Goal: Task Accomplishment & Management: Manage account settings

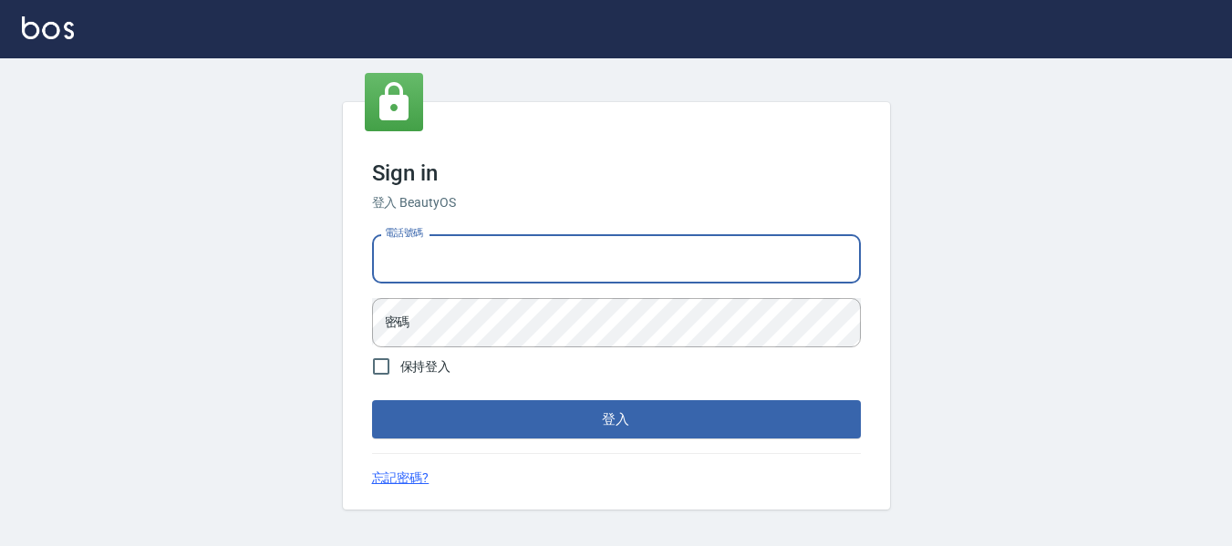
click at [564, 262] on input "電話號碼" at bounding box center [616, 258] width 489 height 49
type input "82951313"
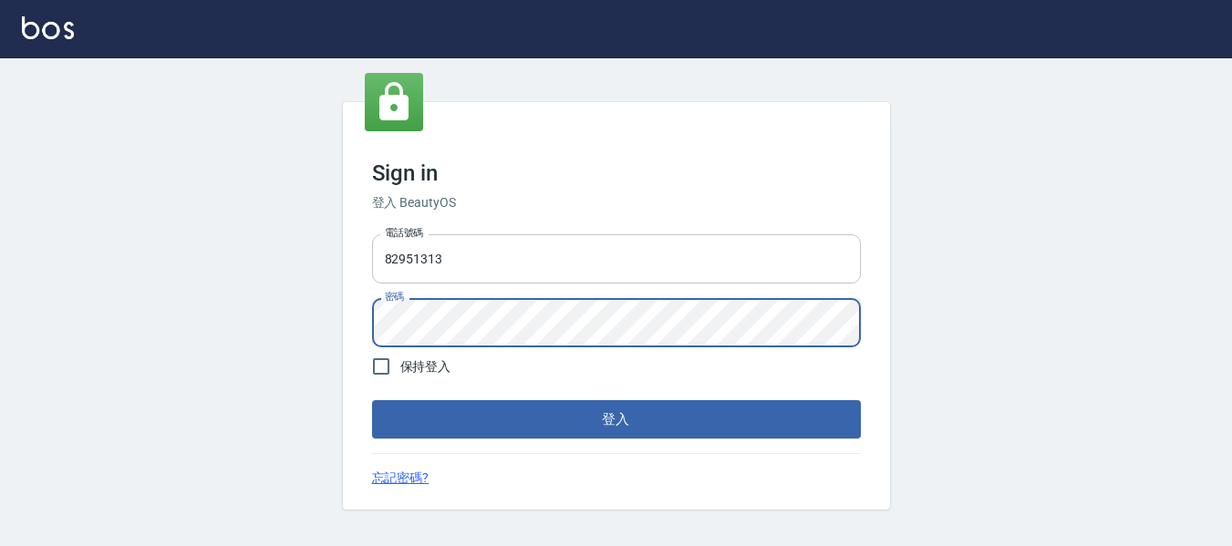
click at [372, 400] on button "登入" at bounding box center [616, 419] width 489 height 38
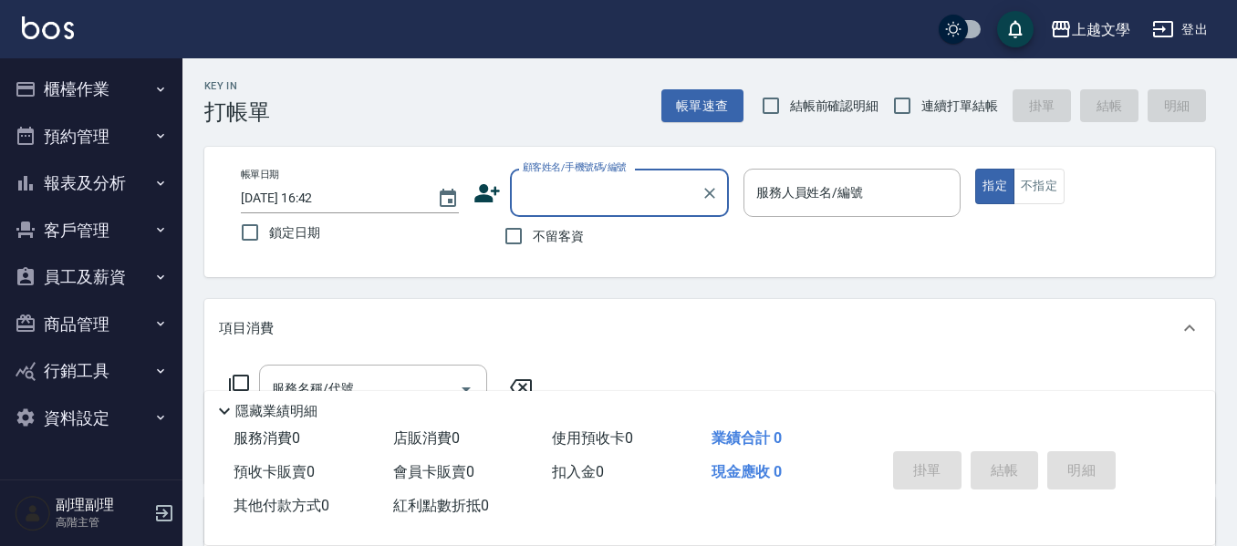
click at [72, 93] on button "櫃檯作業" at bounding box center [91, 89] width 168 height 47
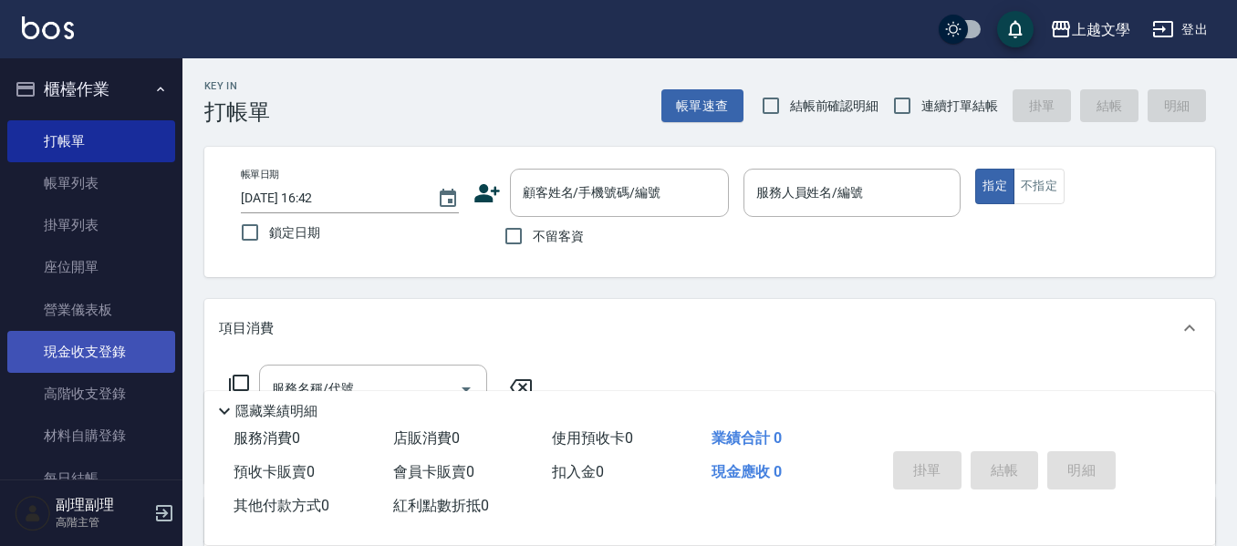
click at [103, 361] on link "現金收支登錄" at bounding box center [91, 352] width 168 height 42
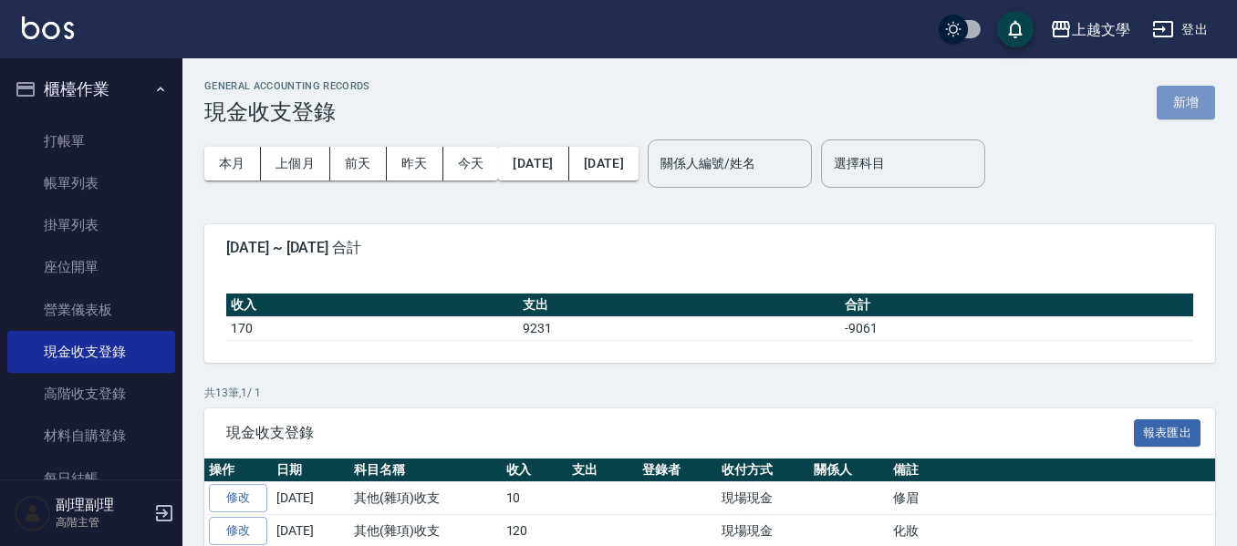
drag, startPoint x: 1175, startPoint y: 97, endPoint x: 992, endPoint y: 129, distance: 185.3
click at [1174, 97] on button "新增" at bounding box center [1185, 103] width 58 height 34
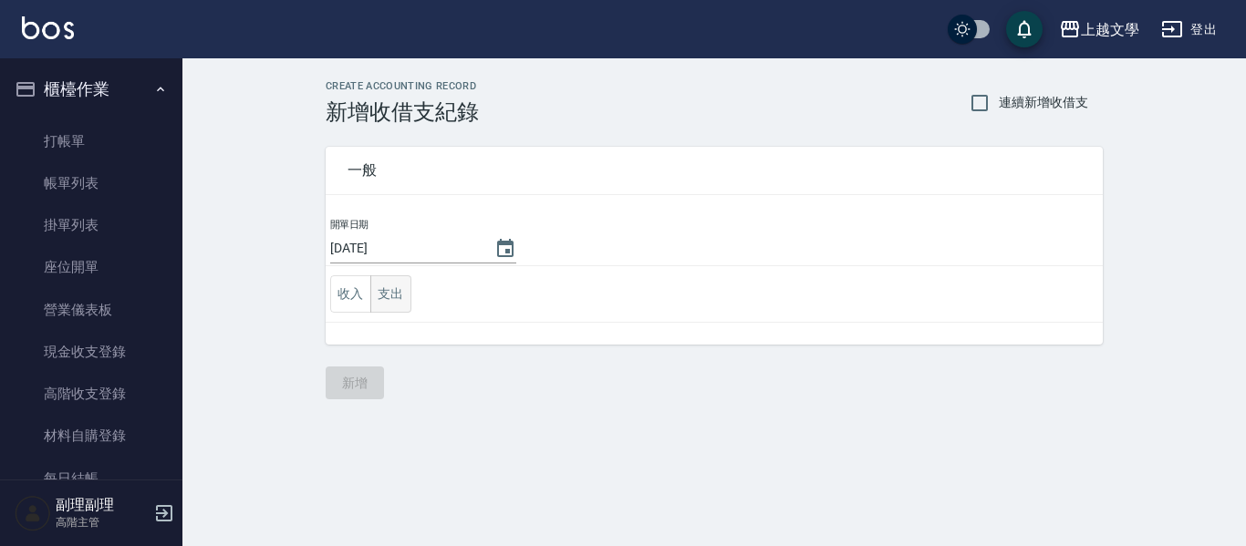
click at [405, 288] on button "支出" at bounding box center [390, 293] width 41 height 37
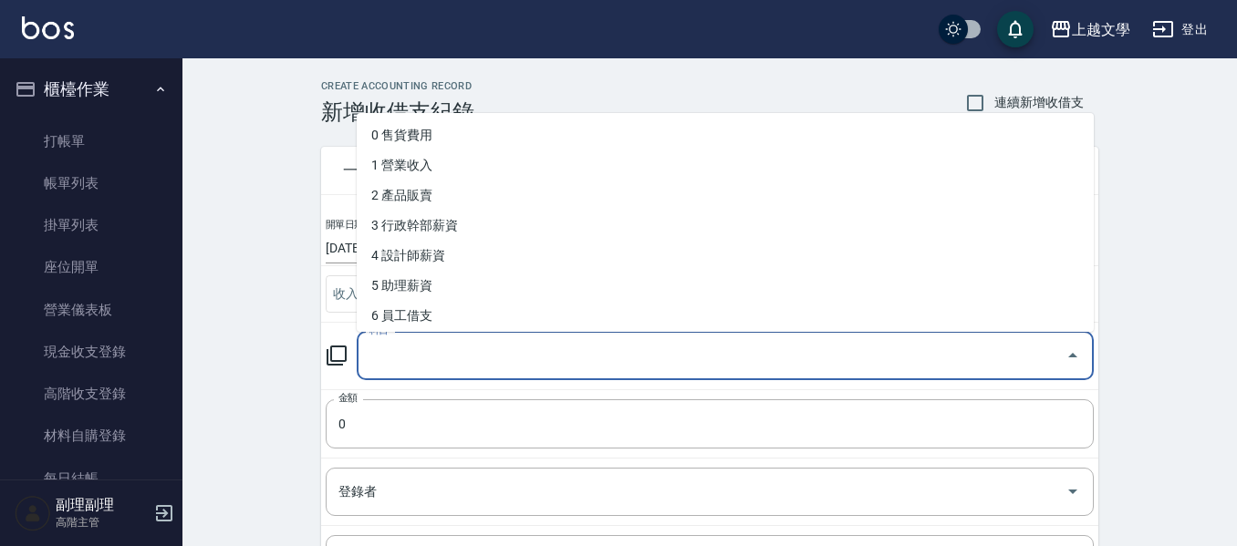
drag, startPoint x: 429, startPoint y: 356, endPoint x: 443, endPoint y: 367, distance: 17.5
click at [430, 356] on input "科目" at bounding box center [711, 356] width 693 height 32
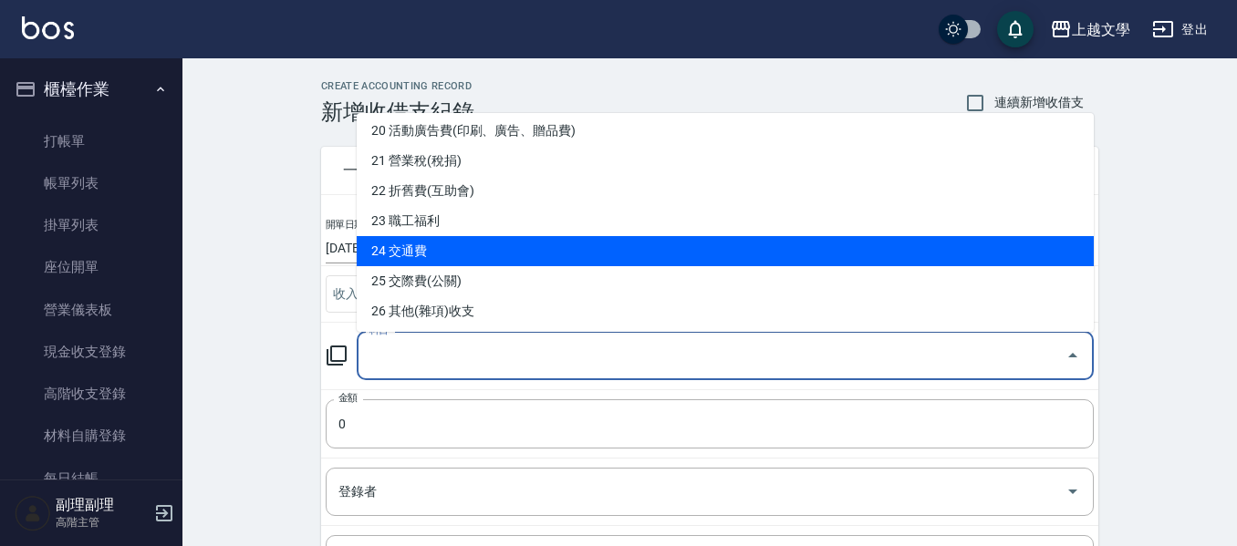
scroll to position [638, 0]
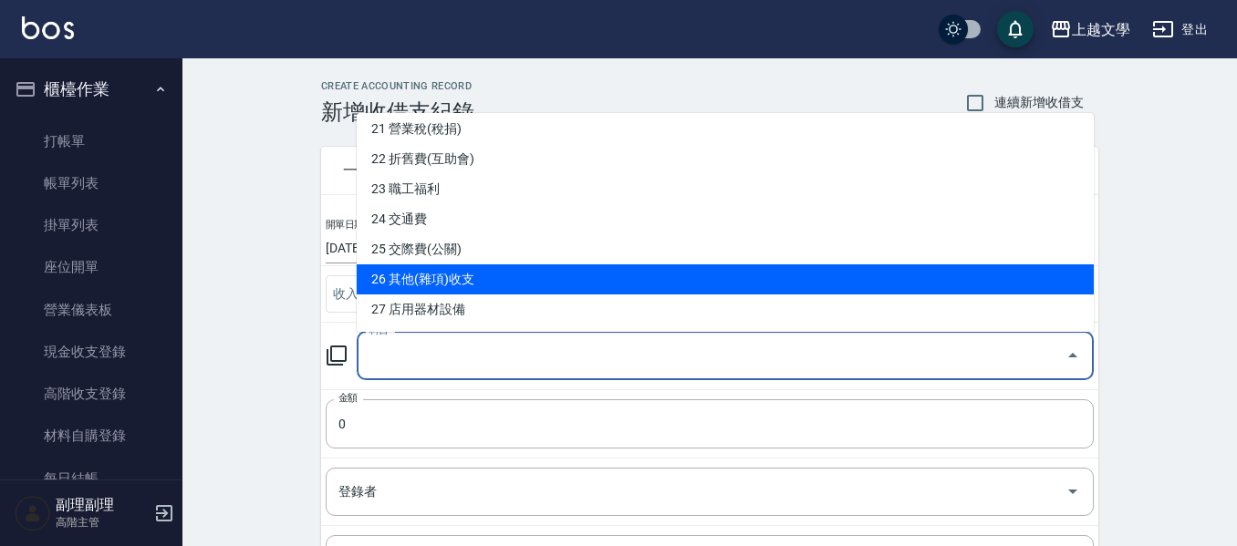
click at [460, 280] on li "26 其他(雜項)收支" at bounding box center [725, 279] width 737 height 30
type input "26 其他(雜項)收支"
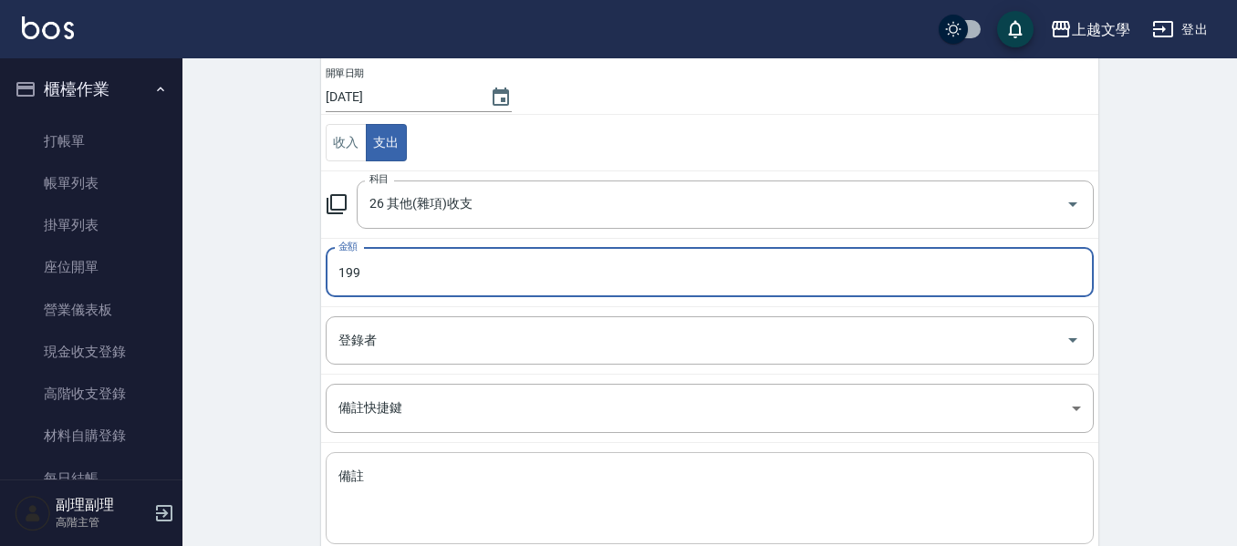
scroll to position [182, 0]
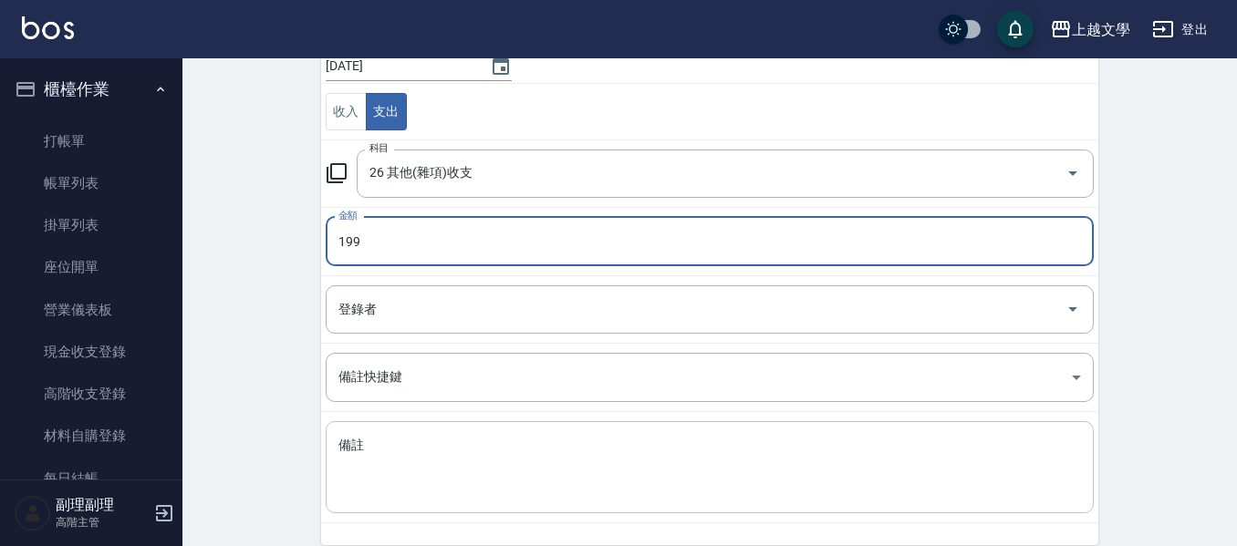
type input "199"
click at [464, 488] on textarea "備註" at bounding box center [709, 468] width 742 height 62
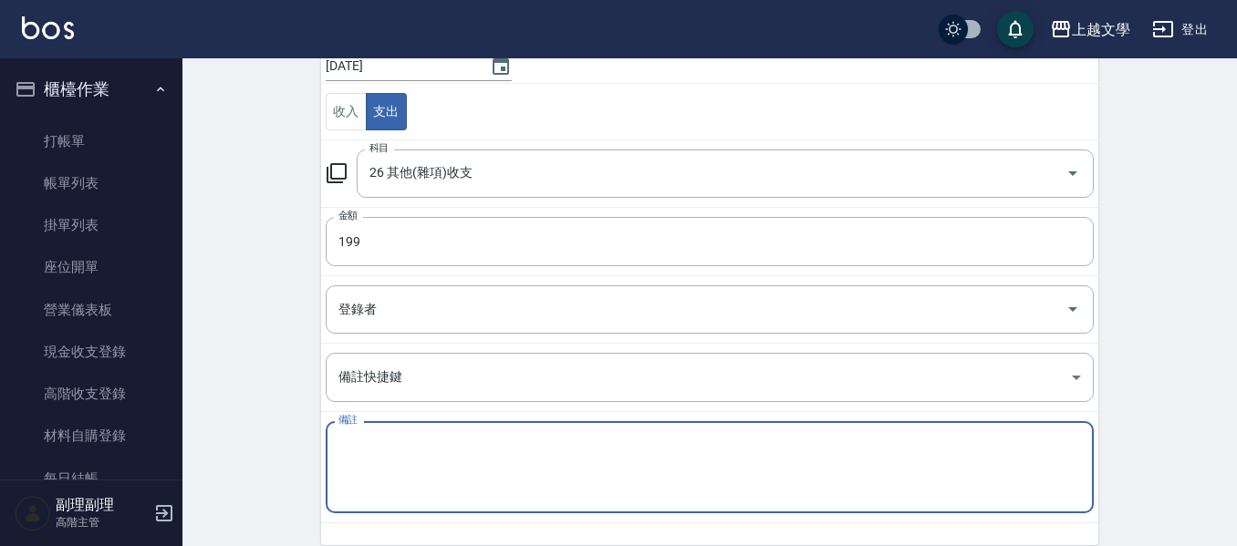
click at [469, 451] on textarea "備註" at bounding box center [709, 468] width 742 height 62
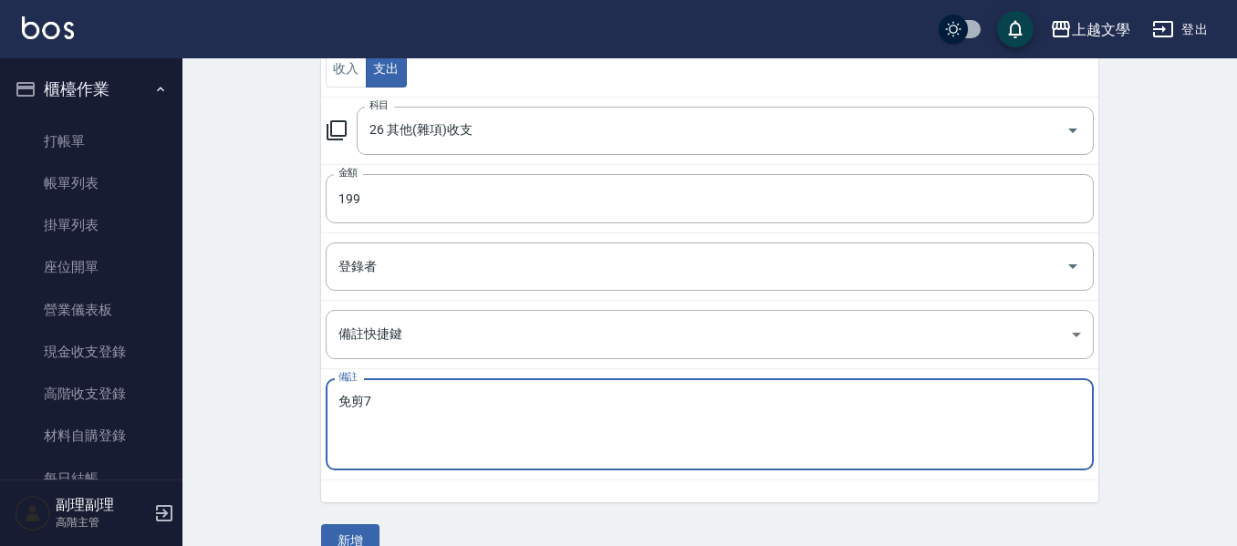
scroll to position [259, 0]
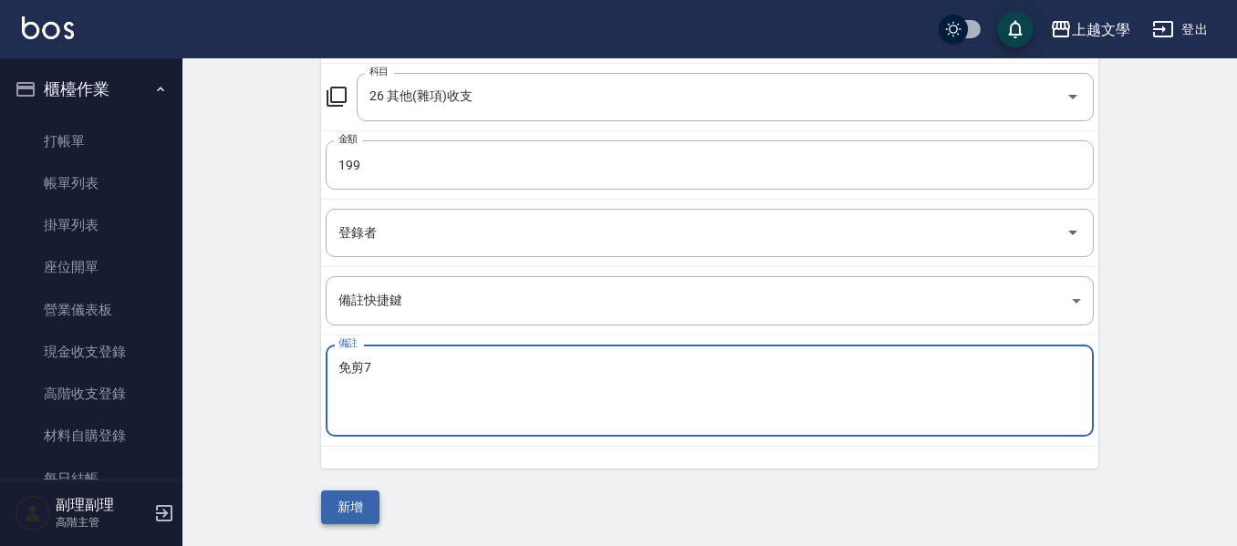
type textarea "免剪7"
click at [336, 507] on button "新增" at bounding box center [350, 508] width 58 height 34
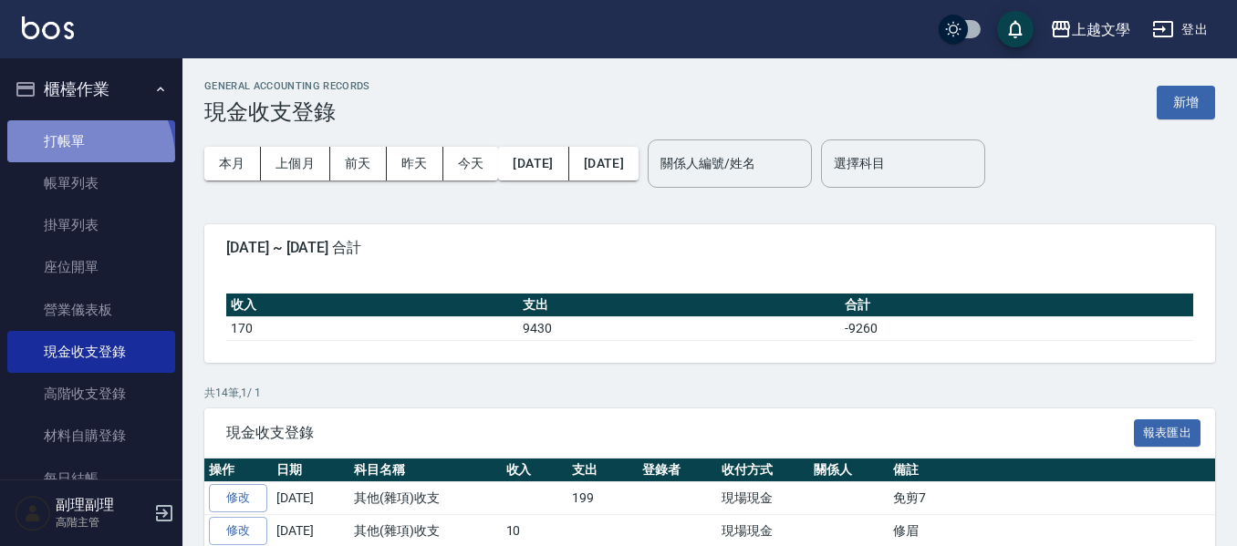
click at [74, 158] on link "打帳單" at bounding box center [91, 141] width 168 height 42
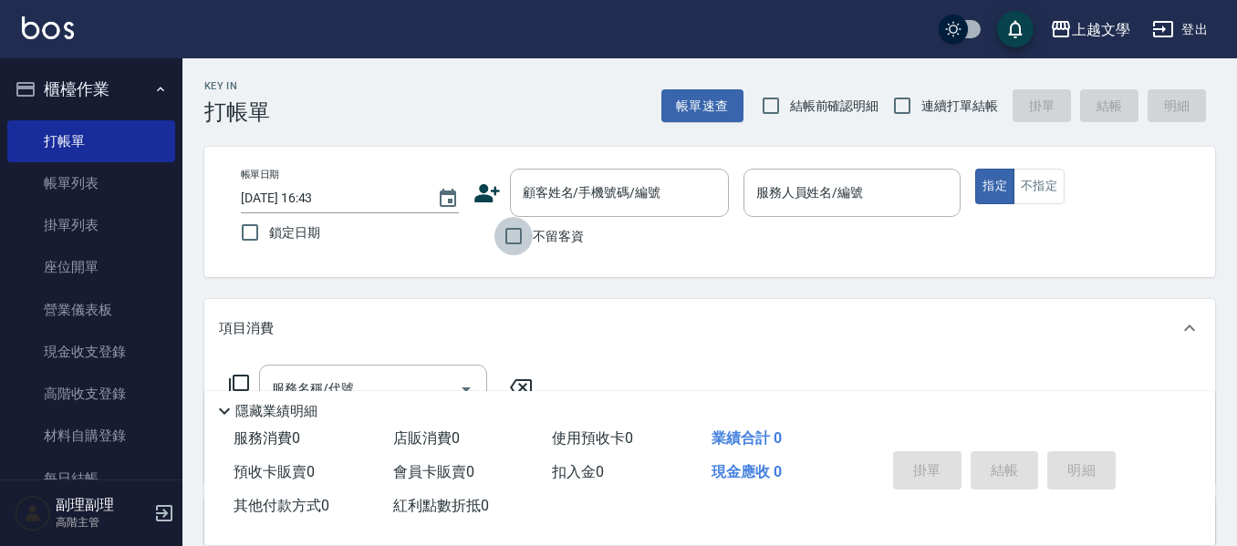
click at [518, 231] on input "不留客資" at bounding box center [513, 236] width 38 height 38
checkbox input "true"
click at [906, 110] on input "連續打單結帳" at bounding box center [902, 106] width 38 height 38
checkbox input "true"
click at [869, 195] on input "服務人員姓名/編號" at bounding box center [852, 193] width 202 height 32
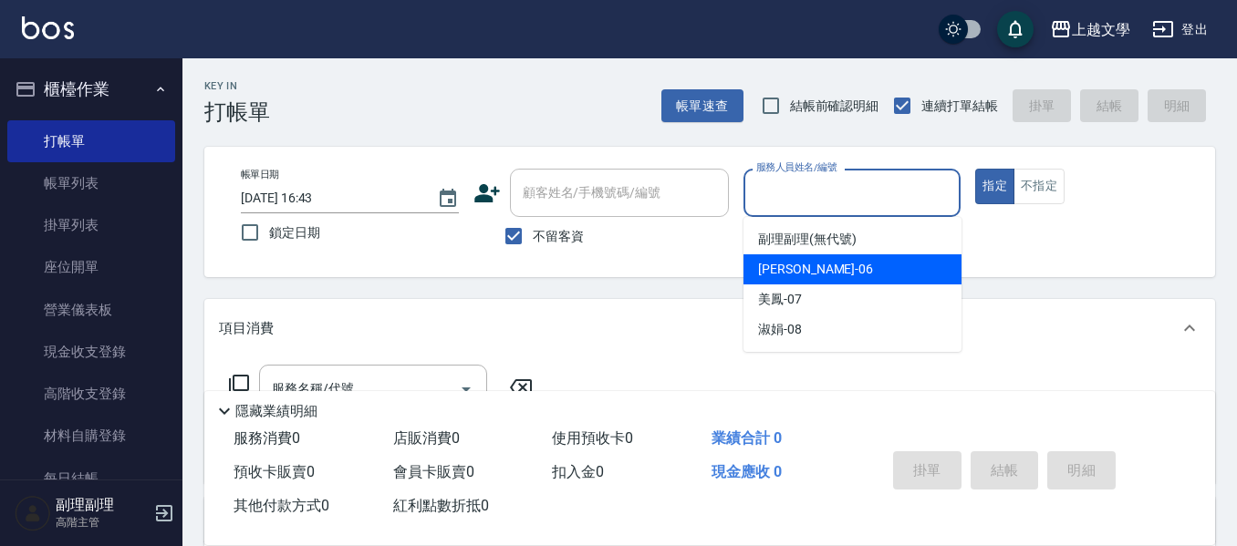
click at [841, 280] on div "佳珍 -06" at bounding box center [852, 269] width 218 height 30
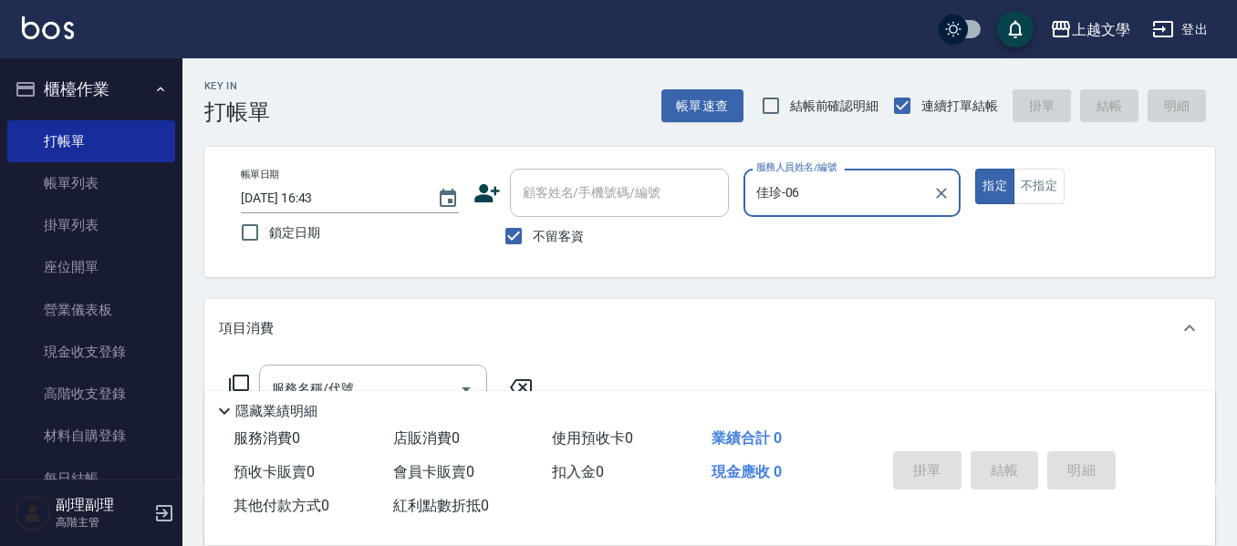
type input "佳珍-06"
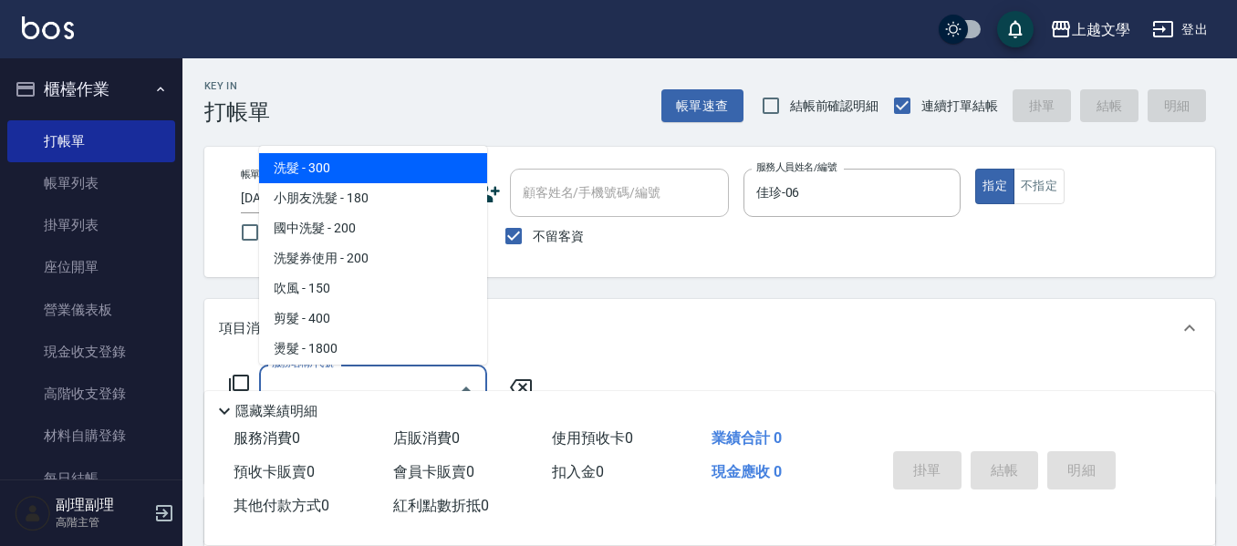
click at [276, 379] on input "服務名稱/代號" at bounding box center [359, 389] width 184 height 32
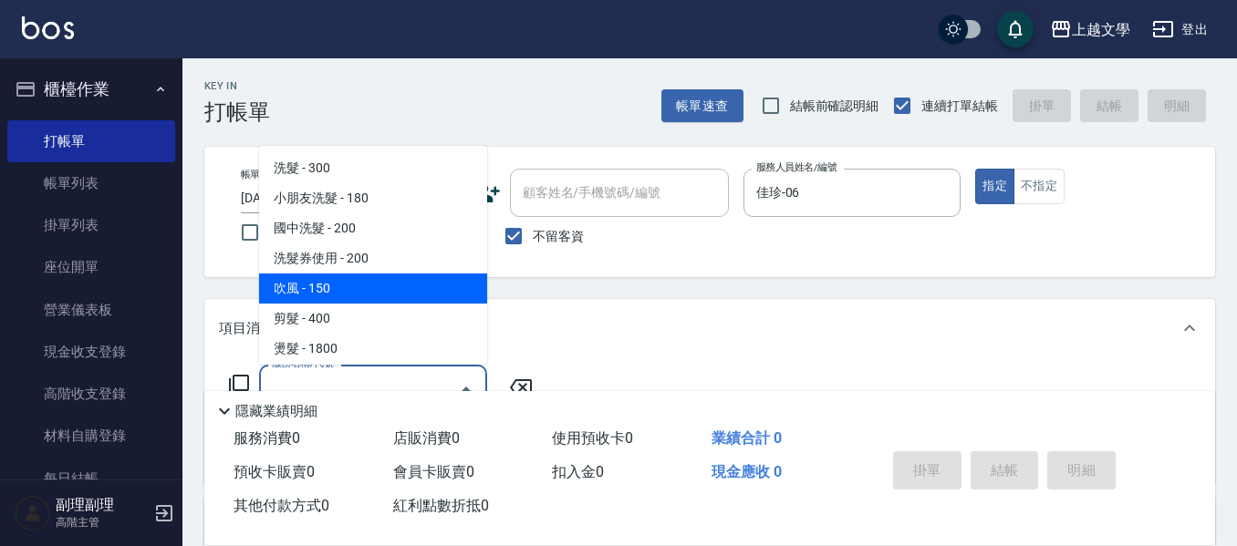
scroll to position [548, 0]
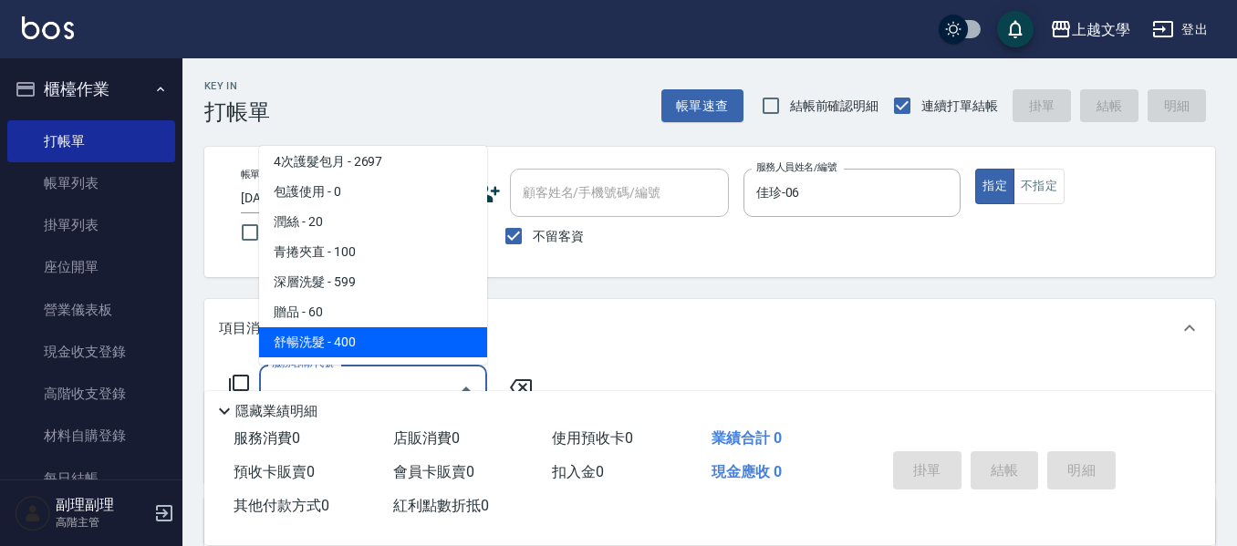
click at [366, 338] on span "舒暢洗髮 - 400" at bounding box center [373, 342] width 228 height 30
type input "舒暢洗髮(10333)"
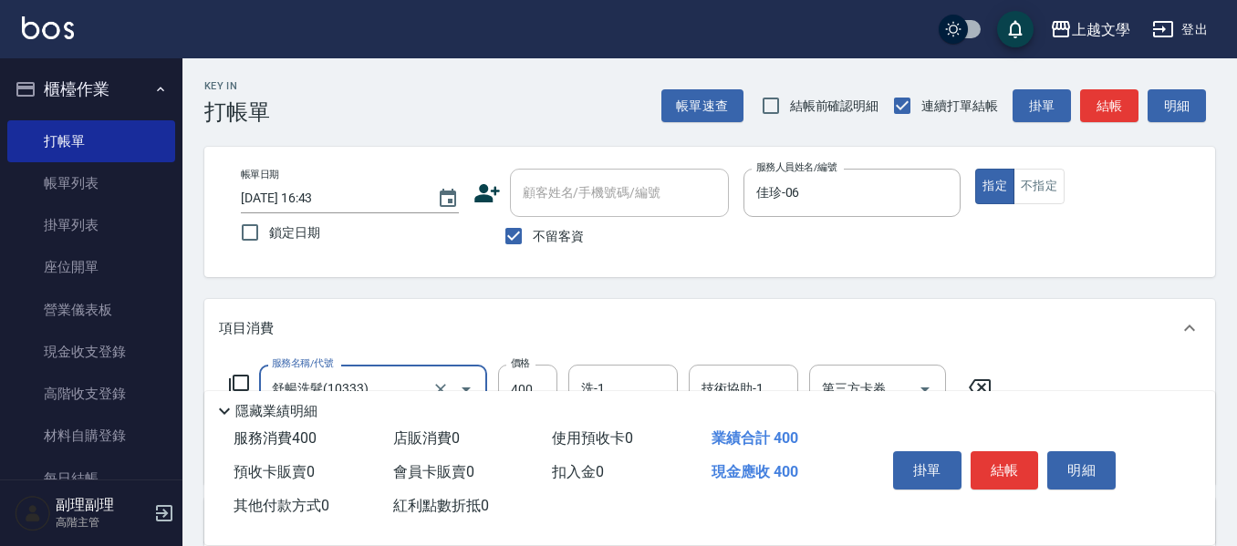
click at [580, 372] on div "洗-1" at bounding box center [622, 389] width 109 height 48
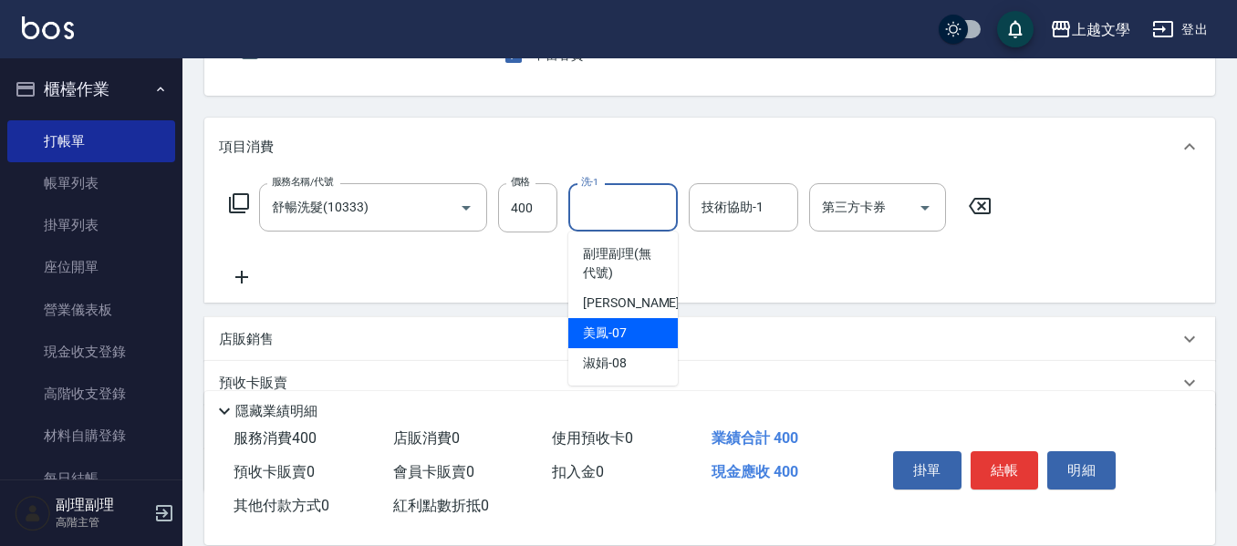
scroll to position [182, 0]
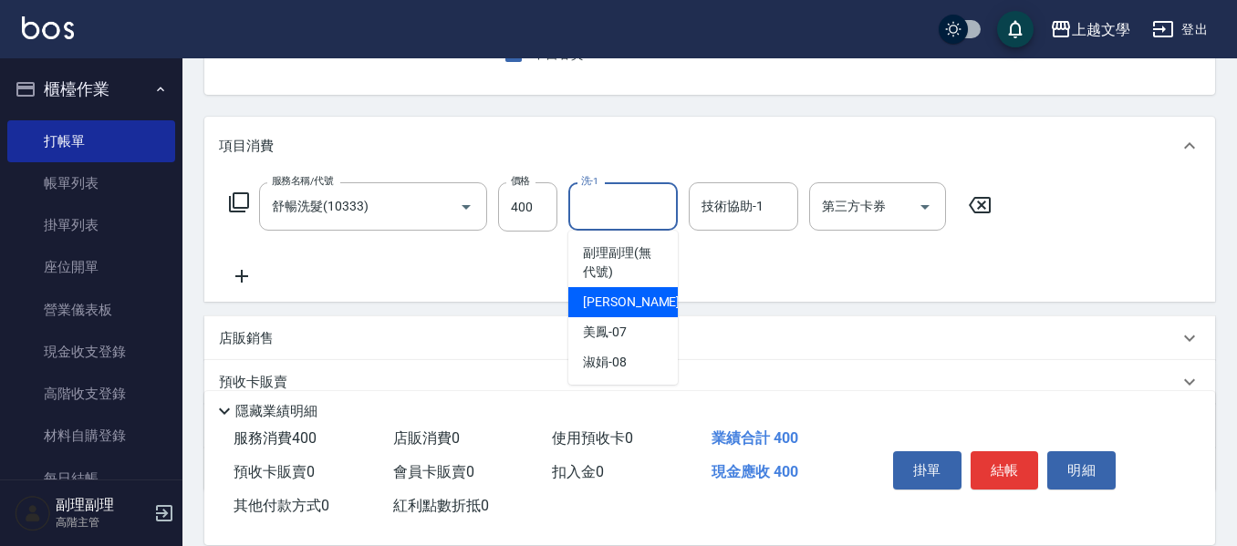
click at [636, 299] on div "佳珍 -06" at bounding box center [622, 302] width 109 height 30
type input "佳珍-06"
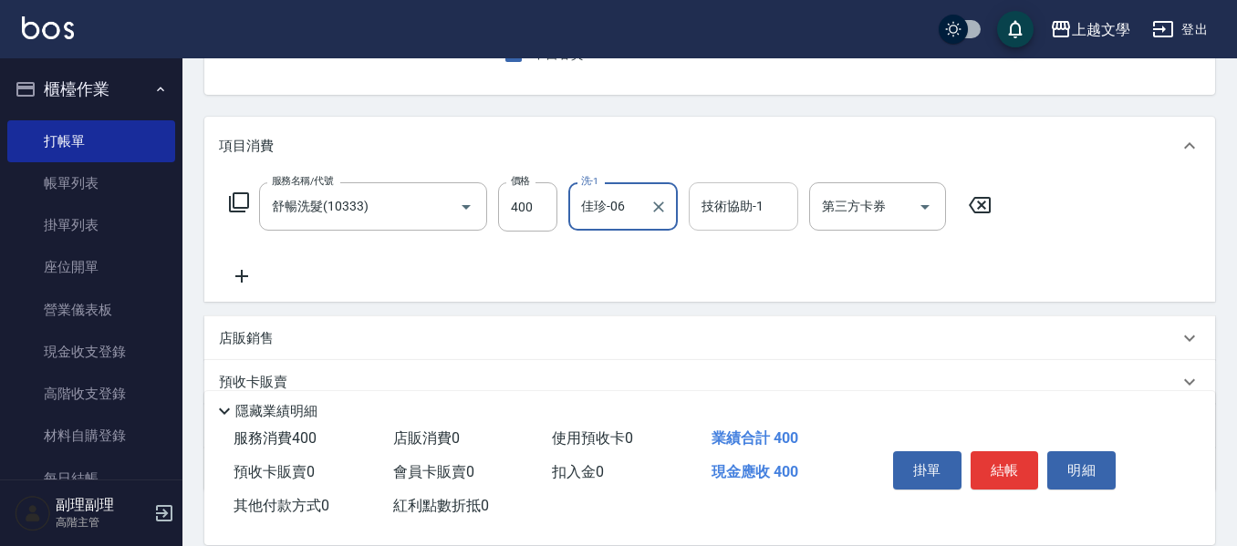
click at [715, 228] on div "技術協助-1" at bounding box center [742, 206] width 109 height 48
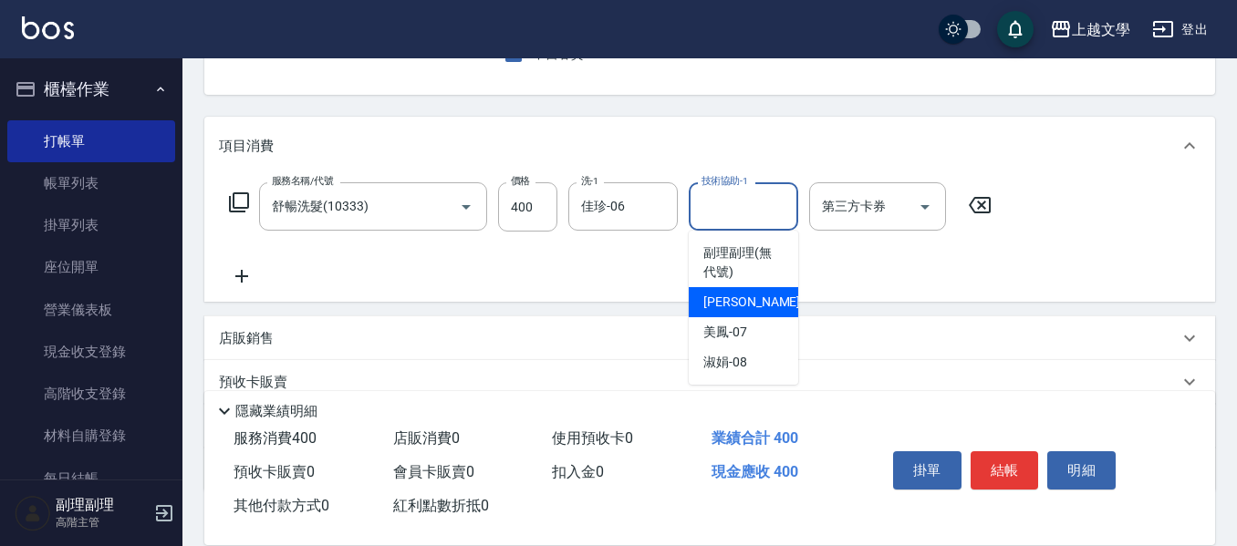
click at [721, 298] on span "佳珍 -06" at bounding box center [760, 302] width 115 height 19
type input "佳珍-06"
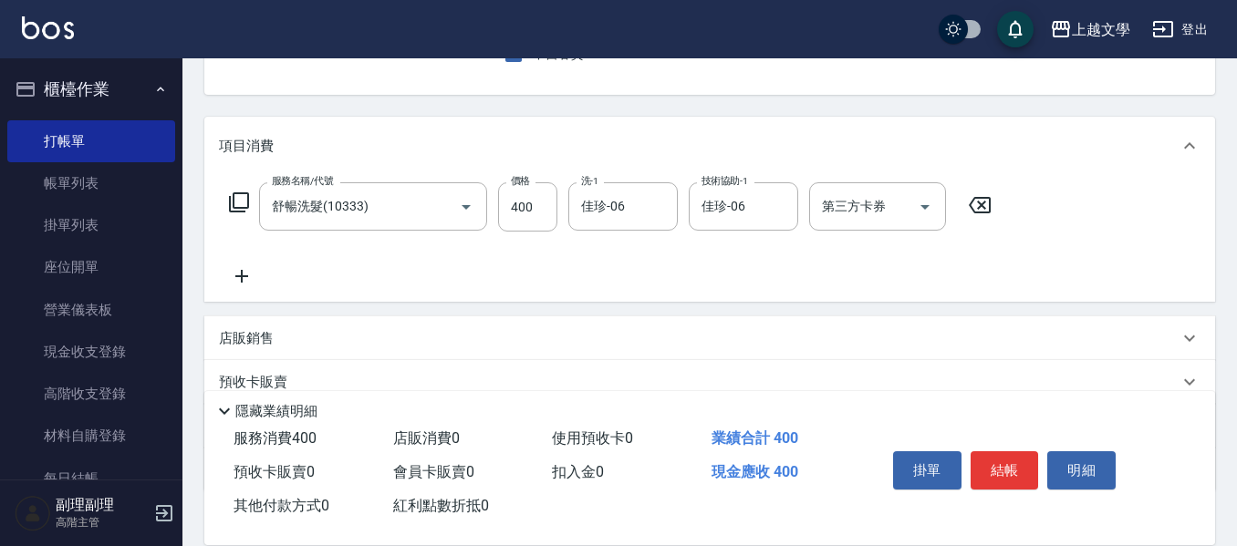
click at [239, 274] on icon at bounding box center [242, 276] width 46 height 22
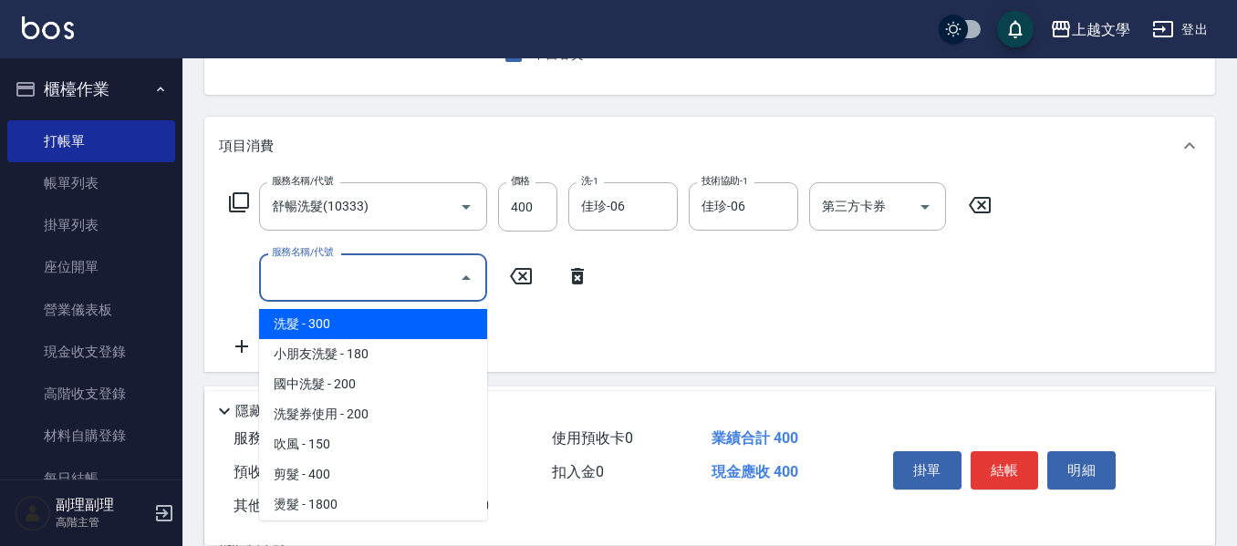
click at [308, 278] on input "服務名稱/代號" at bounding box center [359, 278] width 184 height 32
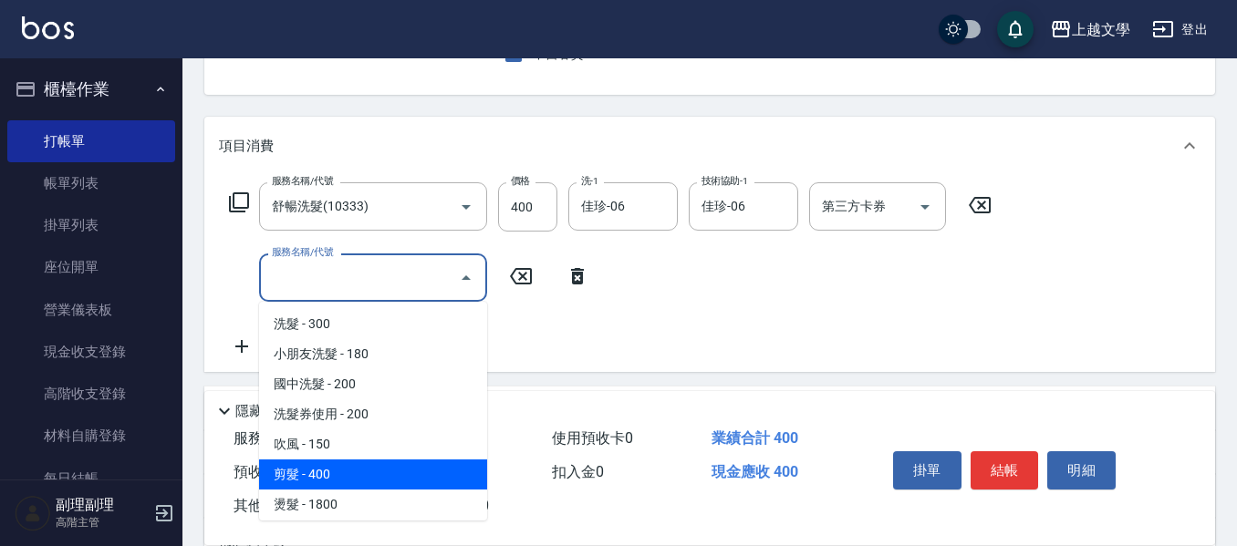
click at [343, 480] on span "剪髮 - 400" at bounding box center [373, 475] width 228 height 30
type input "剪髮(200)"
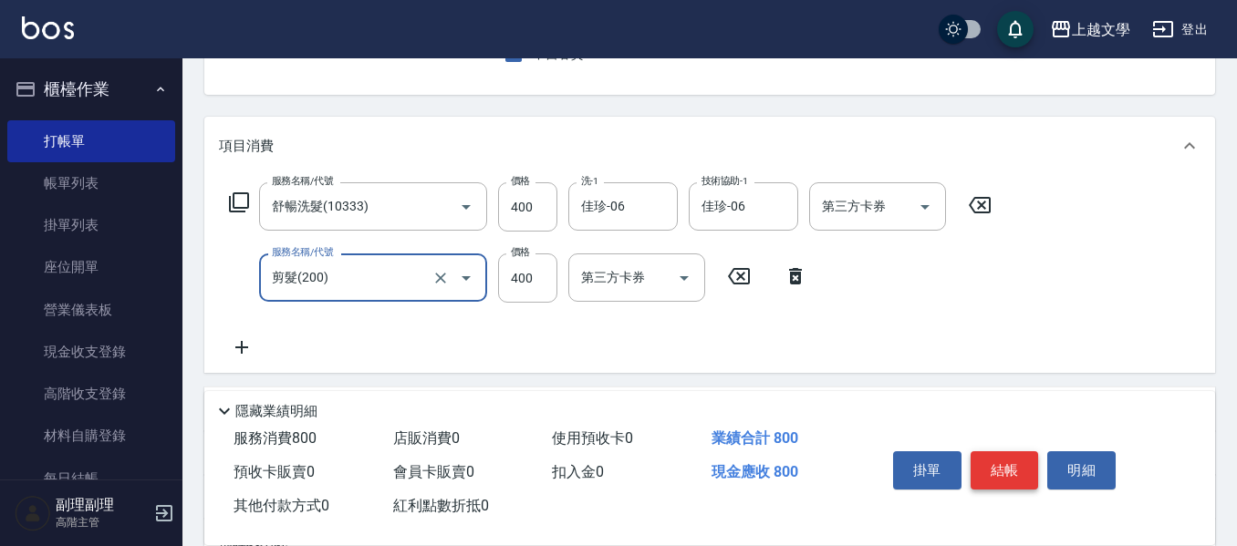
click at [1006, 470] on button "結帳" at bounding box center [1004, 470] width 68 height 38
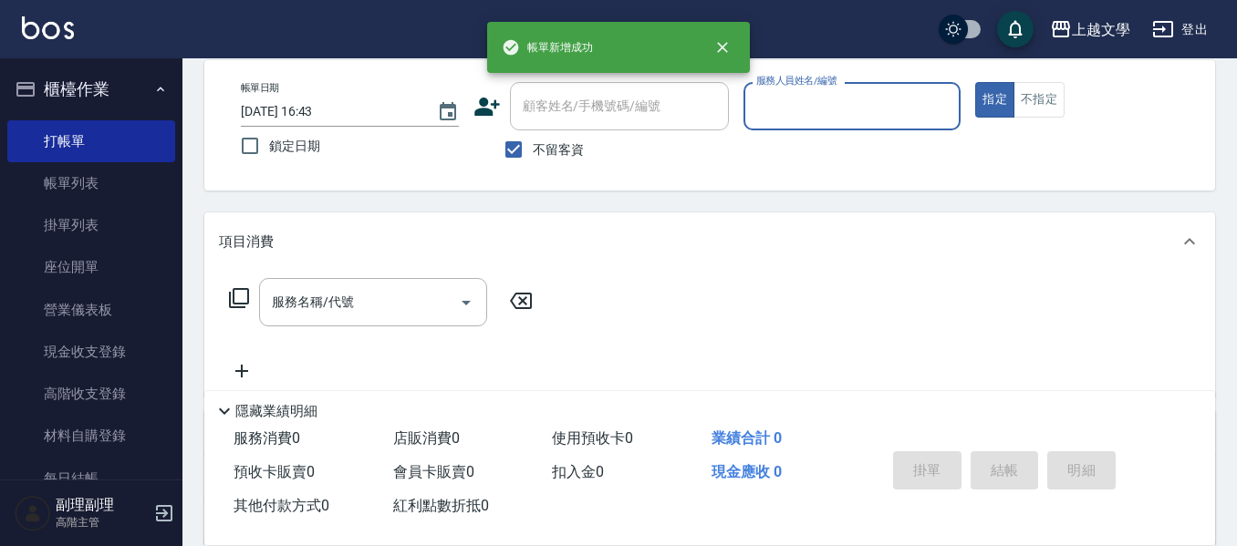
scroll to position [86, 0]
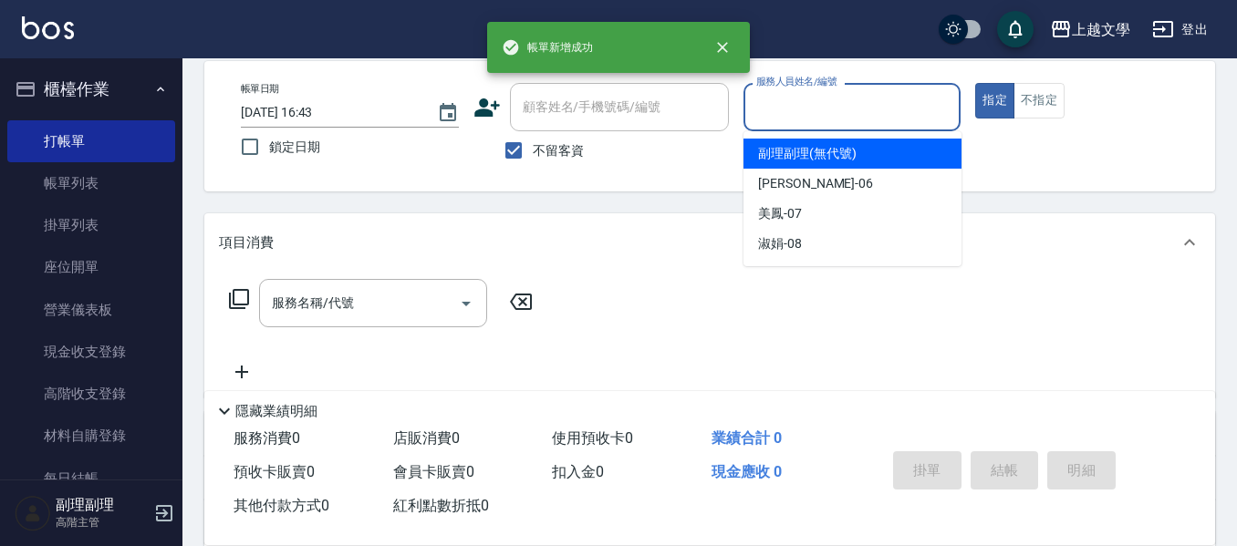
click at [792, 103] on input "服務人員姓名/編號" at bounding box center [852, 107] width 202 height 32
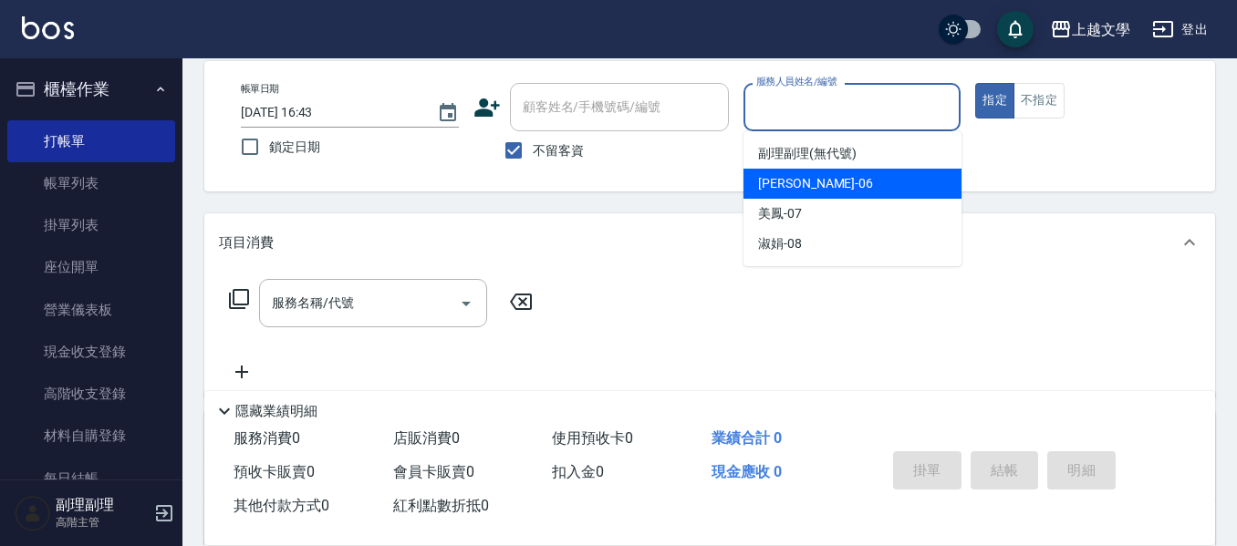
click at [795, 178] on span "佳珍 -06" at bounding box center [815, 183] width 115 height 19
type input "佳珍-06"
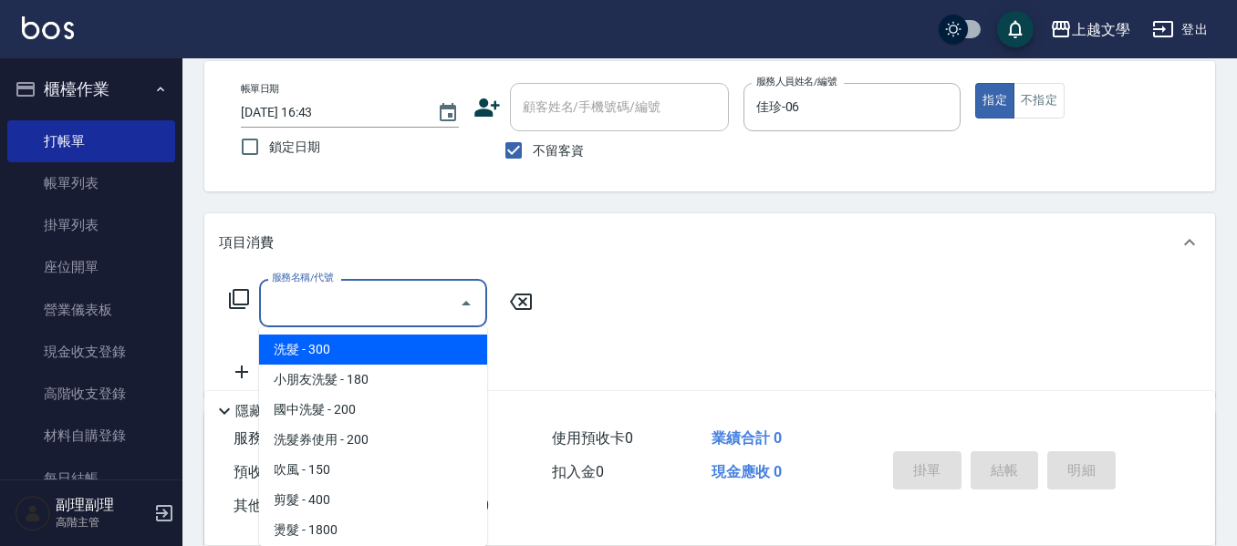
click at [407, 301] on input "服務名稱/代號" at bounding box center [359, 303] width 184 height 32
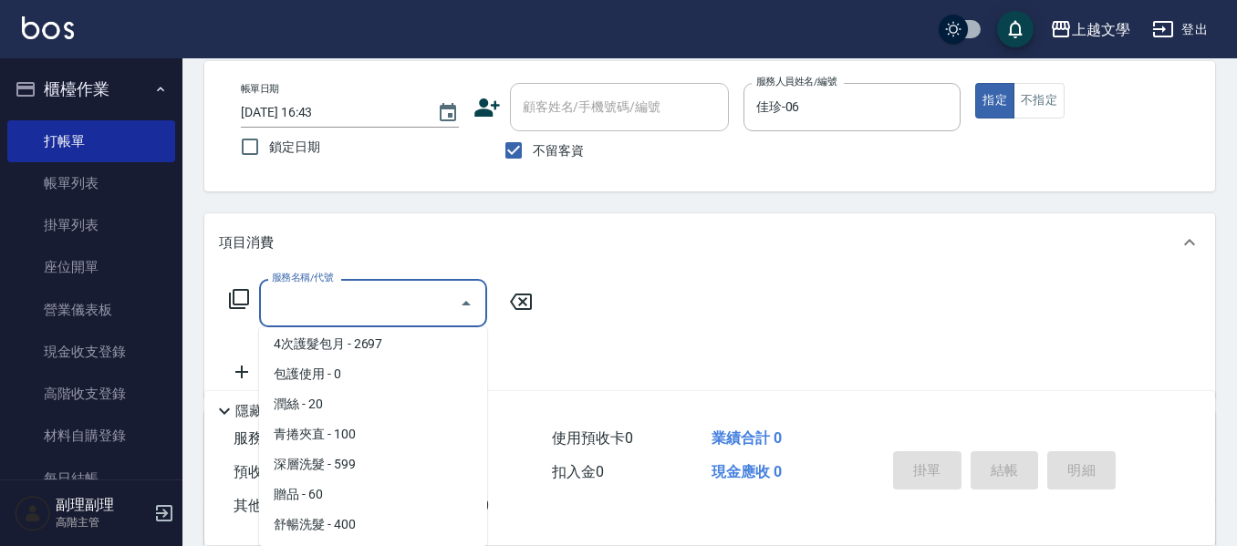
scroll to position [548, 0]
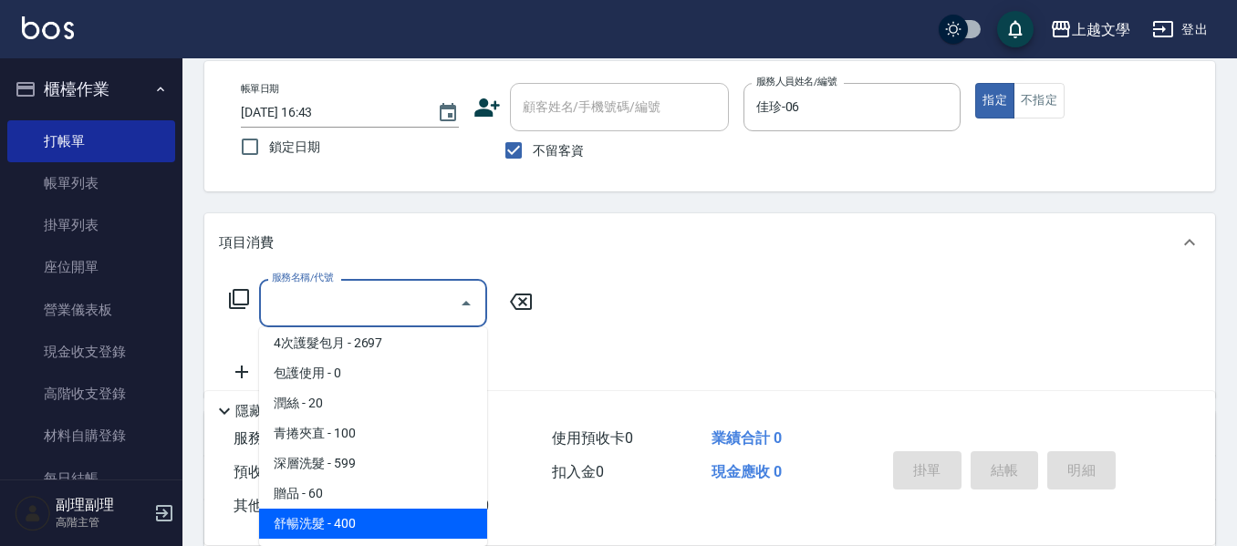
click at [398, 525] on span "舒暢洗髮 - 400" at bounding box center [373, 524] width 228 height 30
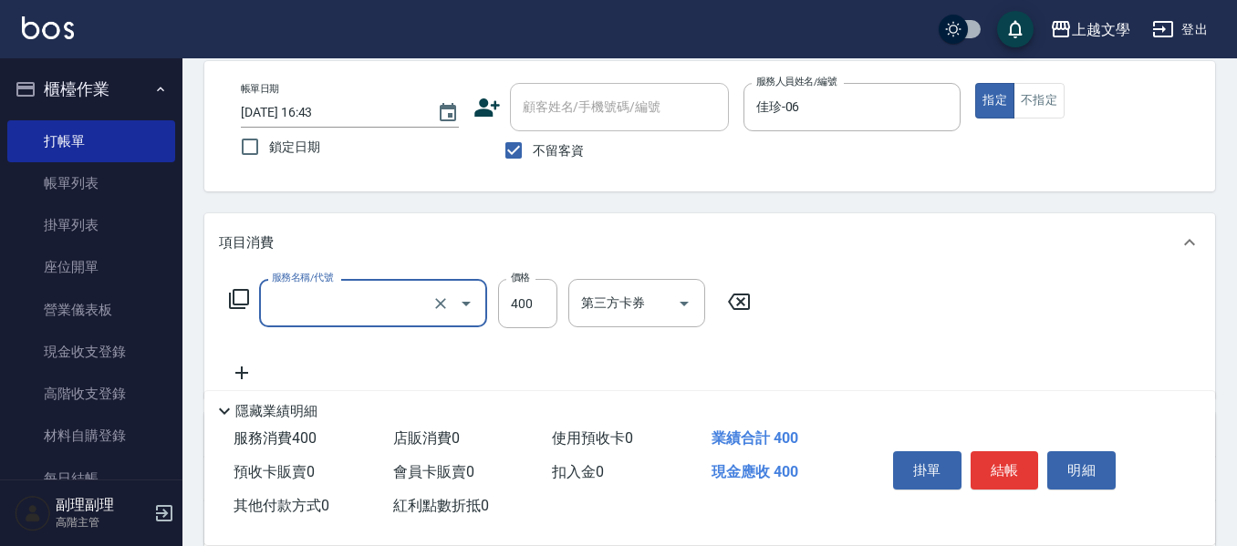
type input "舒暢洗髮(10333)"
click at [604, 309] on input "洗-1" at bounding box center [622, 303] width 93 height 32
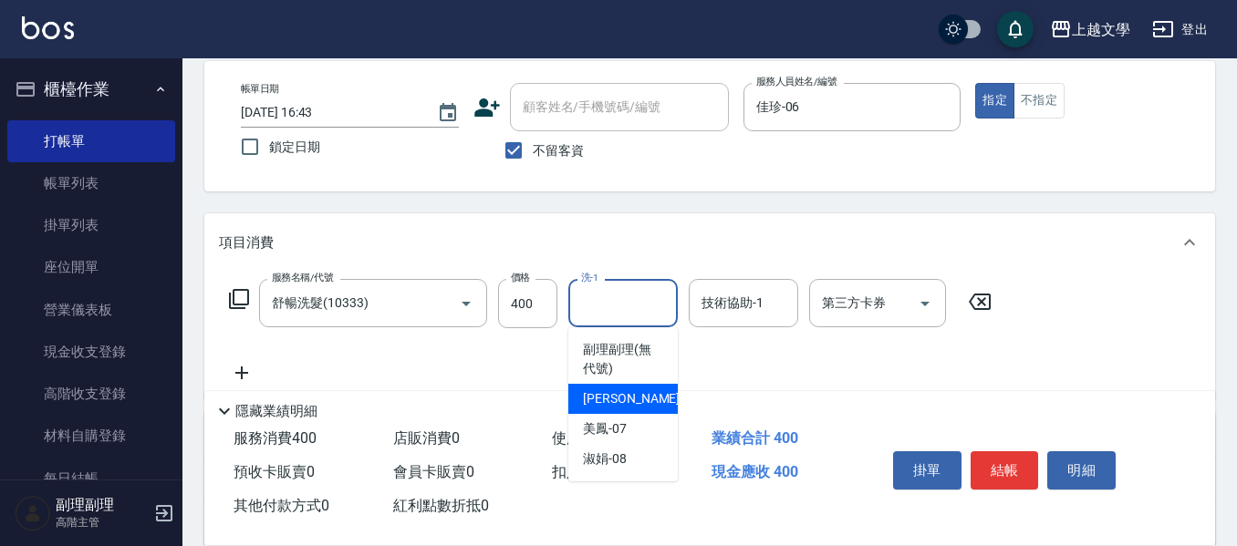
drag, startPoint x: 632, startPoint y: 401, endPoint x: 714, endPoint y: 334, distance: 106.2
click at [642, 400] on div "佳珍 -06" at bounding box center [622, 399] width 109 height 30
type input "佳珍-06"
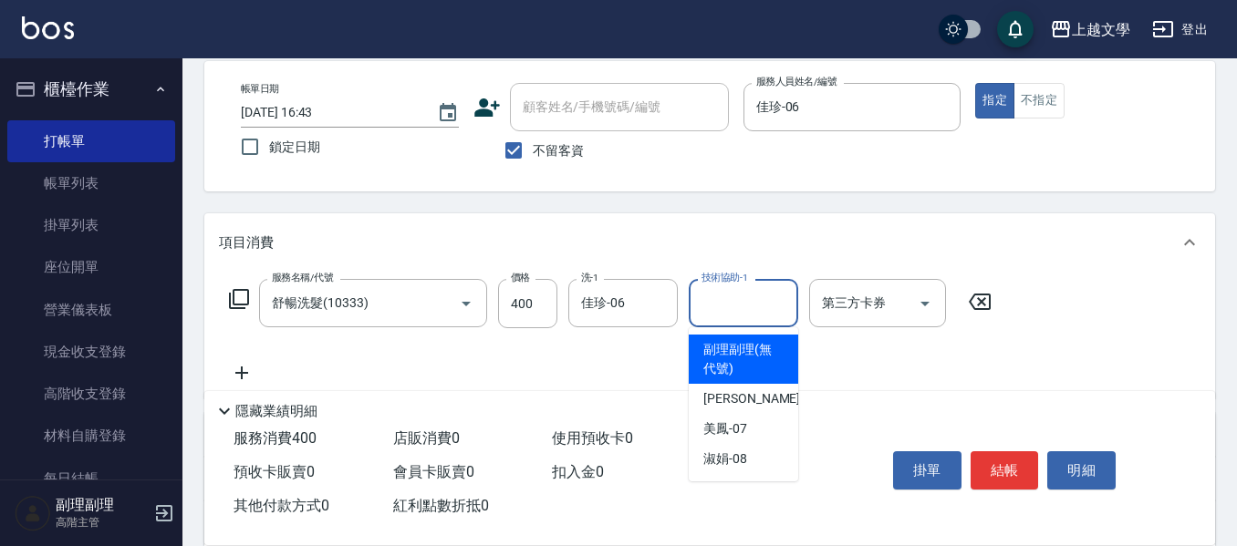
click at [730, 301] on input "技術協助-1" at bounding box center [743, 303] width 93 height 32
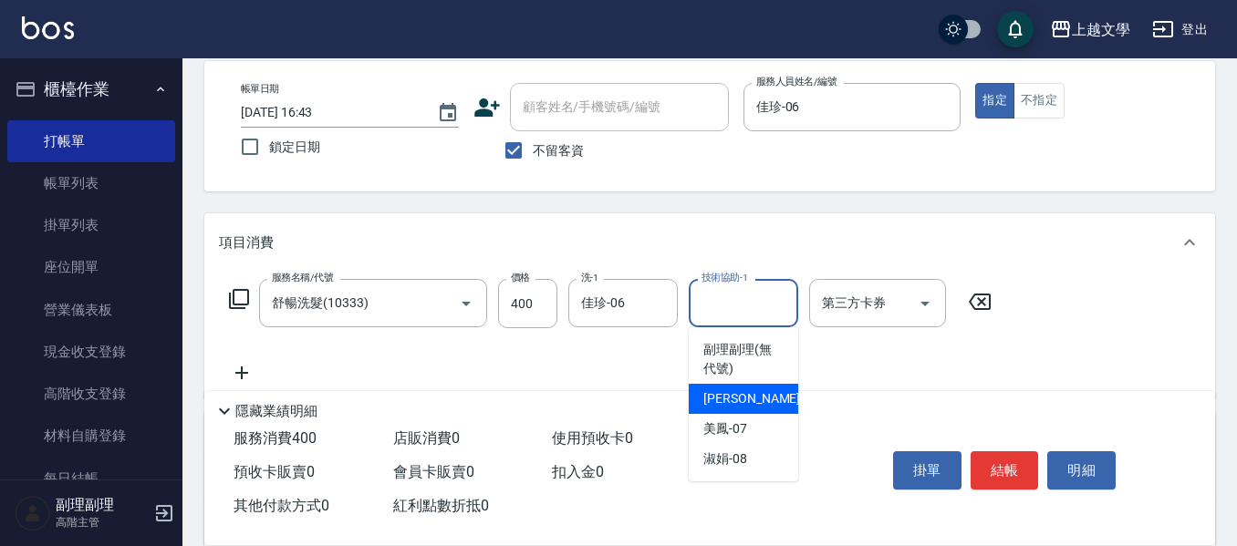
click at [753, 406] on div "佳珍 -06" at bounding box center [742, 399] width 109 height 30
type input "佳珍-06"
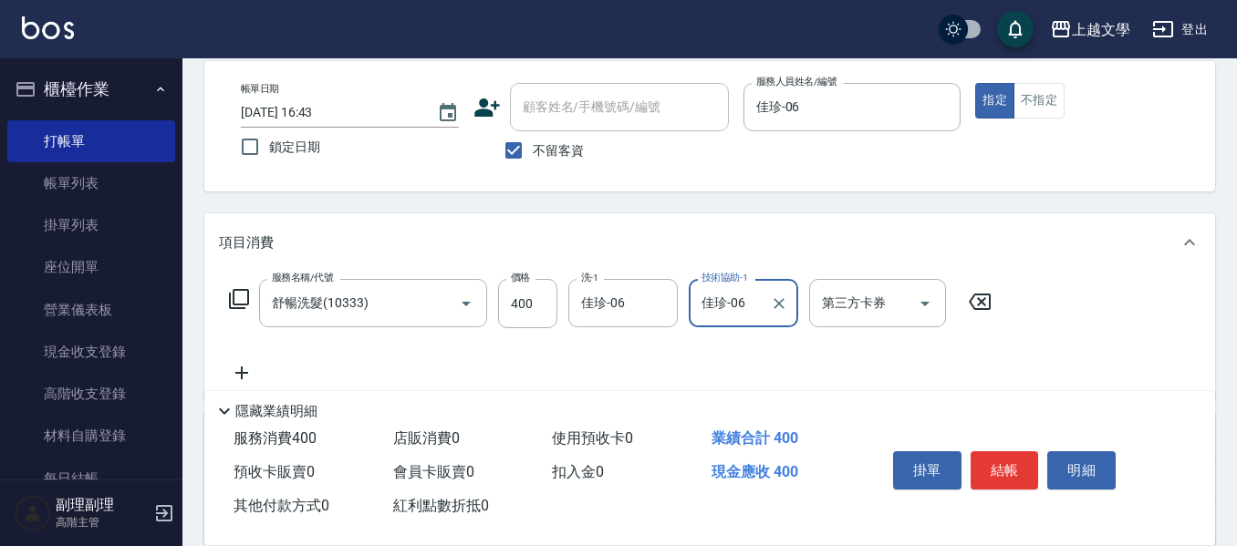
click at [254, 377] on icon at bounding box center [242, 373] width 46 height 22
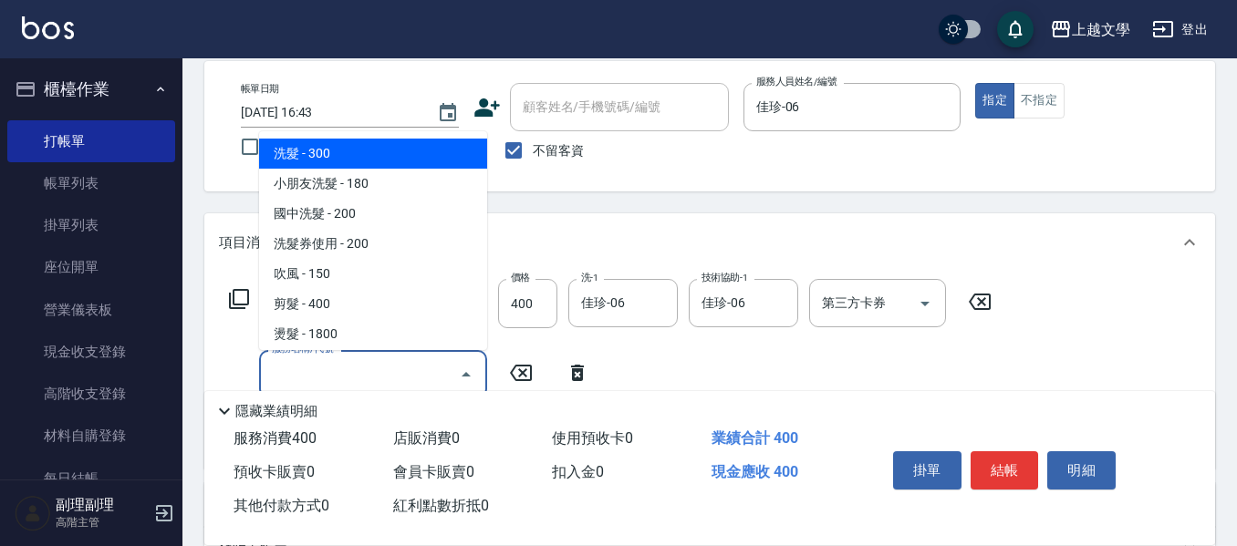
click at [330, 371] on input "服務名稱/代號" at bounding box center [359, 374] width 184 height 32
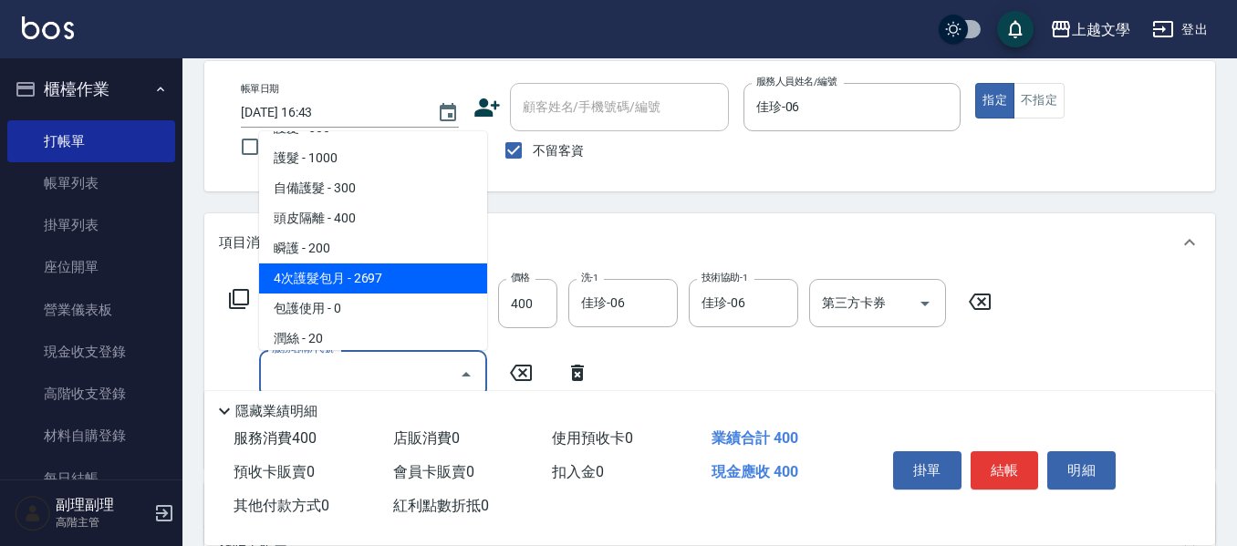
scroll to position [456, 0]
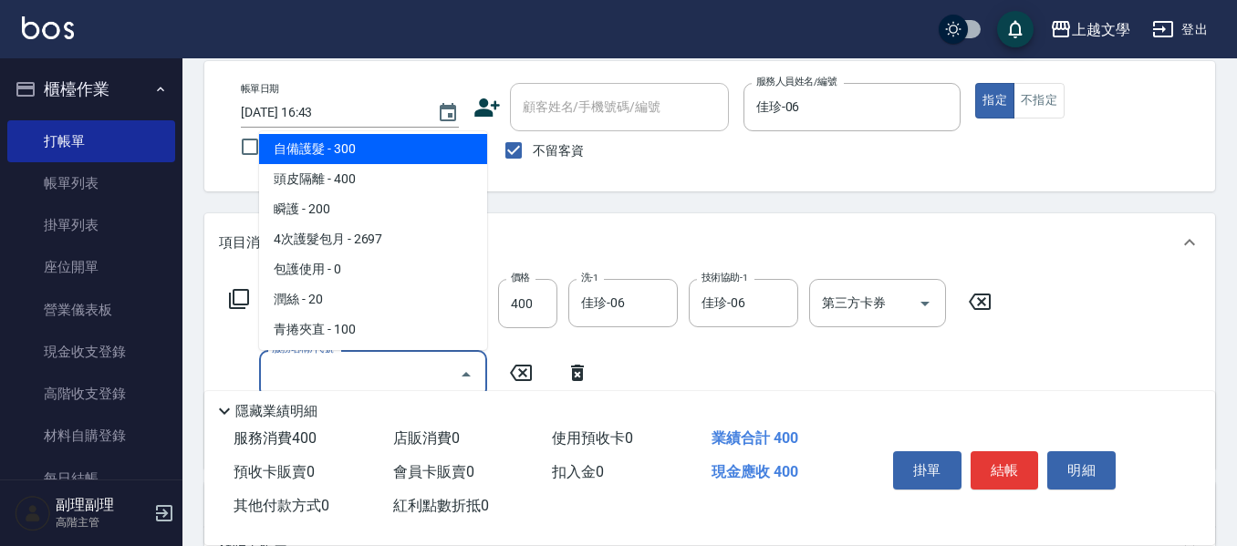
click at [378, 153] on span "自備護髮 - 300" at bounding box center [373, 149] width 228 height 30
type input "自備護髮(502)"
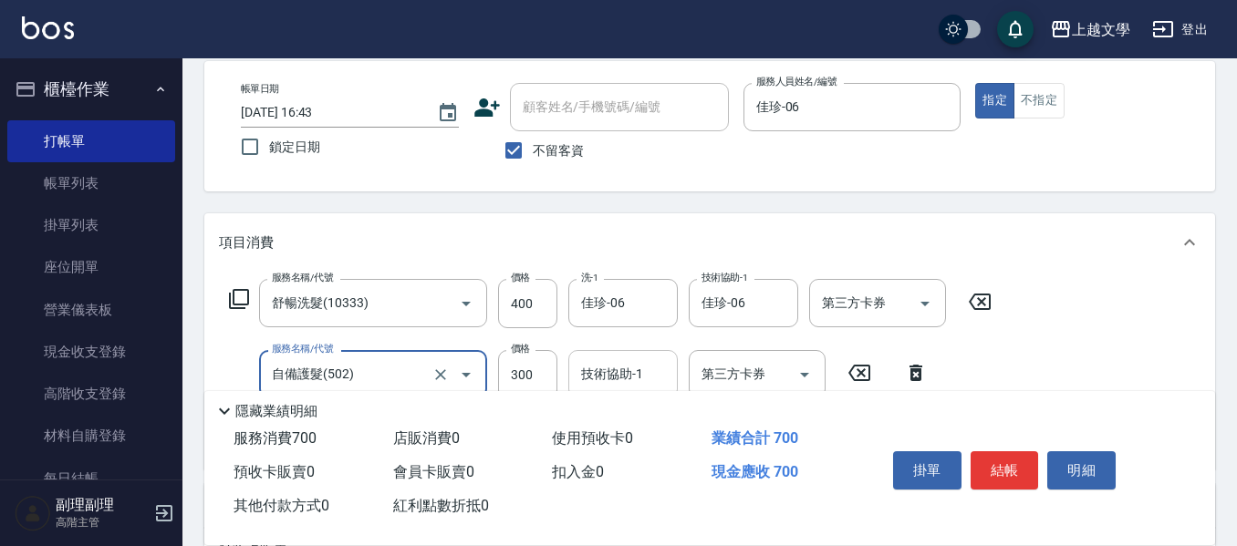
click at [626, 373] on input "技術協助-1" at bounding box center [622, 374] width 93 height 32
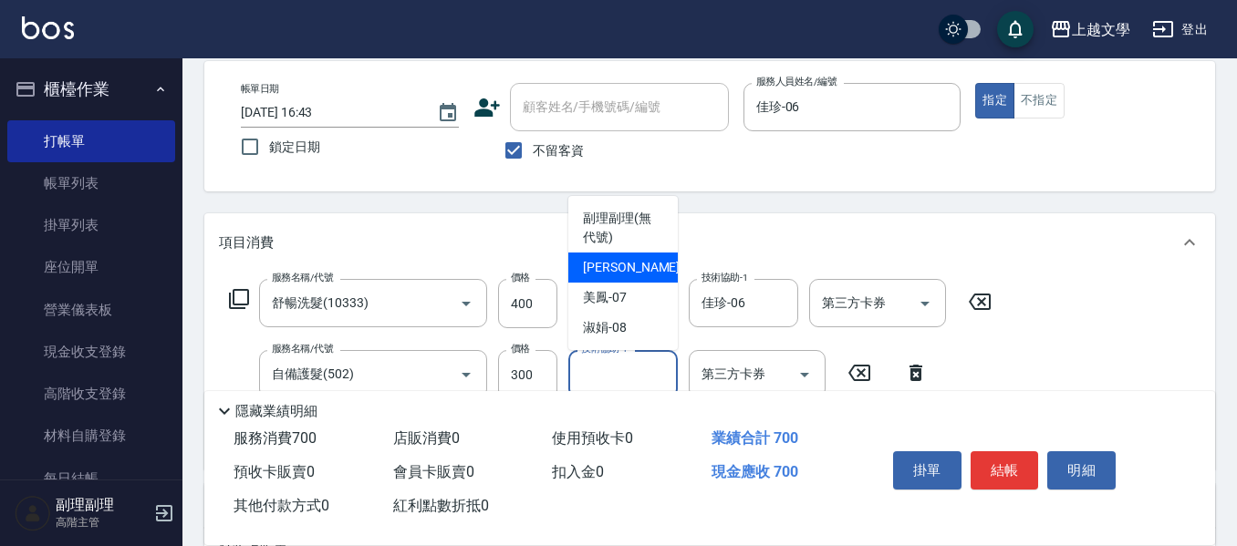
click at [647, 277] on div "佳珍 -06" at bounding box center [622, 268] width 109 height 30
type input "佳珍-06"
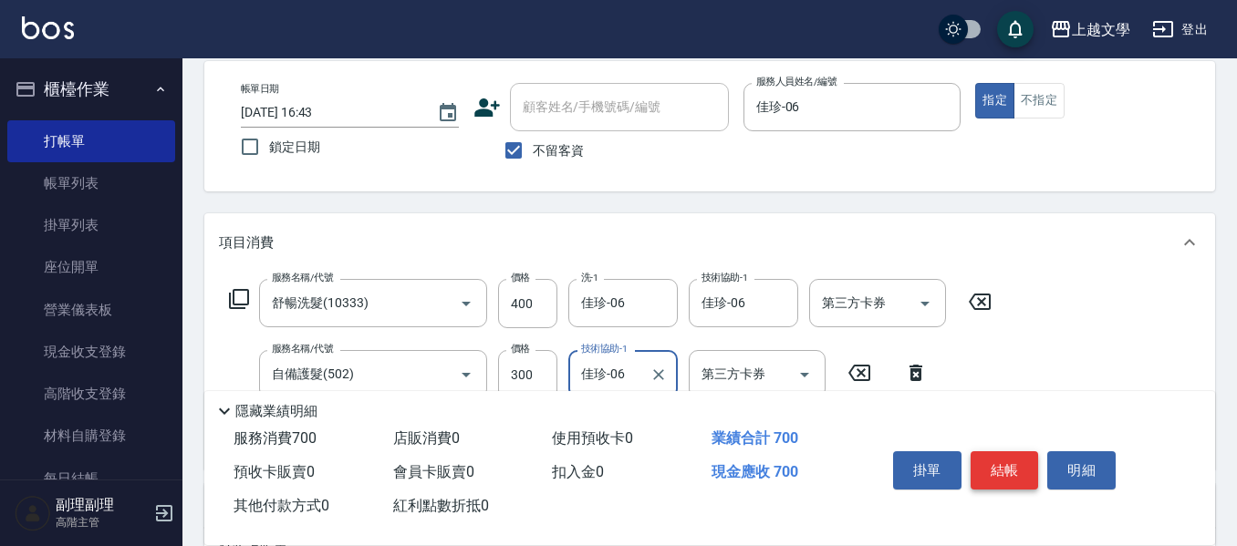
click at [995, 461] on button "結帳" at bounding box center [1004, 470] width 68 height 38
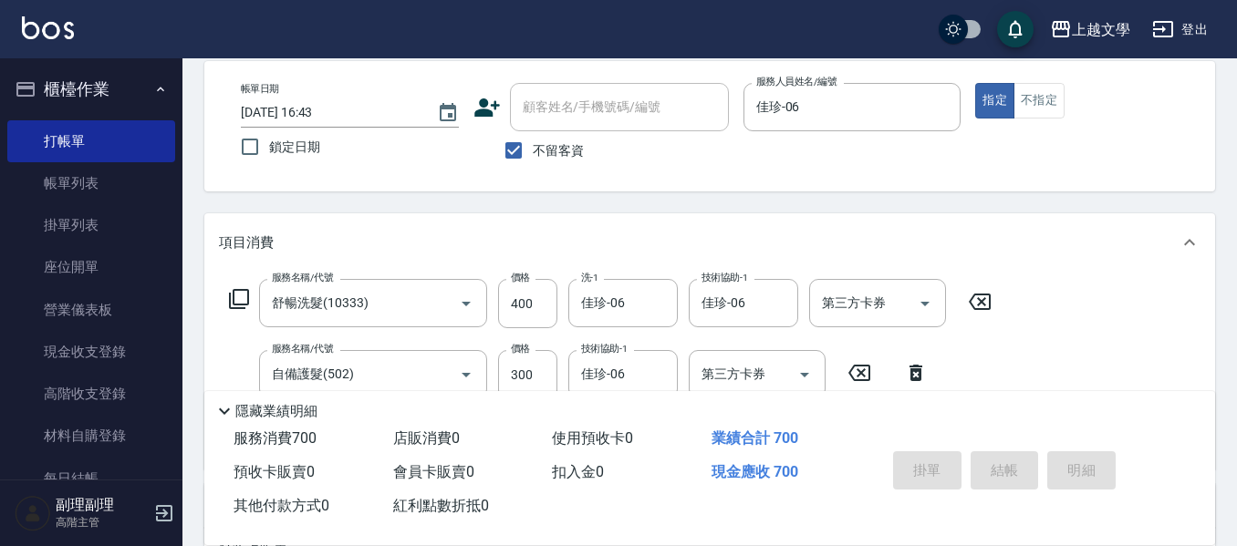
type input "2025/09/24 16:44"
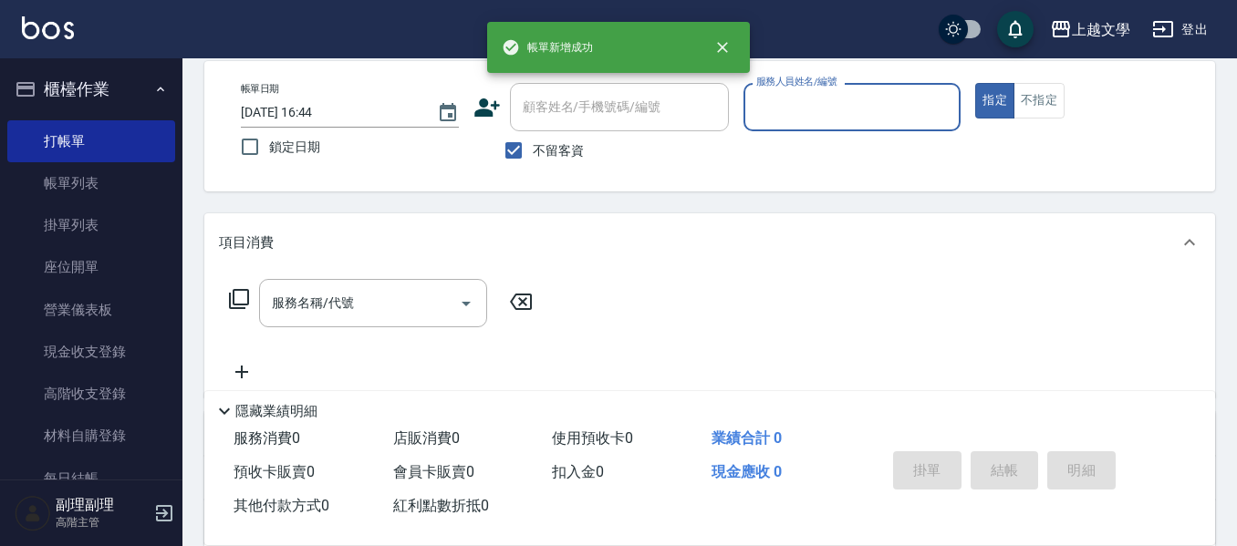
click at [832, 104] on input "服務人員姓名/編號" at bounding box center [852, 107] width 202 height 32
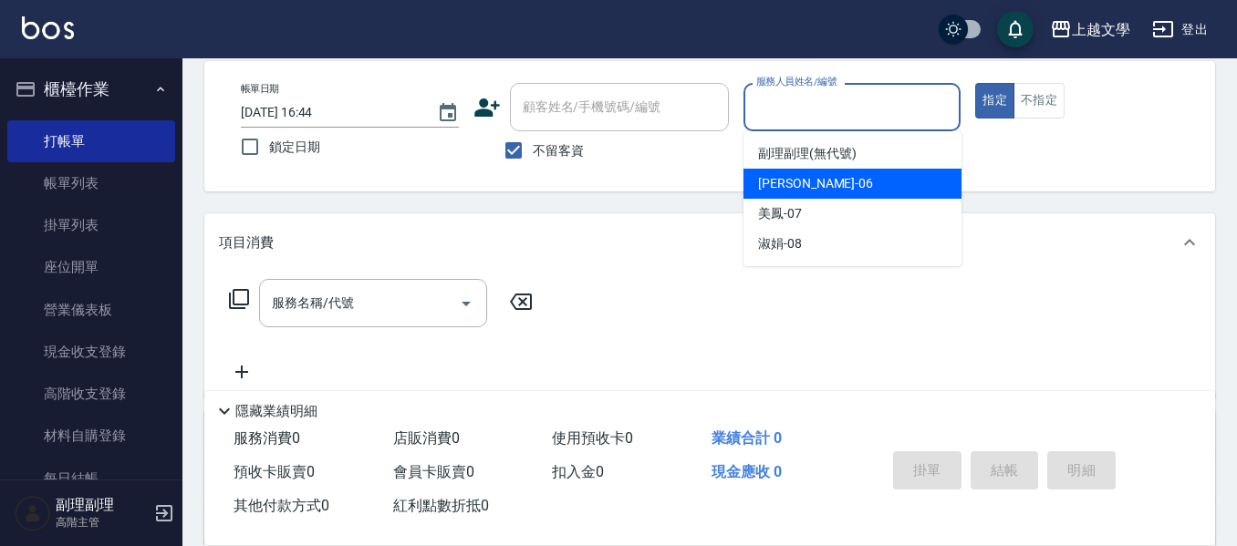
click at [827, 171] on div "佳珍 -06" at bounding box center [852, 184] width 218 height 30
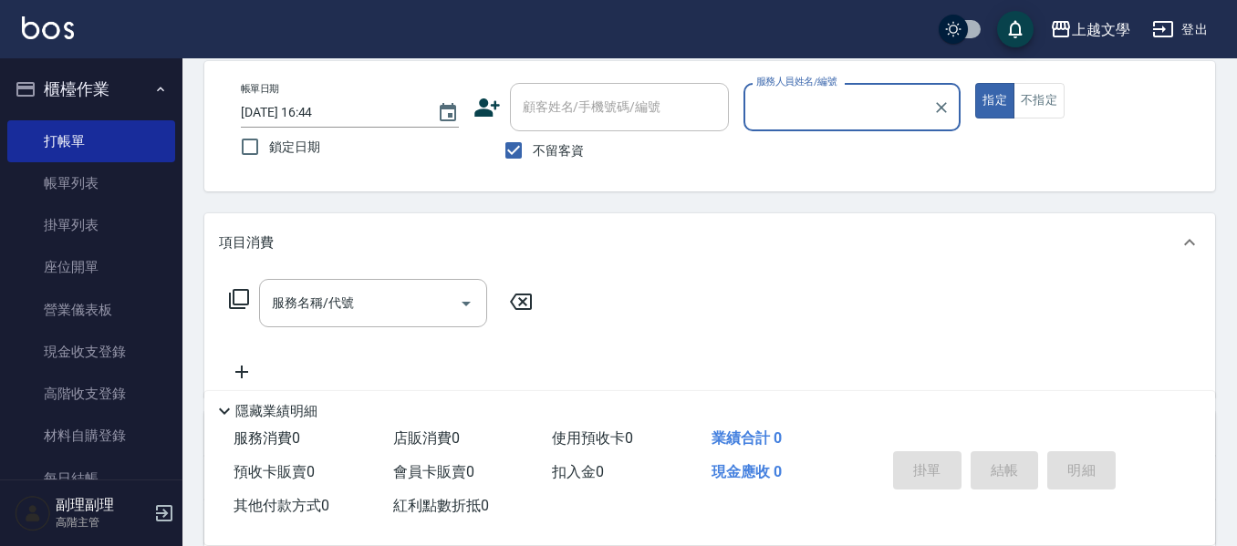
type input "佳珍-06"
drag, startPoint x: 395, startPoint y: 324, endPoint x: 401, endPoint y: 316, distance: 9.7
click at [399, 317] on div "服務名稱/代號" at bounding box center [373, 303] width 228 height 48
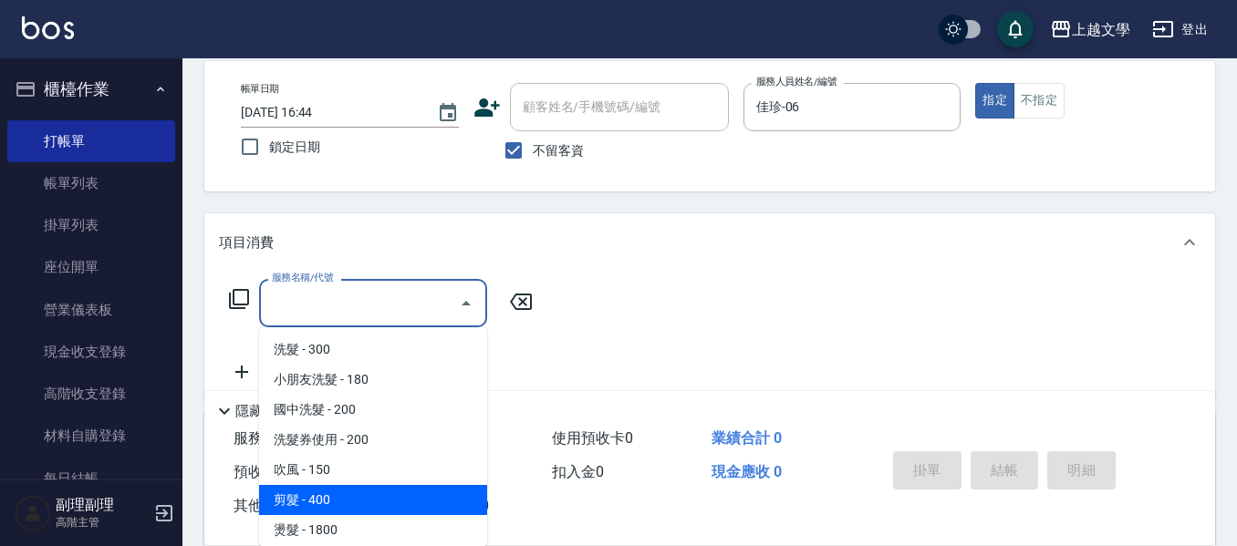
click at [348, 492] on span "剪髮 - 400" at bounding box center [373, 500] width 228 height 30
type input "剪髮(200)"
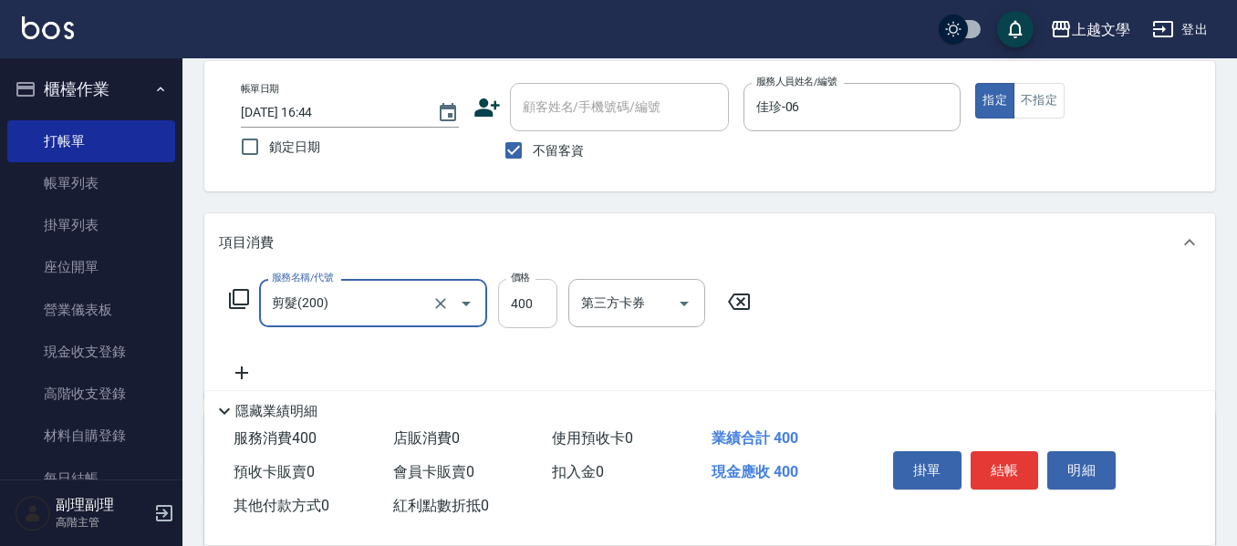
click at [533, 314] on input "400" at bounding box center [527, 303] width 59 height 49
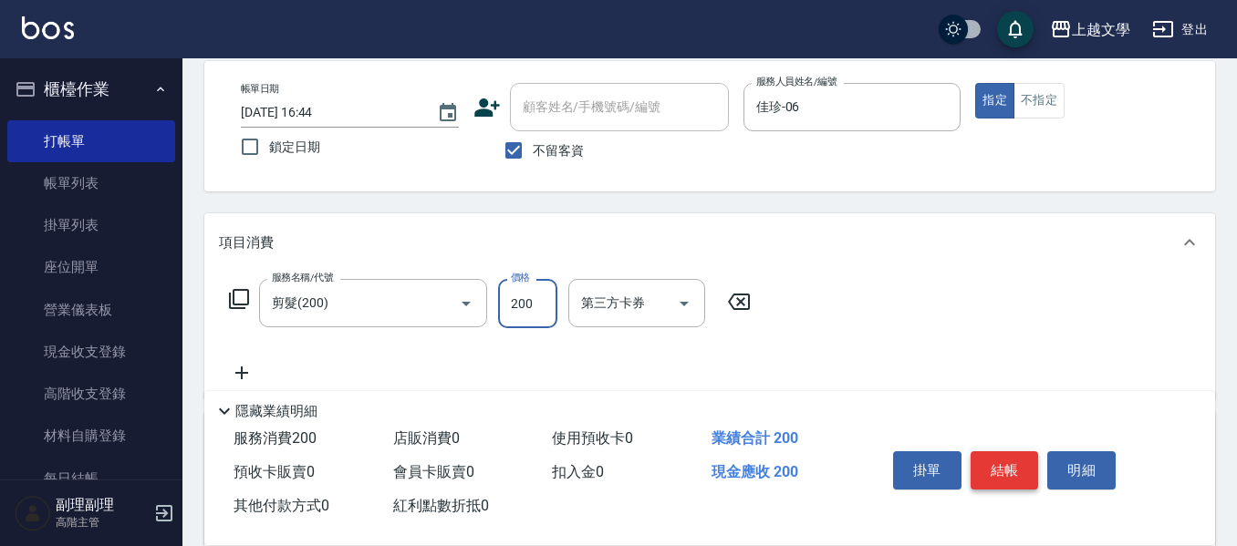
type input "200"
click at [1001, 458] on button "結帳" at bounding box center [1004, 470] width 68 height 38
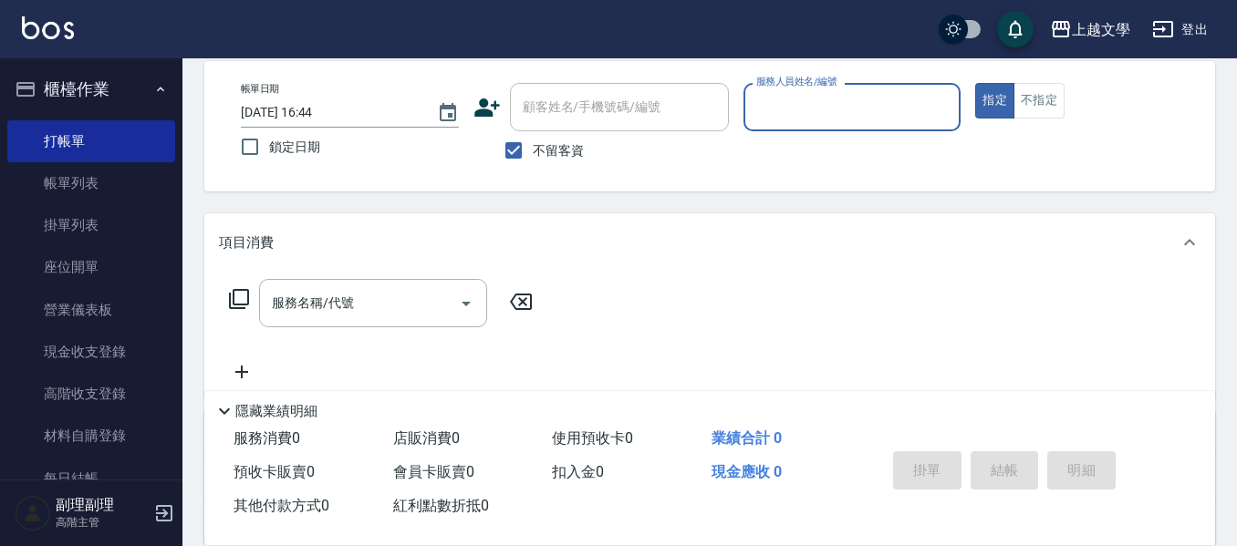
click at [842, 109] on input "服務人員姓名/編號" at bounding box center [852, 107] width 202 height 32
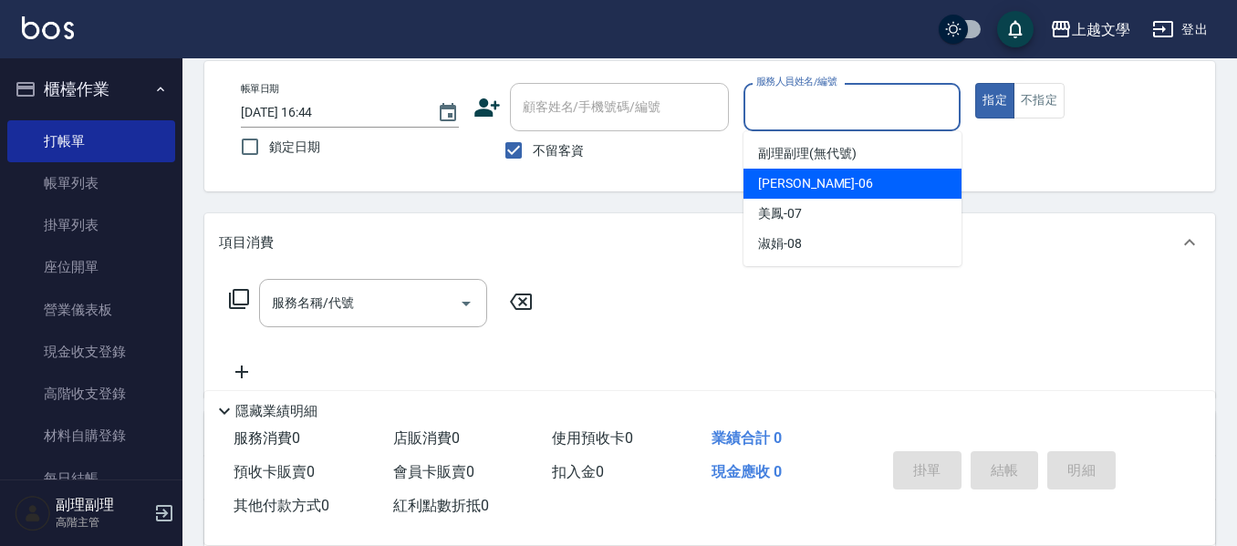
drag, startPoint x: 825, startPoint y: 189, endPoint x: 752, endPoint y: 189, distance: 73.0
click at [824, 189] on div "佳珍 -06" at bounding box center [852, 184] width 218 height 30
type input "佳珍-06"
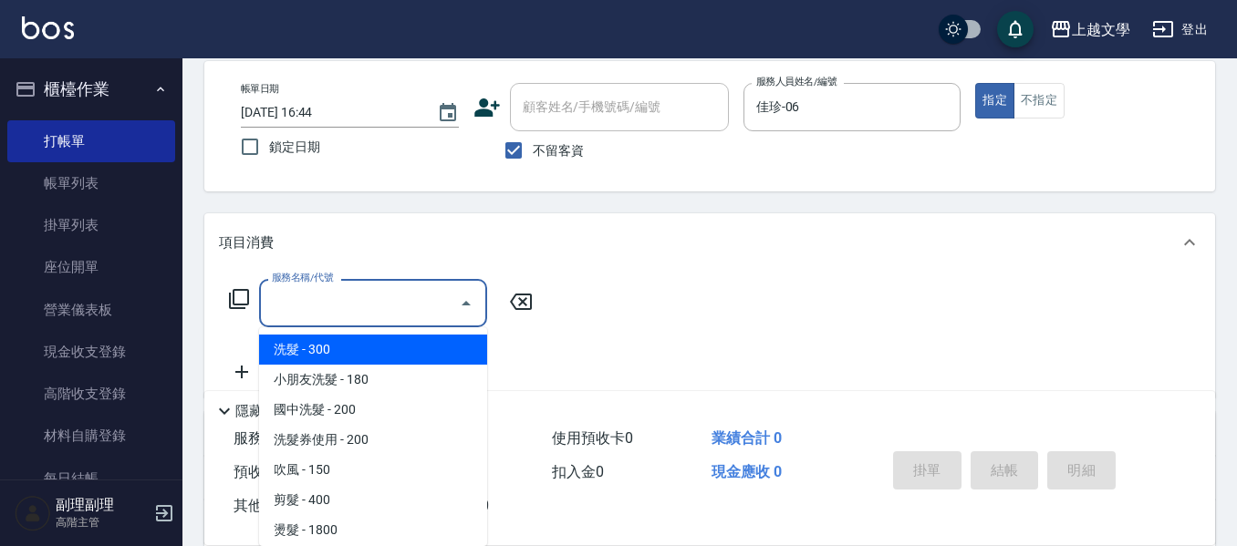
click at [409, 305] on input "服務名稱/代號" at bounding box center [359, 303] width 184 height 32
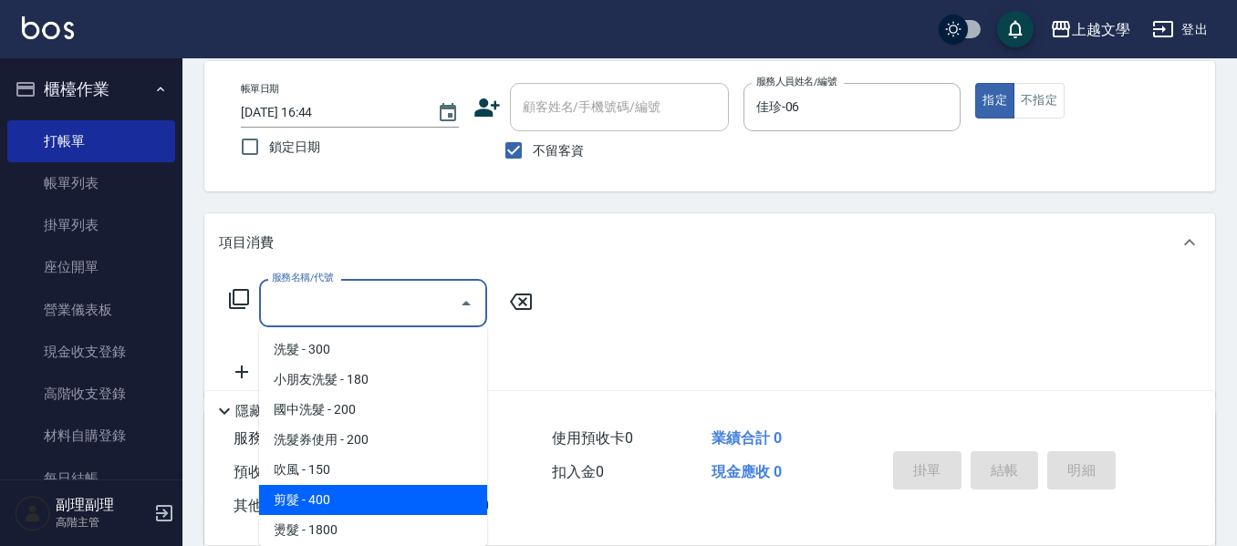
click at [342, 498] on span "剪髮 - 400" at bounding box center [373, 500] width 228 height 30
type input "剪髮(200)"
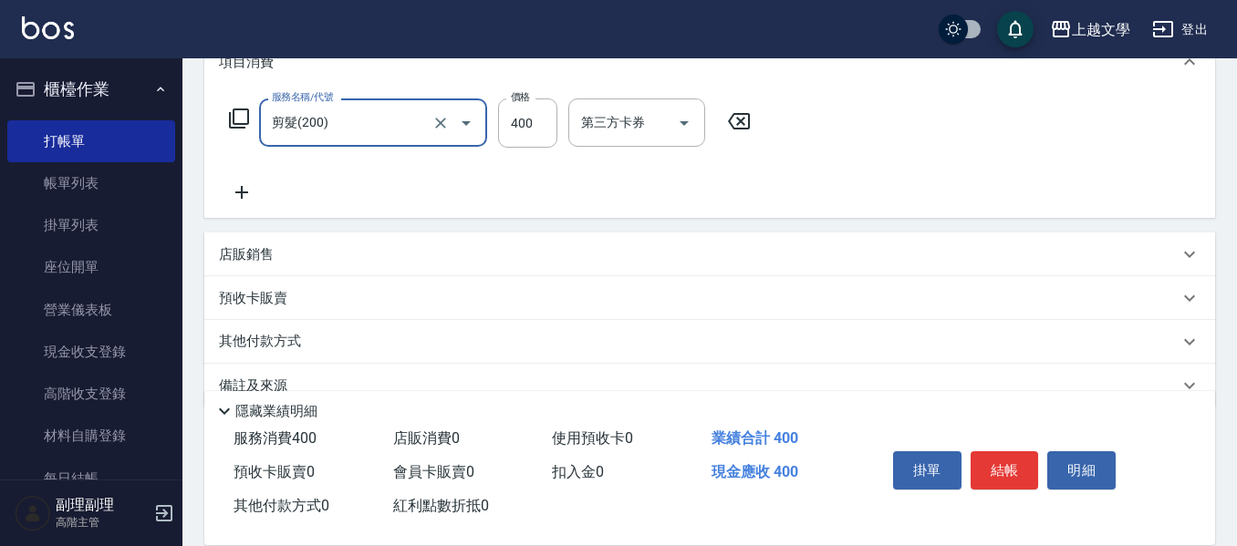
scroll to position [268, 0]
click at [240, 196] on icon at bounding box center [242, 191] width 46 height 22
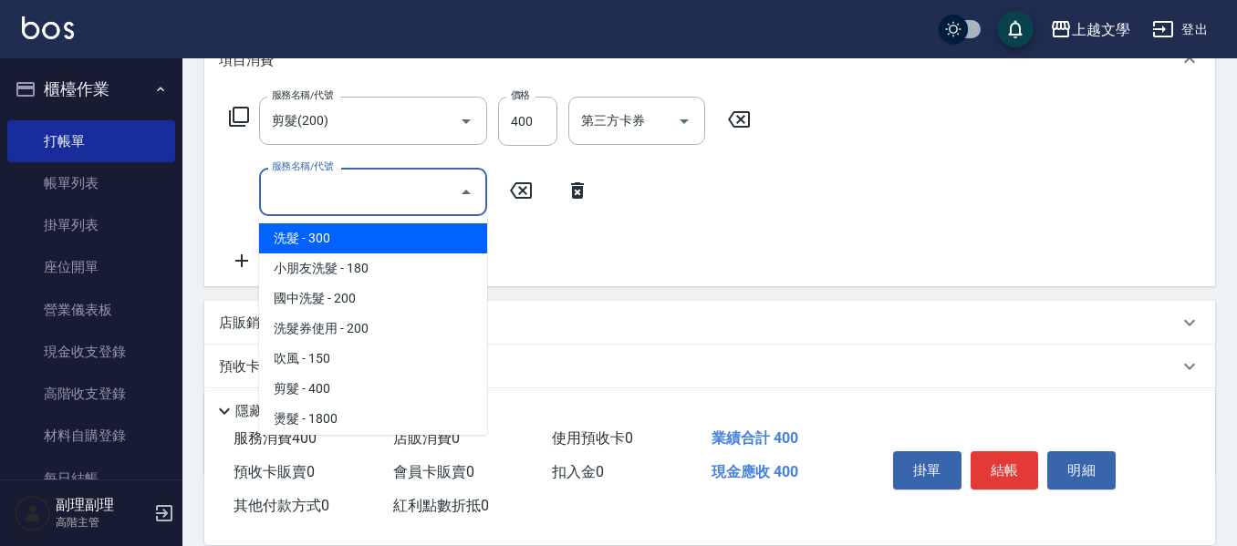
click at [286, 184] on input "服務名稱/代號" at bounding box center [359, 192] width 184 height 32
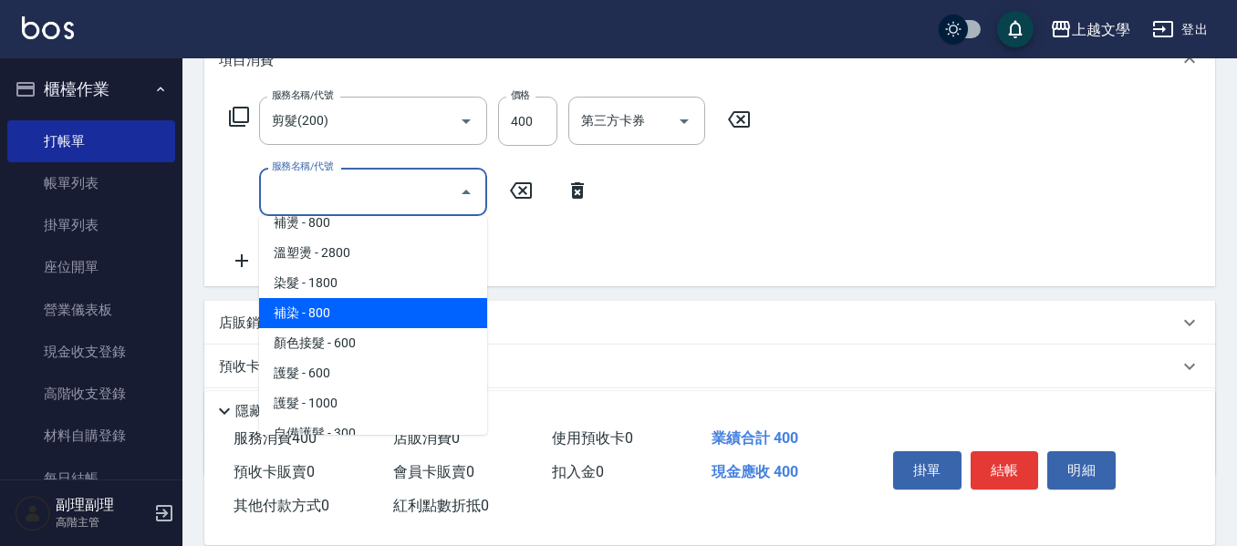
scroll to position [365, 0]
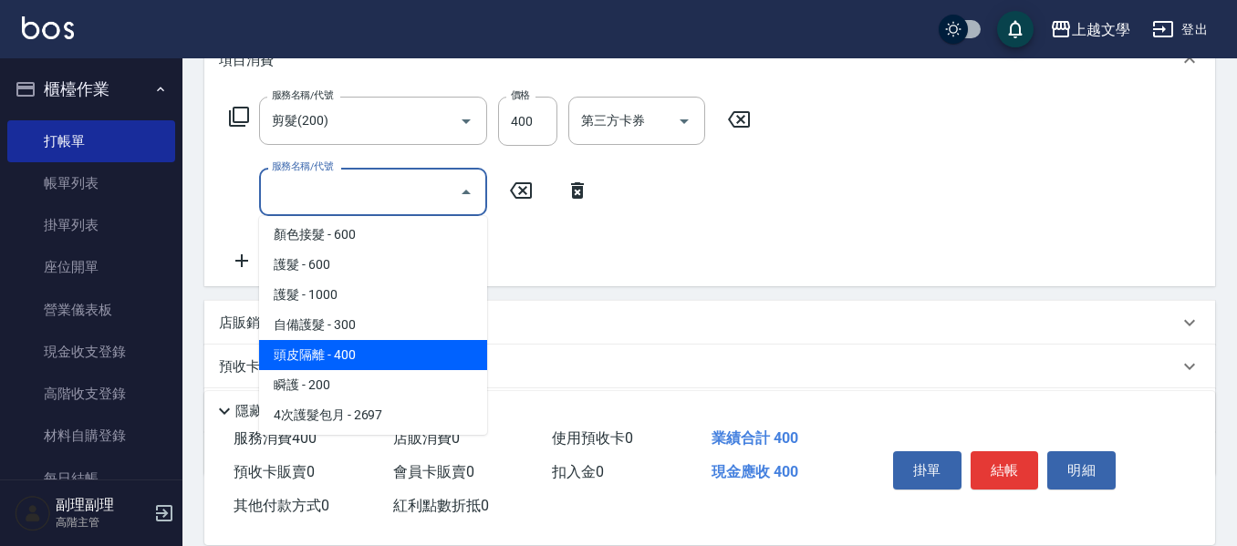
click at [358, 358] on span "頭皮隔離 - 400" at bounding box center [373, 355] width 228 height 30
type input "頭皮隔離(503)"
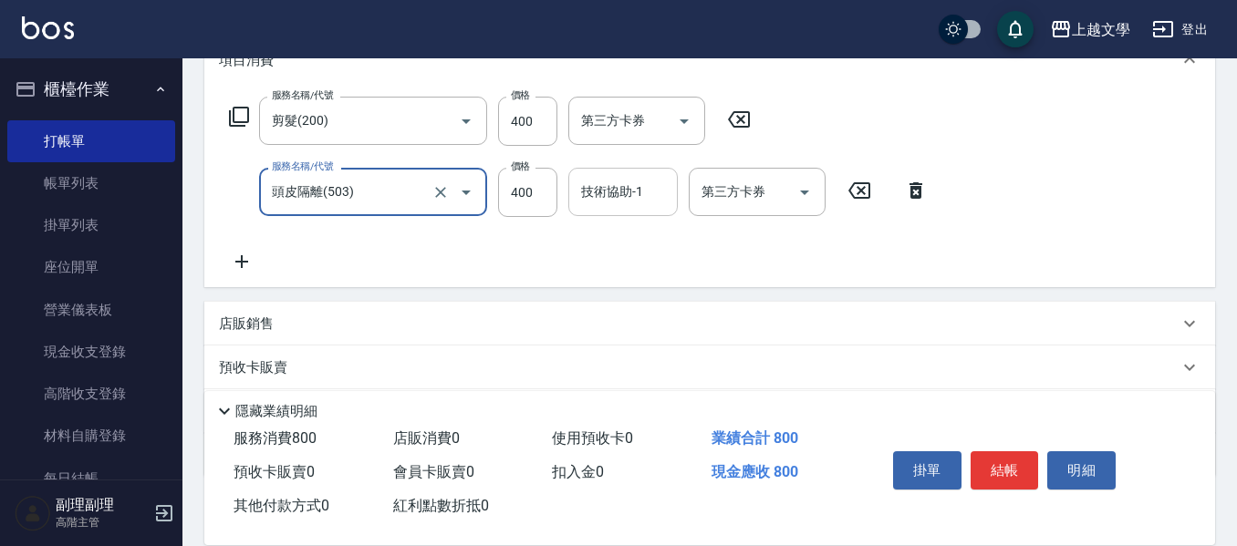
drag, startPoint x: 668, startPoint y: 175, endPoint x: 640, endPoint y: 213, distance: 47.6
click at [664, 177] on div "技術協助-1" at bounding box center [622, 192] width 109 height 48
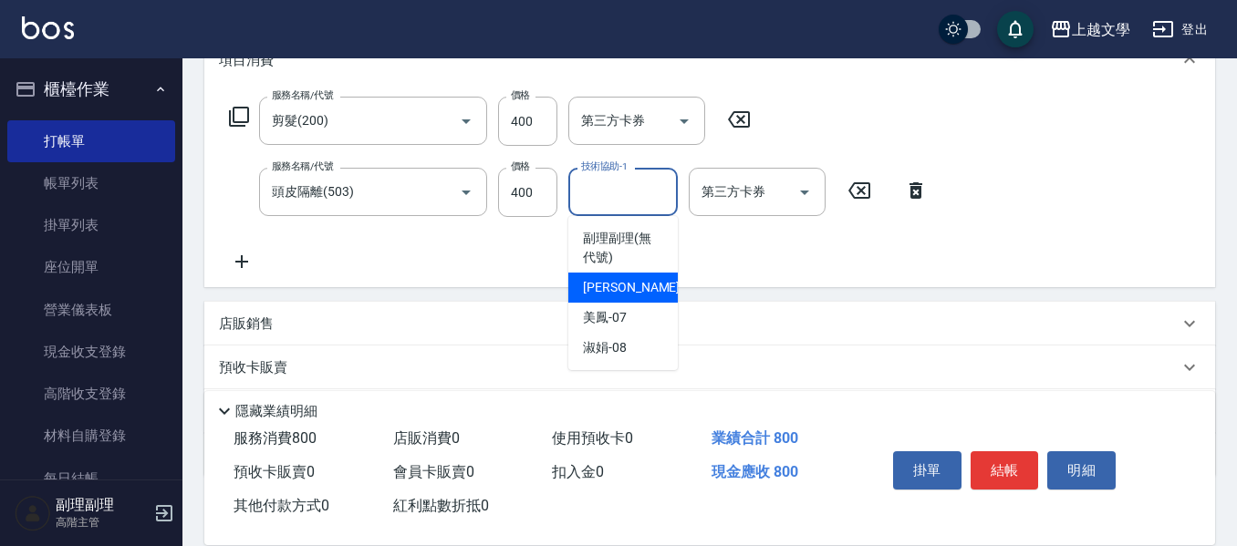
click at [615, 288] on span "佳珍 -06" at bounding box center [640, 287] width 115 height 19
type input "佳珍-06"
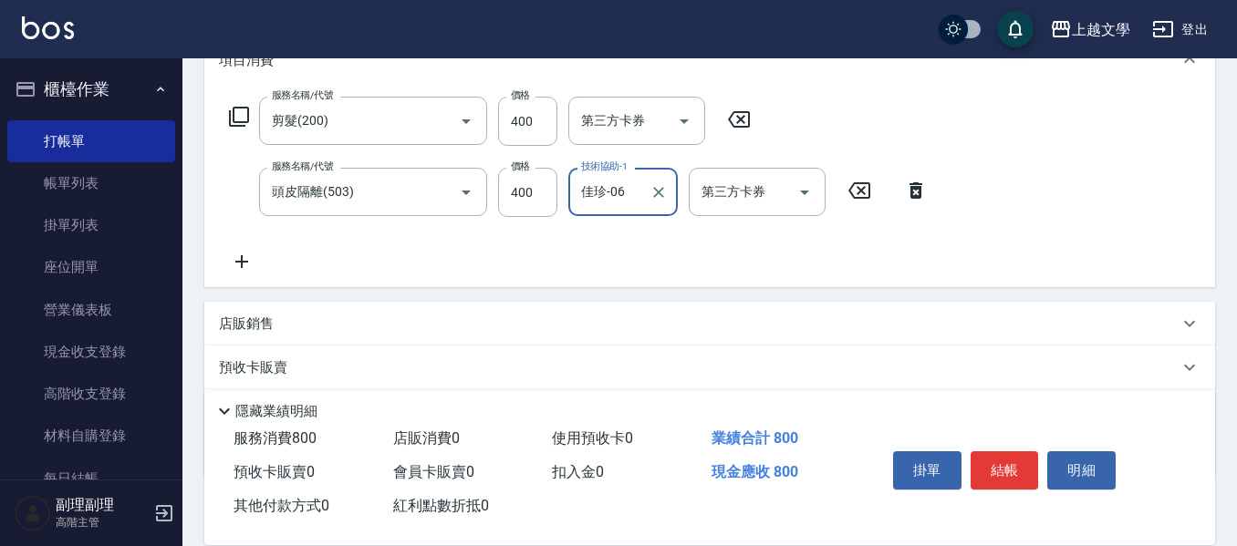
click at [250, 255] on icon at bounding box center [242, 262] width 46 height 22
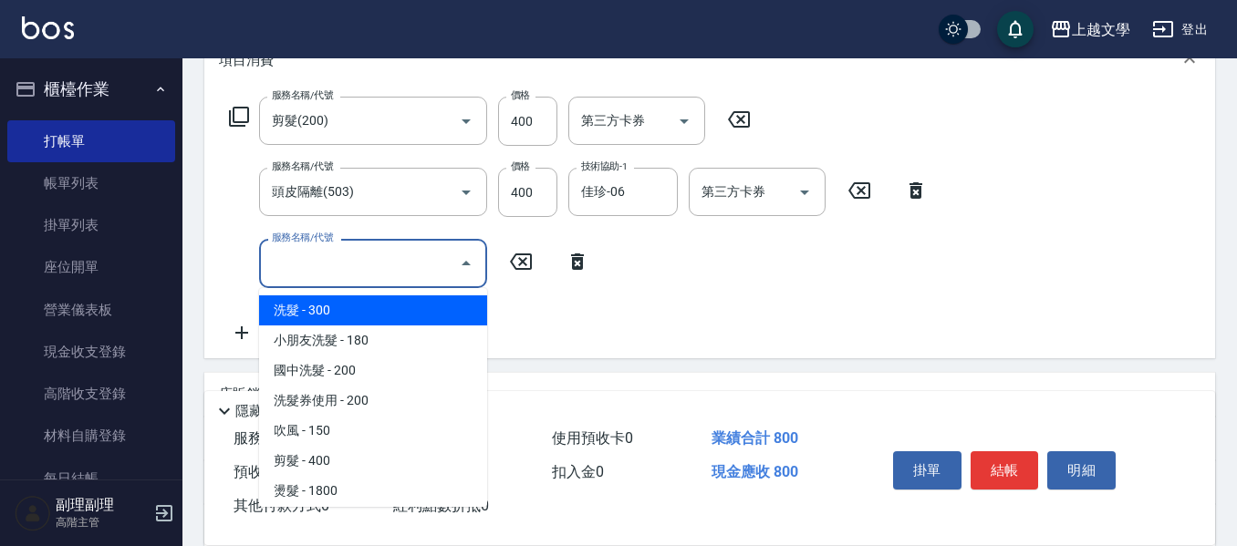
click at [322, 274] on input "服務名稱/代號" at bounding box center [359, 263] width 184 height 32
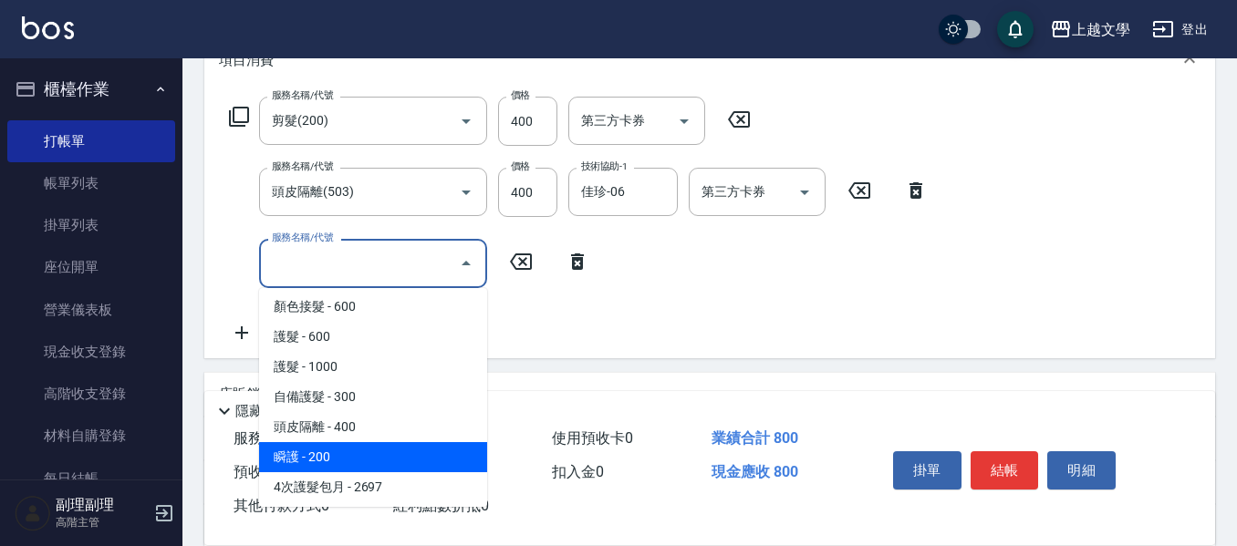
click at [380, 458] on span "瞬護 - 200" at bounding box center [373, 457] width 228 height 30
type input "瞬護(504)"
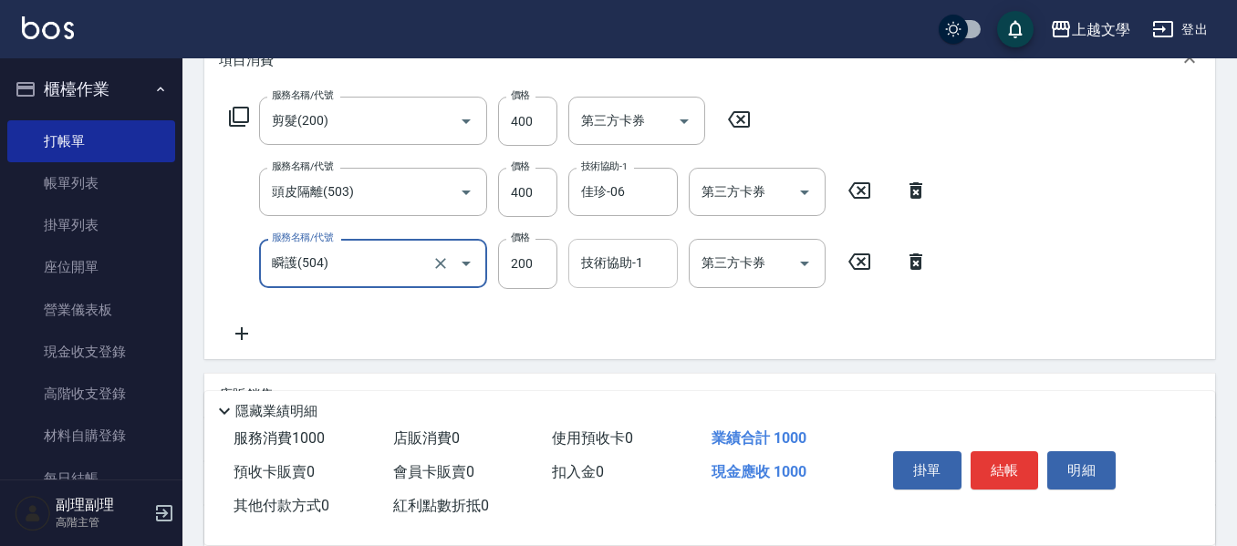
click at [615, 279] on input "技術協助-1" at bounding box center [622, 263] width 93 height 32
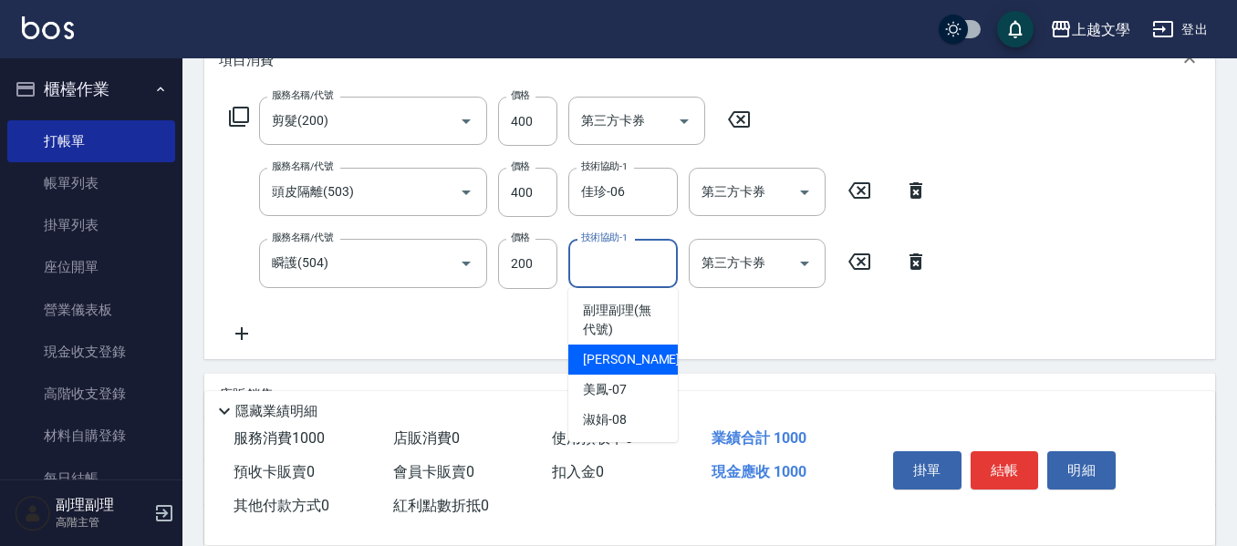
click at [627, 365] on div "佳珍 -06" at bounding box center [622, 360] width 109 height 30
type input "佳珍-06"
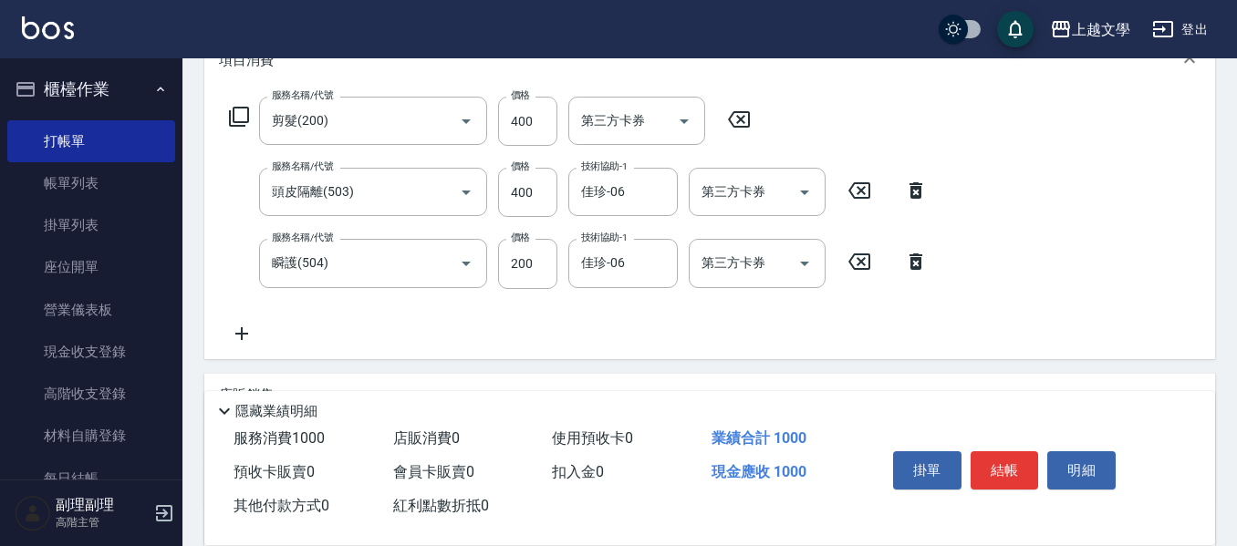
click at [246, 331] on icon at bounding box center [242, 334] width 46 height 22
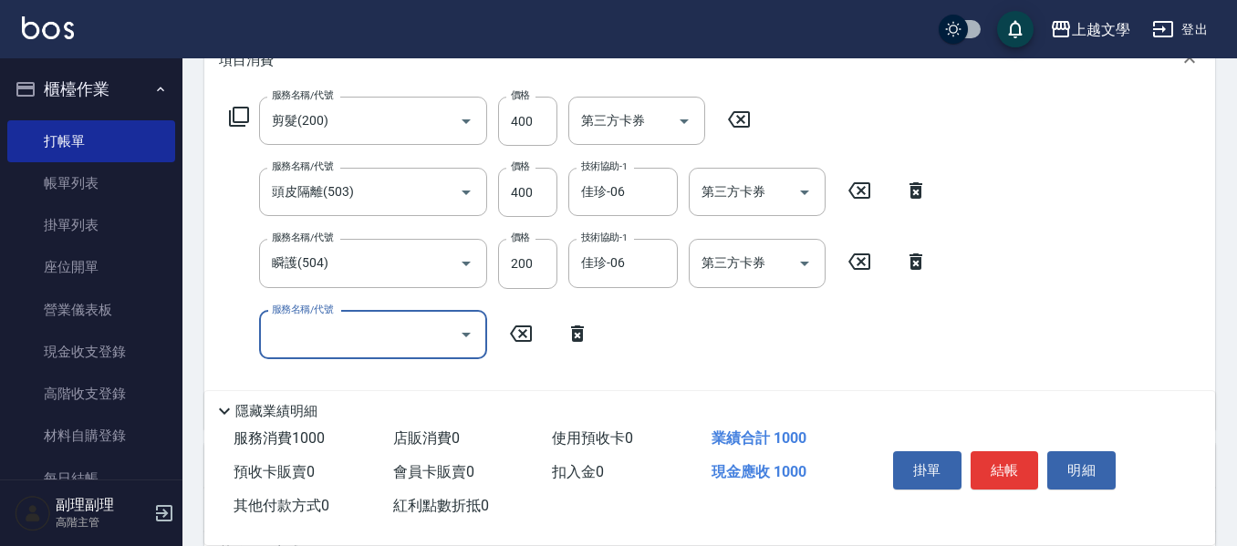
click at [314, 331] on input "服務名稱/代號" at bounding box center [359, 335] width 184 height 32
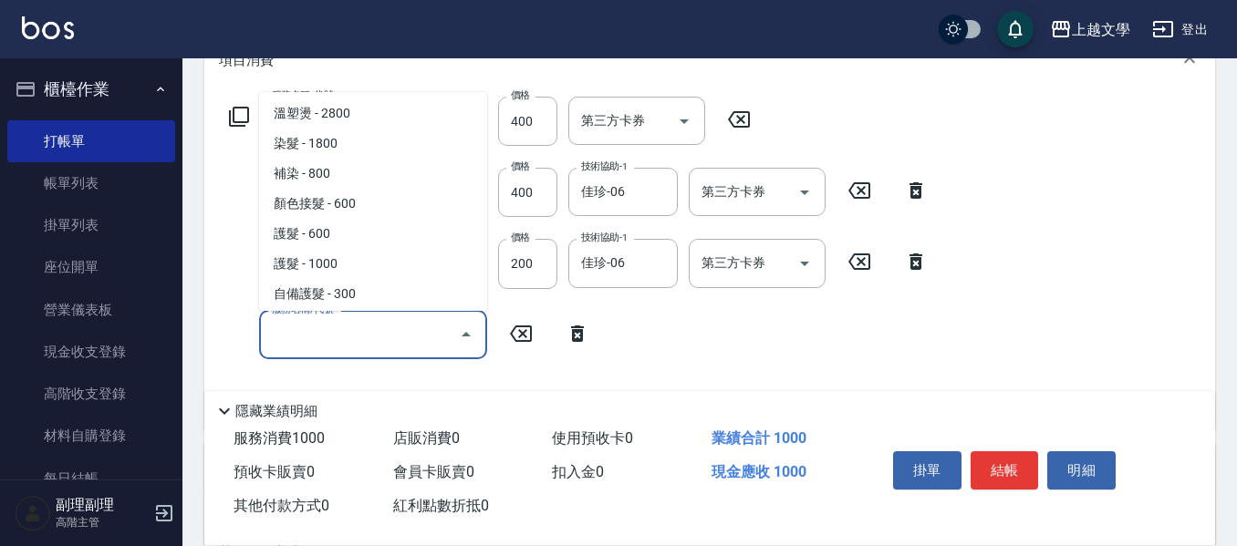
scroll to position [274, 0]
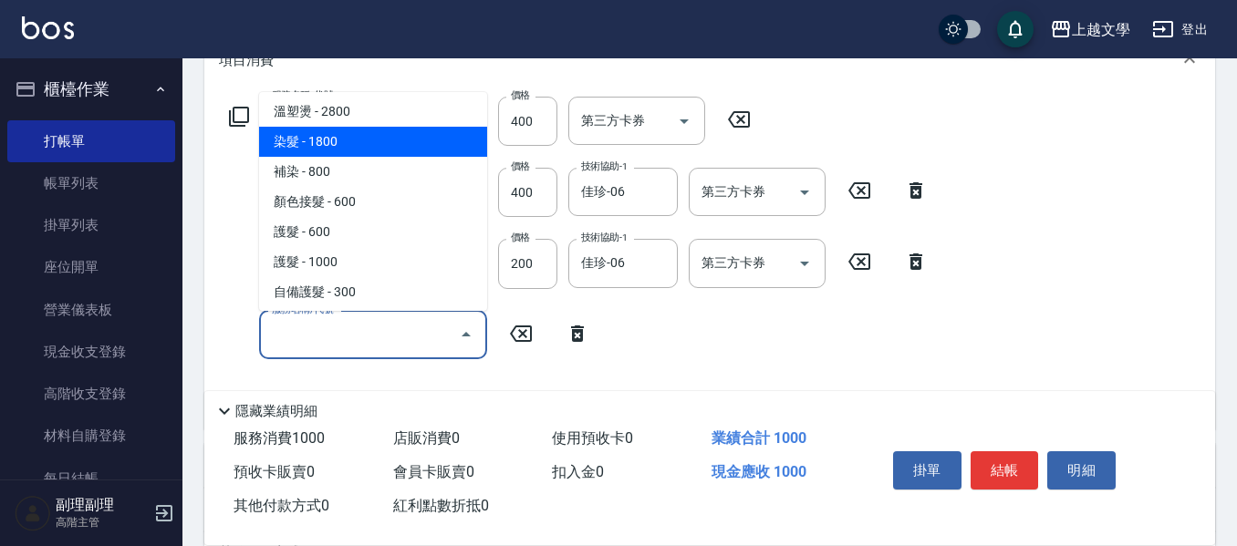
click at [329, 148] on span "染髮 - 1800" at bounding box center [373, 142] width 228 height 30
type input "染髮(400)"
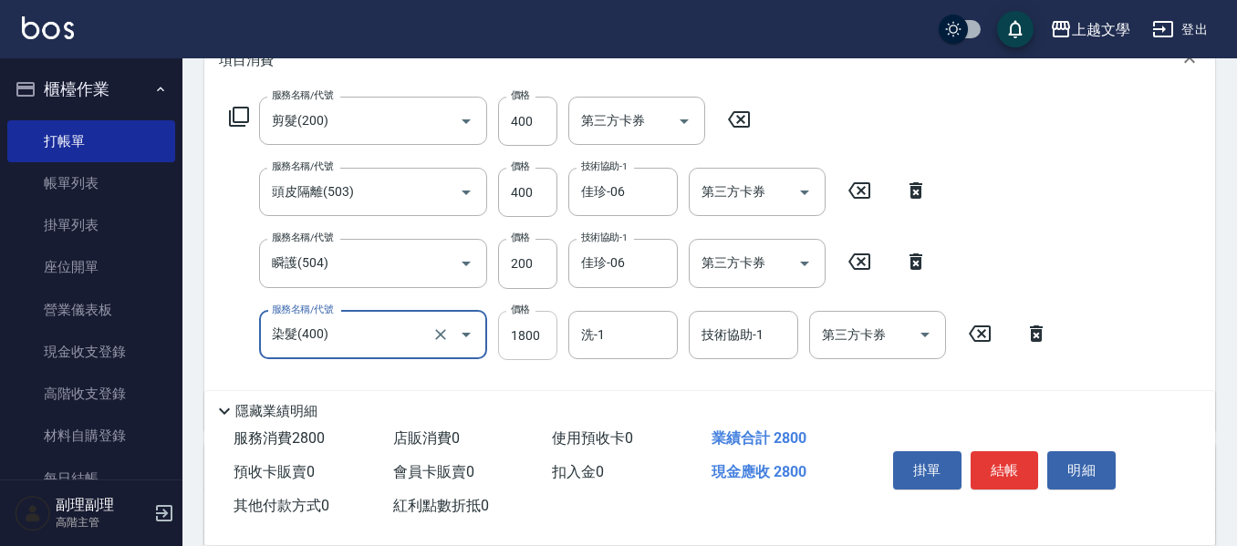
click at [517, 340] on input "1800" at bounding box center [527, 335] width 59 height 49
type input "2000"
click at [626, 343] on input "洗-1" at bounding box center [622, 335] width 93 height 32
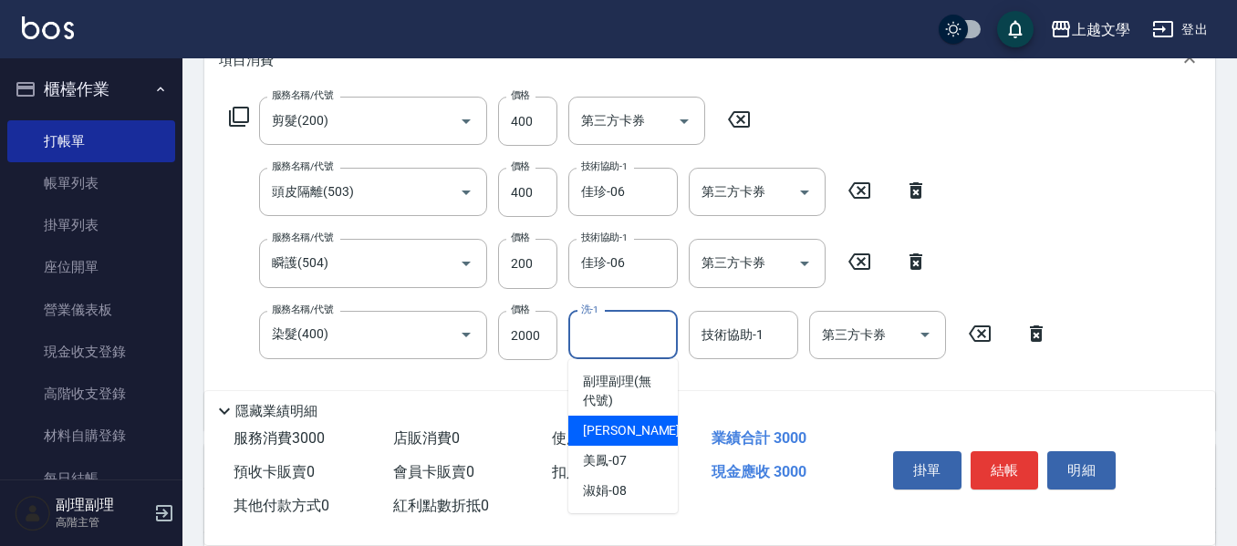
click at [625, 423] on span "佳珍 -06" at bounding box center [640, 430] width 115 height 19
type input "佳珍-06"
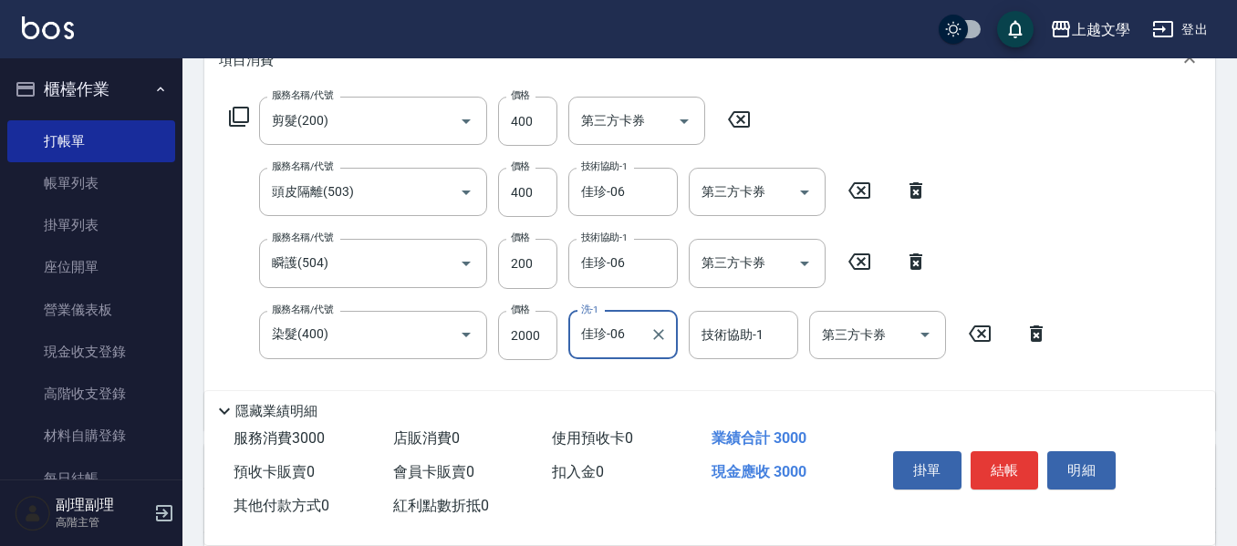
click at [738, 321] on div "技術協助-1" at bounding box center [742, 335] width 109 height 48
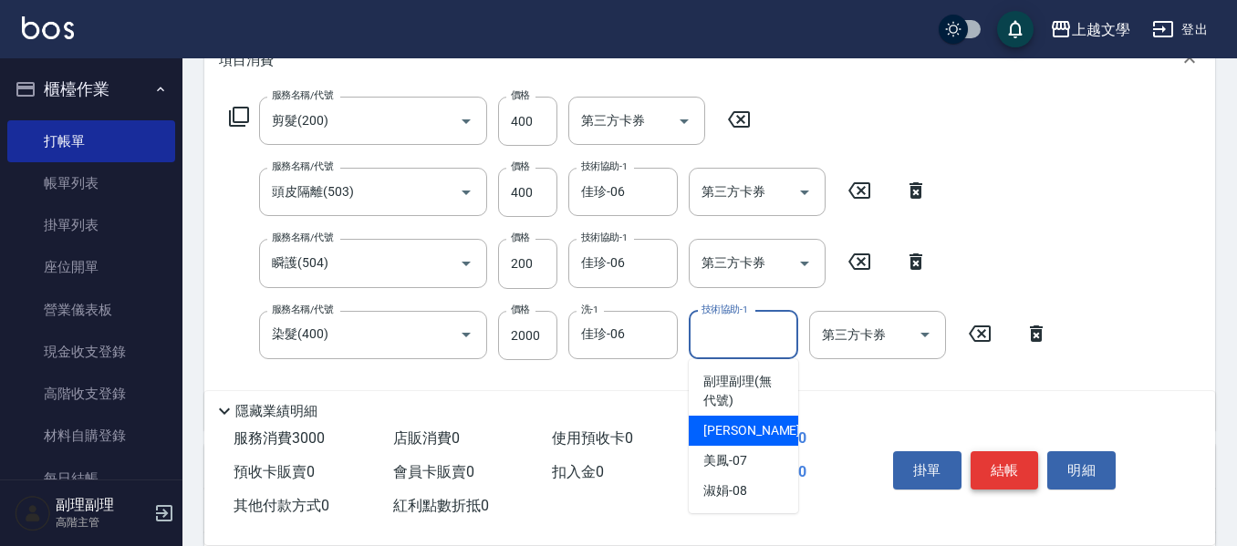
drag, startPoint x: 734, startPoint y: 431, endPoint x: 1015, endPoint y: 481, distance: 285.3
click at [744, 434] on span "佳珍 -06" at bounding box center [760, 430] width 115 height 19
type input "佳珍-06"
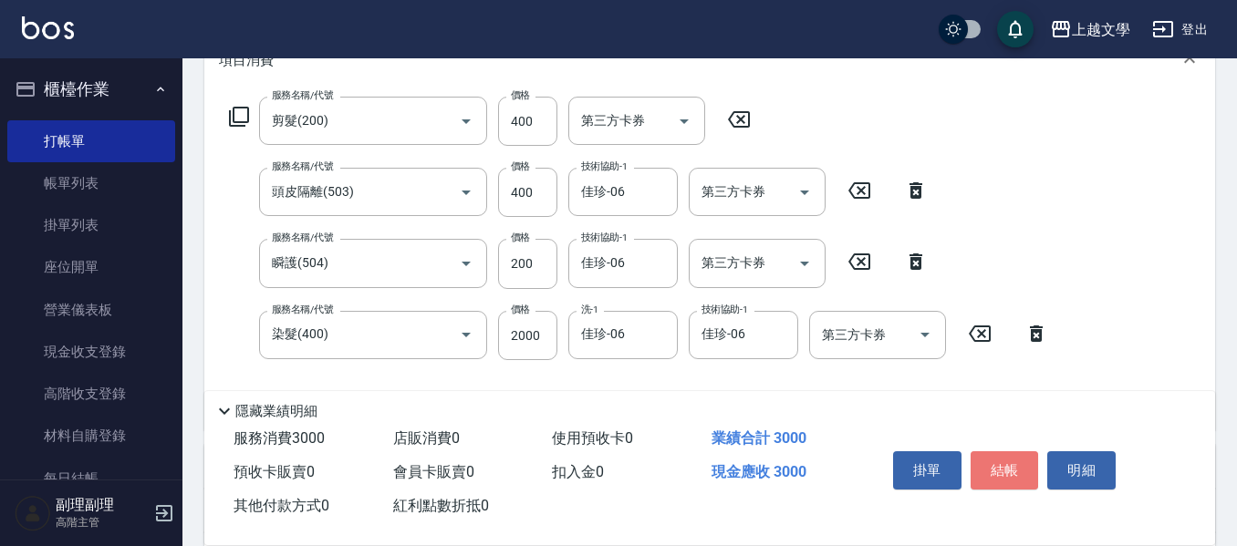
drag, startPoint x: 1020, startPoint y: 473, endPoint x: 1012, endPoint y: 427, distance: 47.2
click at [1019, 473] on button "結帳" at bounding box center [1004, 470] width 68 height 38
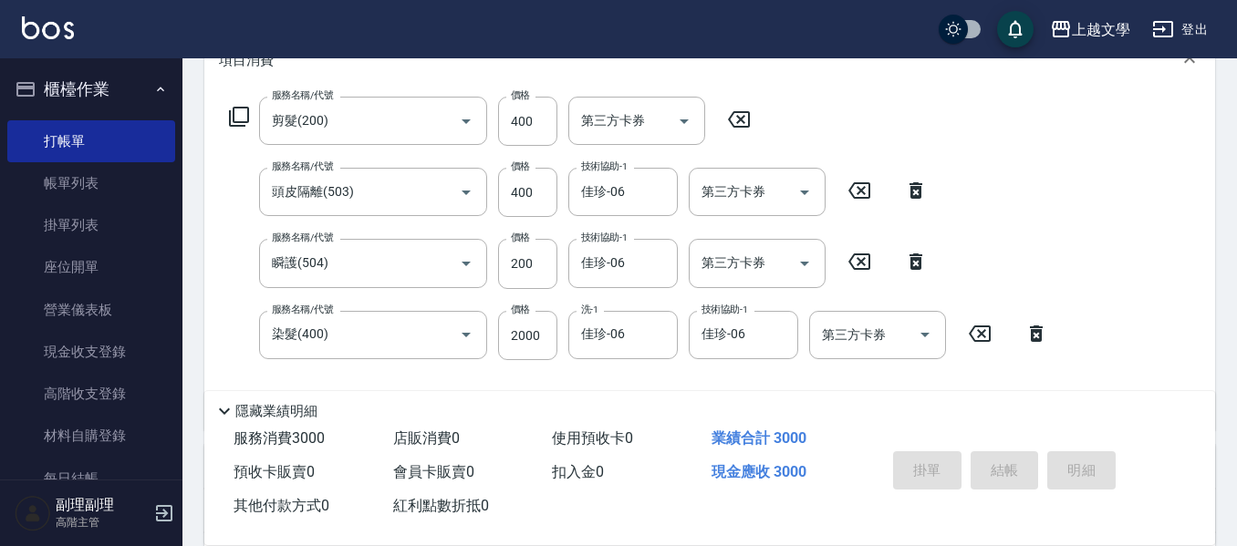
type input "2025/09/24 16:45"
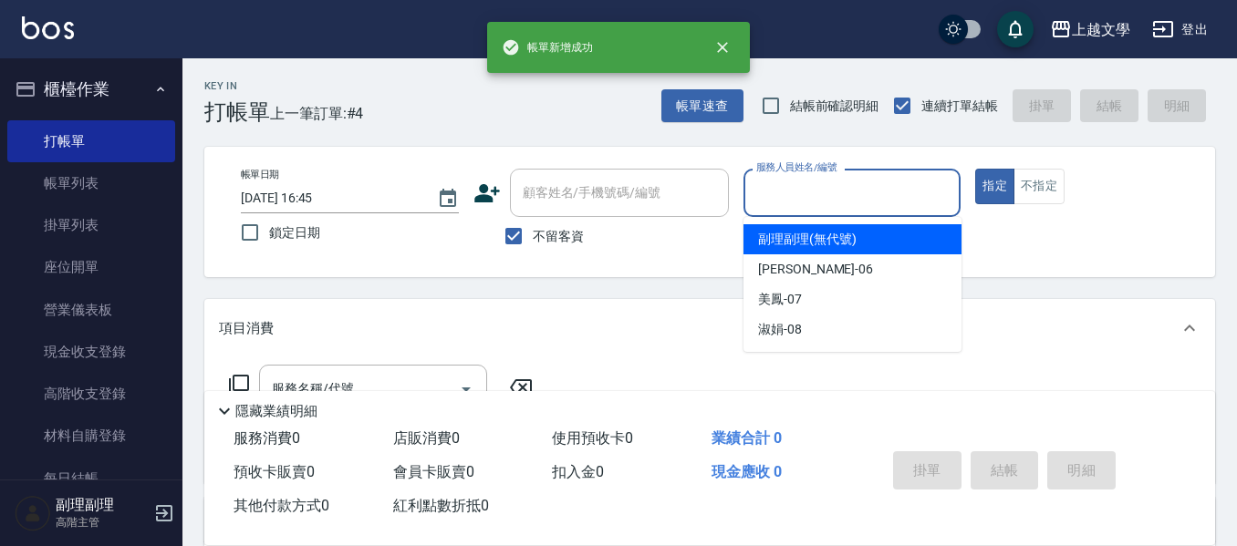
click at [770, 196] on input "服務人員姓名/編號" at bounding box center [852, 193] width 202 height 32
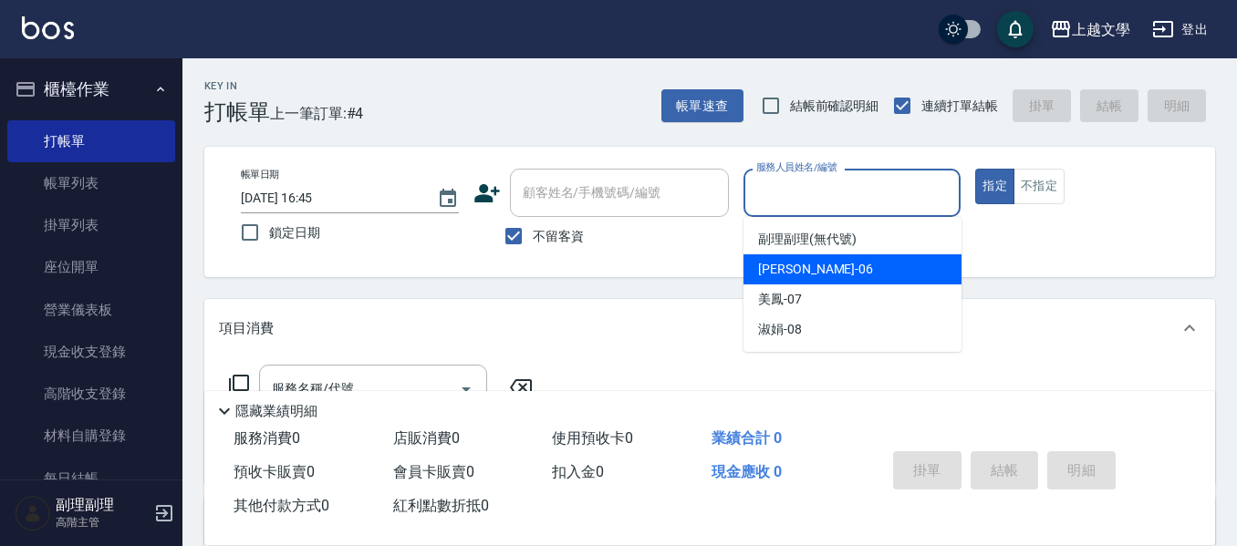
drag, startPoint x: 797, startPoint y: 266, endPoint x: 569, endPoint y: 293, distance: 229.5
click at [792, 266] on span "佳珍 -06" at bounding box center [815, 269] width 115 height 19
type input "佳珍-06"
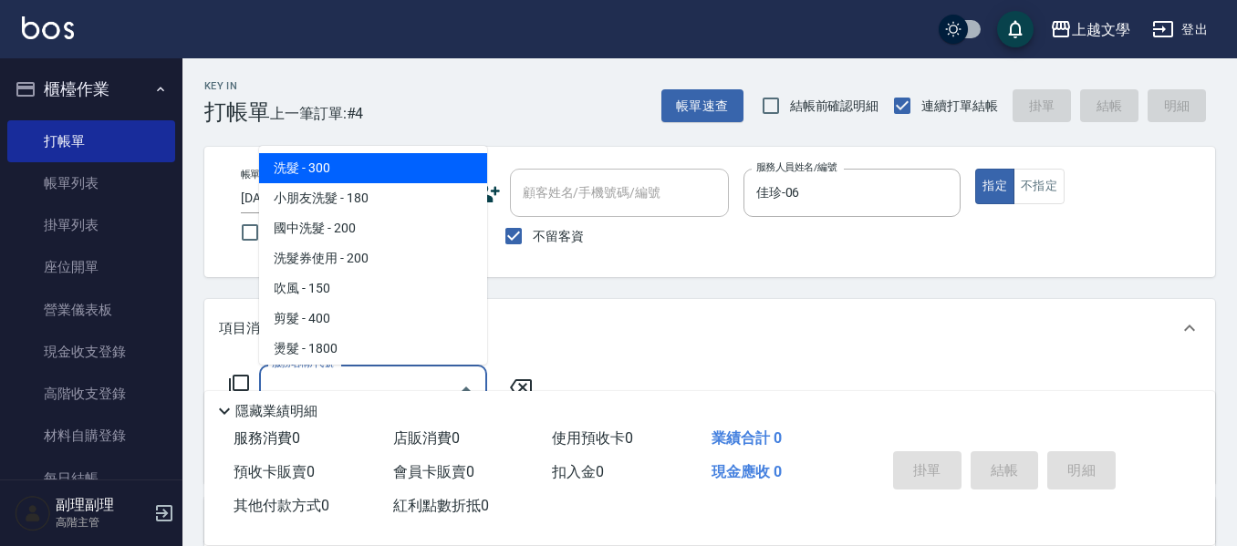
click at [404, 377] on input "服務名稱/代號" at bounding box center [359, 389] width 184 height 32
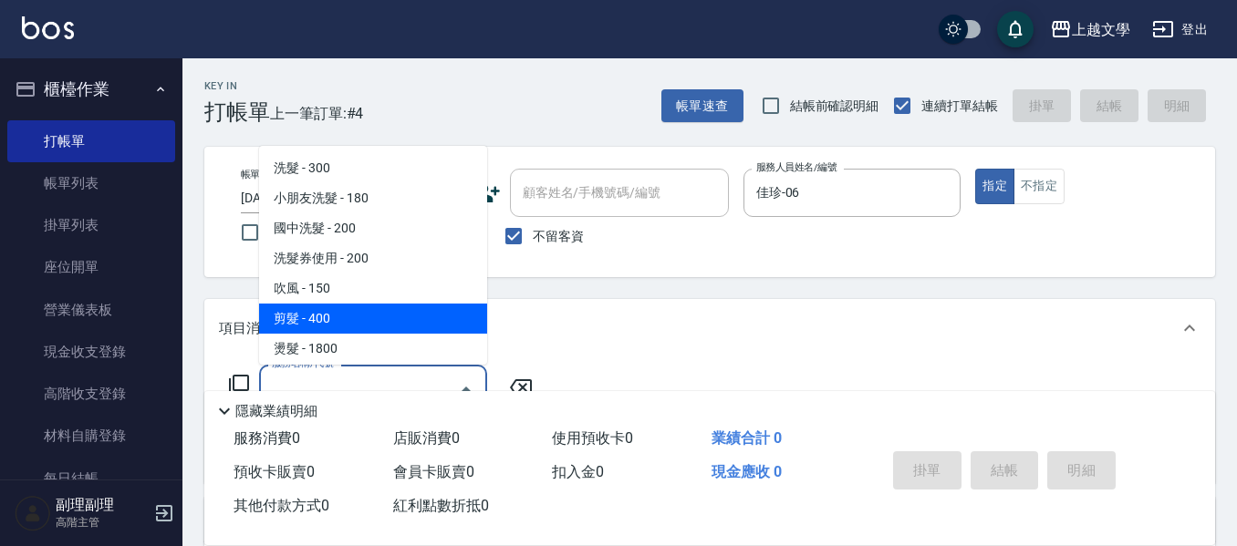
click at [366, 331] on span "剪髮 - 400" at bounding box center [373, 319] width 228 height 30
type input "剪髮(200)"
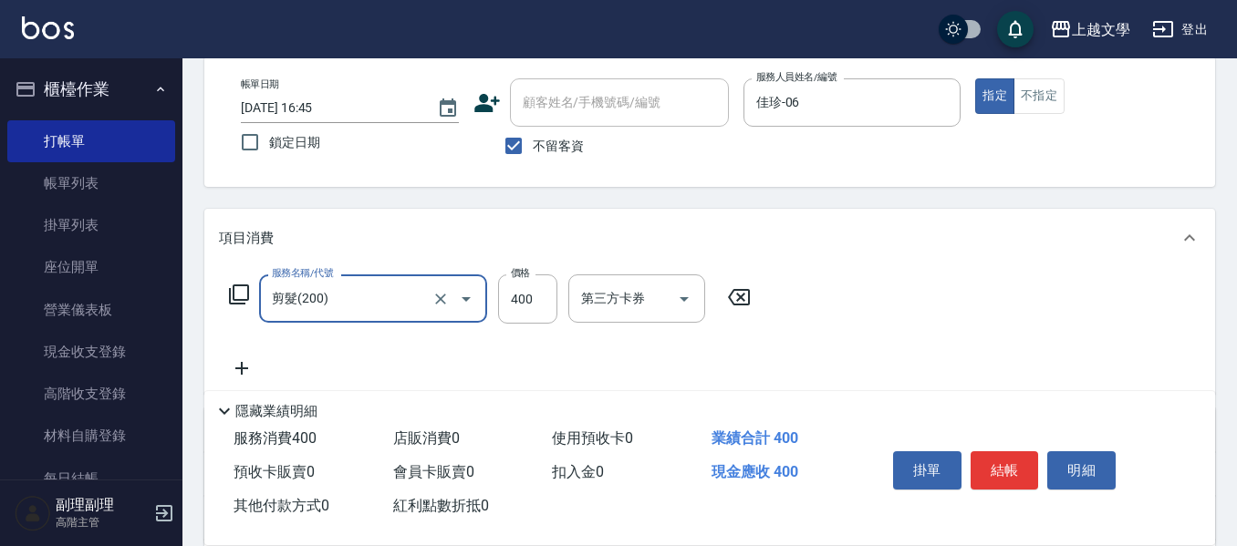
scroll to position [91, 0]
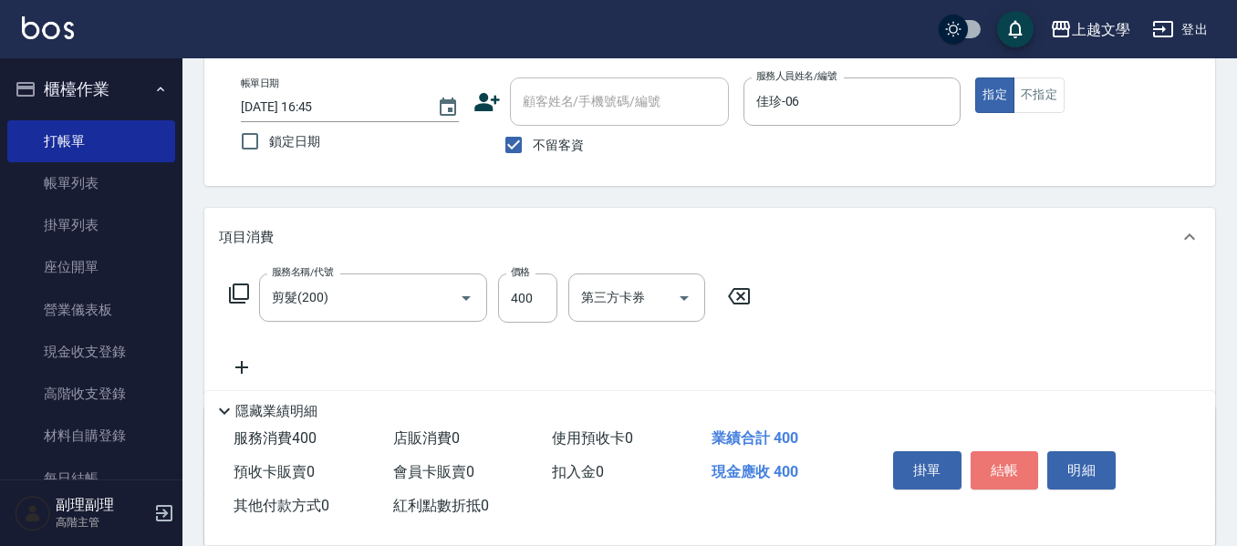
drag, startPoint x: 1022, startPoint y: 461, endPoint x: 1010, endPoint y: 443, distance: 21.0
click at [1021, 461] on button "結帳" at bounding box center [1004, 470] width 68 height 38
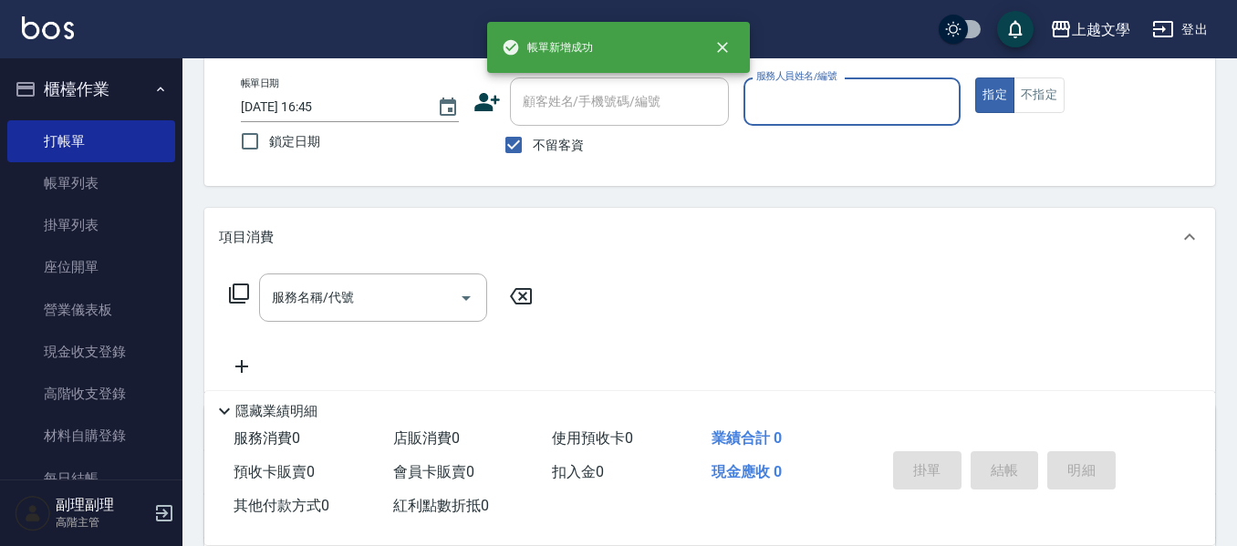
click at [777, 111] on input "服務人員姓名/編號" at bounding box center [852, 102] width 202 height 32
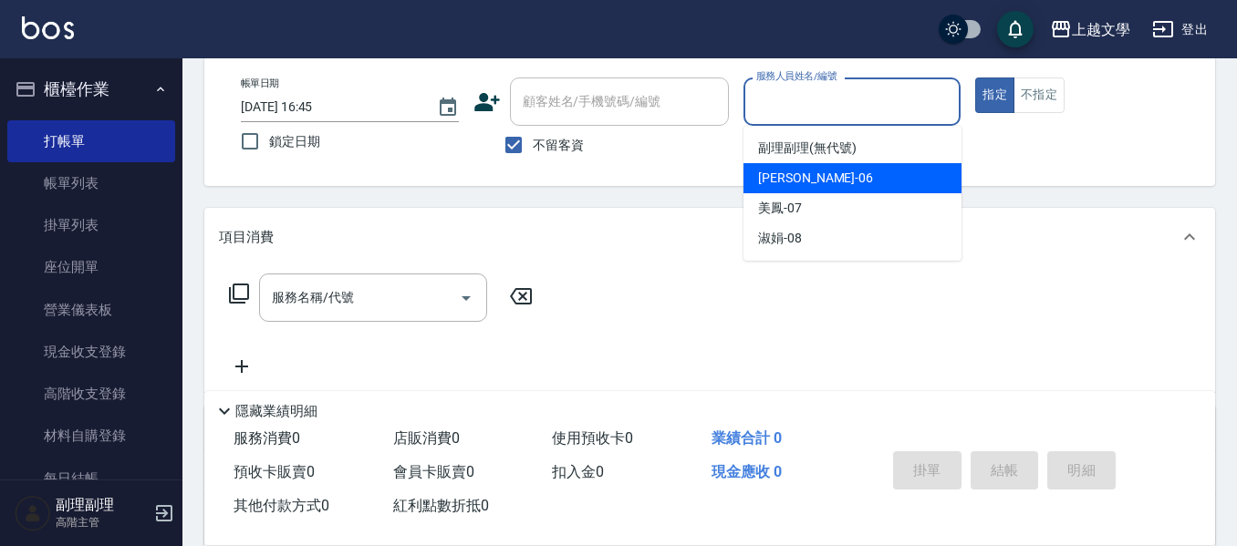
drag, startPoint x: 781, startPoint y: 182, endPoint x: 498, endPoint y: 230, distance: 286.6
click at [755, 187] on div "佳珍 -06" at bounding box center [852, 178] width 218 height 30
type input "佳珍-06"
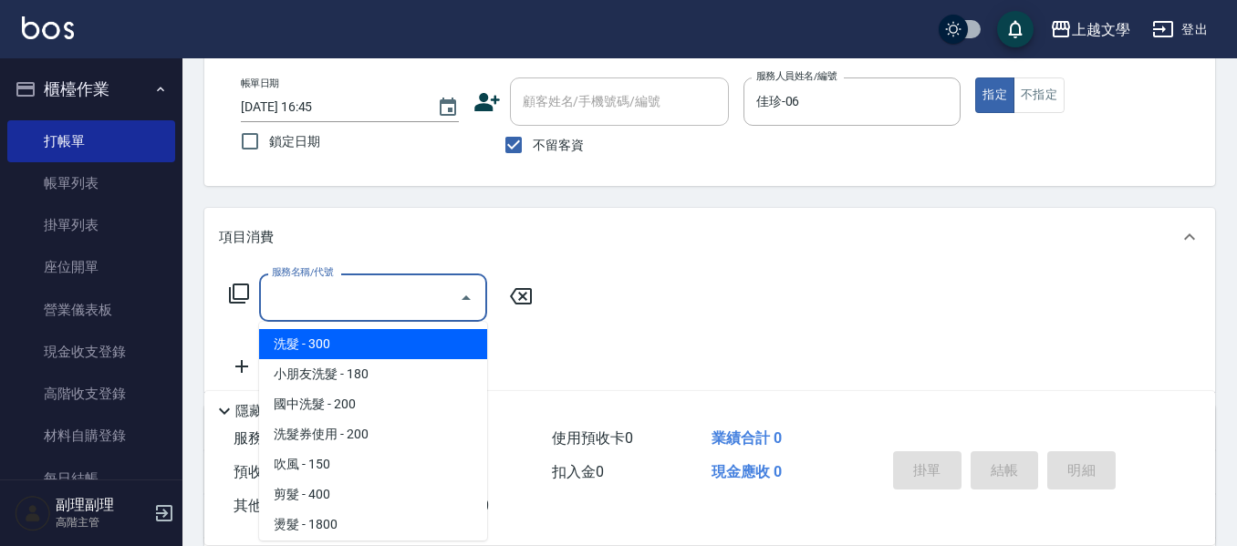
drag, startPoint x: 401, startPoint y: 300, endPoint x: 417, endPoint y: 346, distance: 48.2
click at [404, 299] on input "服務名稱/代號" at bounding box center [359, 298] width 184 height 32
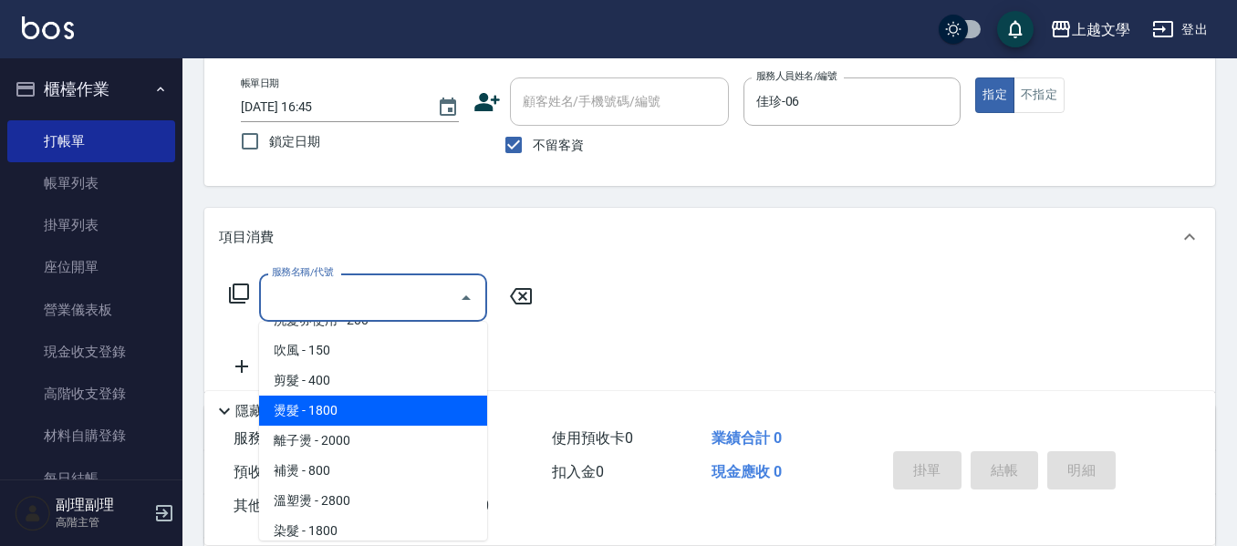
scroll to position [547, 0]
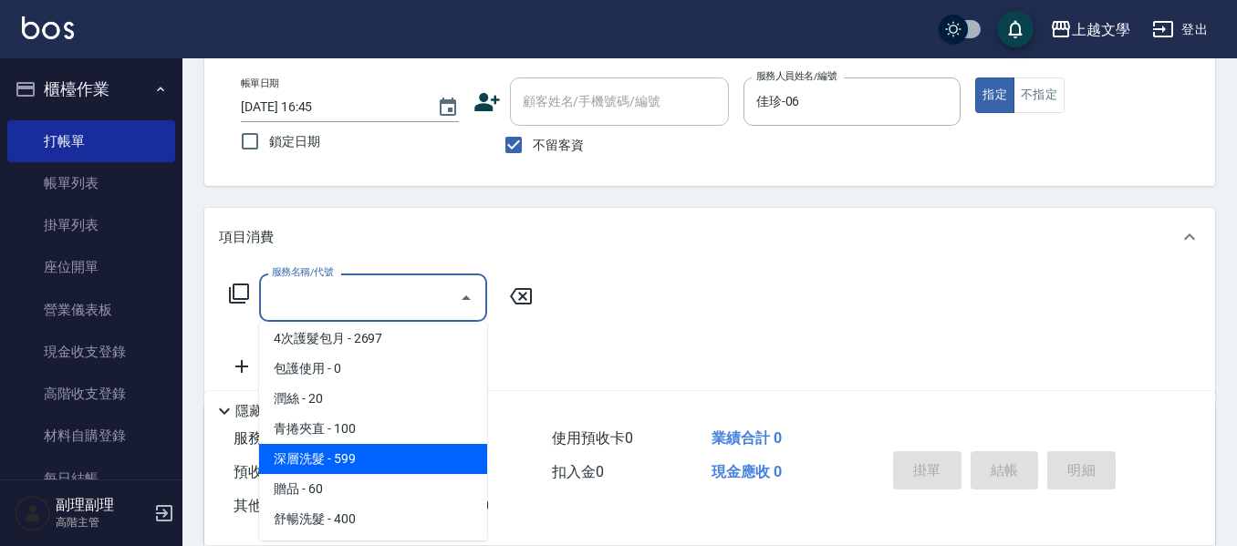
click at [386, 461] on span "深層洗髮 - 599" at bounding box center [373, 459] width 228 height 30
type input "深層洗髮(1033)"
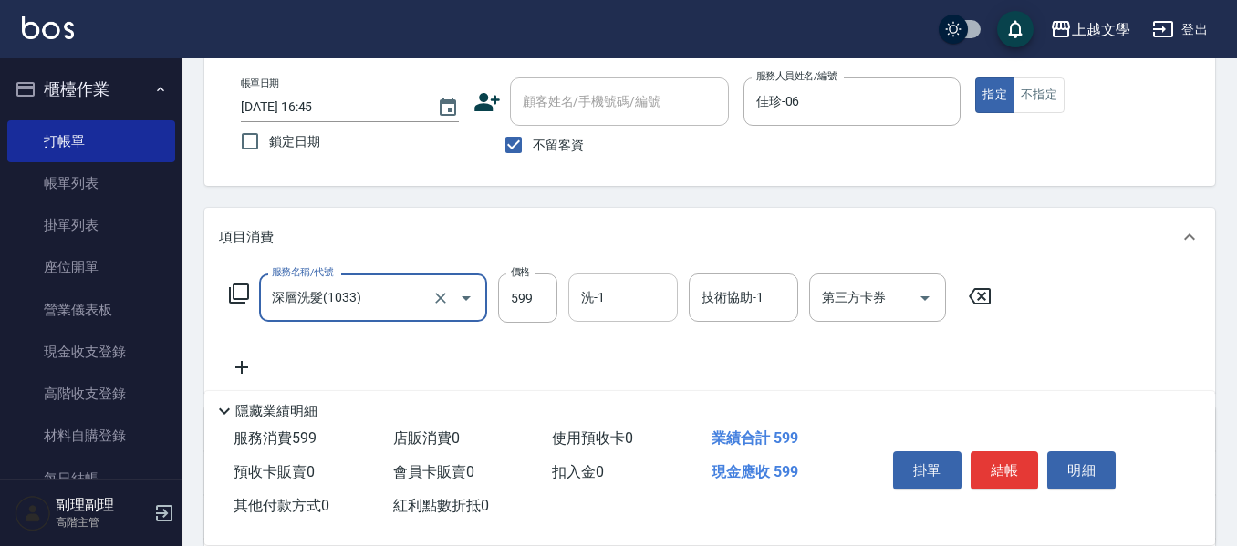
click at [597, 310] on input "洗-1" at bounding box center [622, 298] width 93 height 32
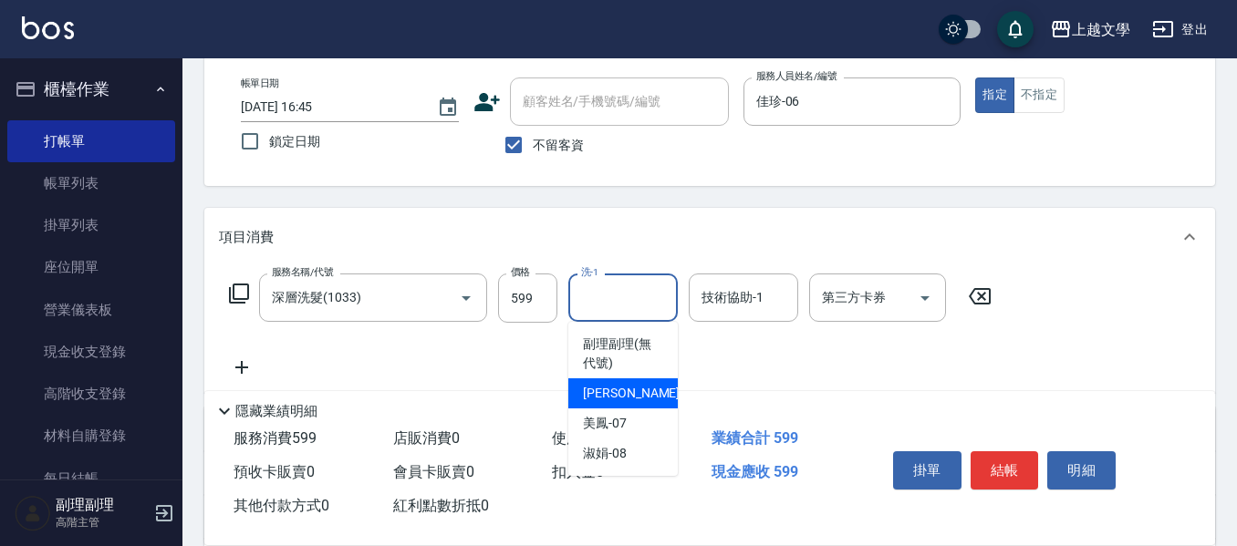
click at [640, 385] on div "佳珍 -06" at bounding box center [622, 393] width 109 height 30
type input "佳珍-06"
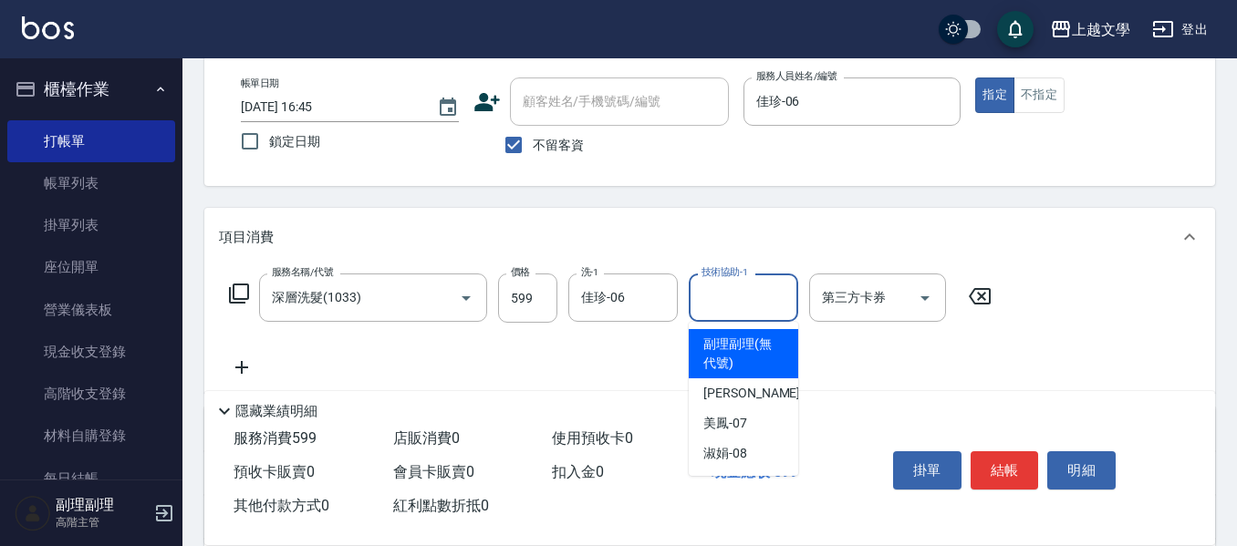
drag, startPoint x: 722, startPoint y: 300, endPoint x: 734, endPoint y: 327, distance: 29.8
click at [724, 300] on input "技術協助-1" at bounding box center [743, 298] width 93 height 32
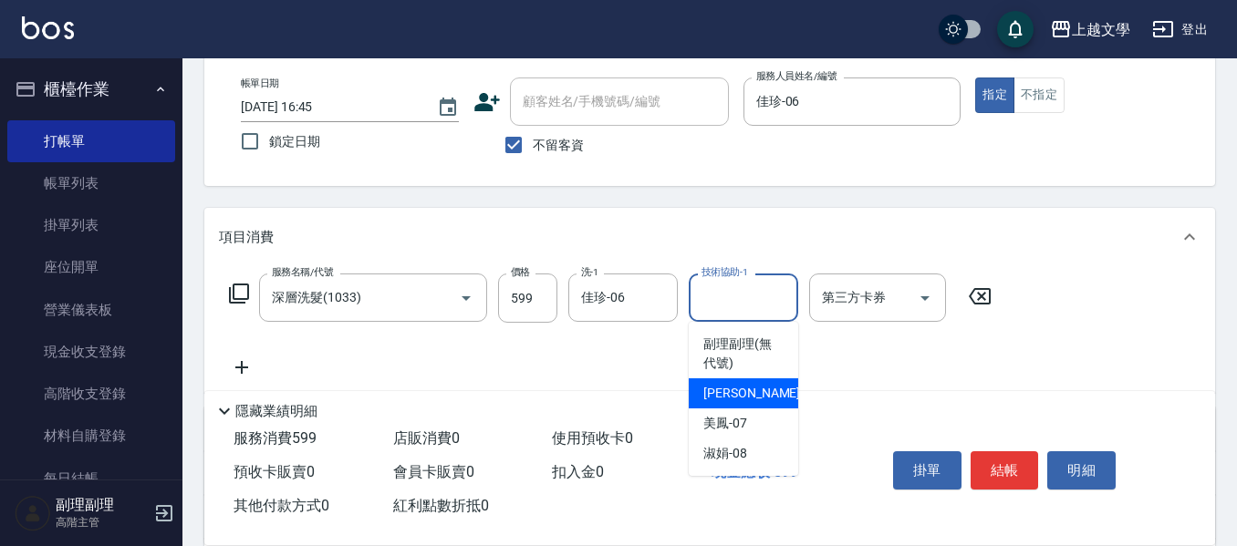
click at [757, 397] on div "佳珍 -06" at bounding box center [742, 393] width 109 height 30
type input "佳珍-06"
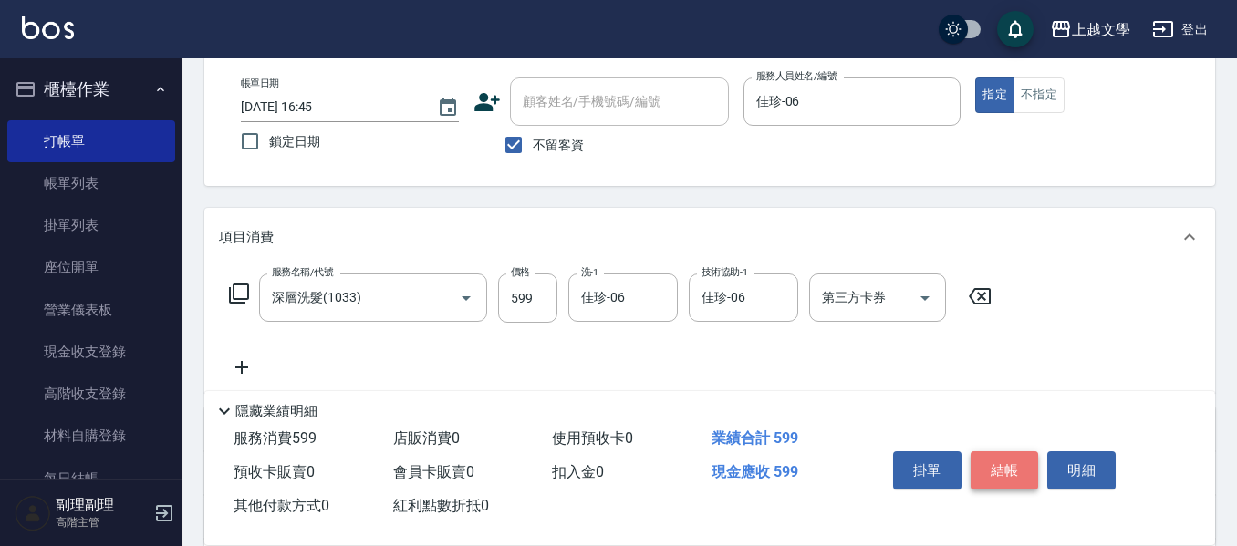
click at [980, 456] on button "結帳" at bounding box center [1004, 470] width 68 height 38
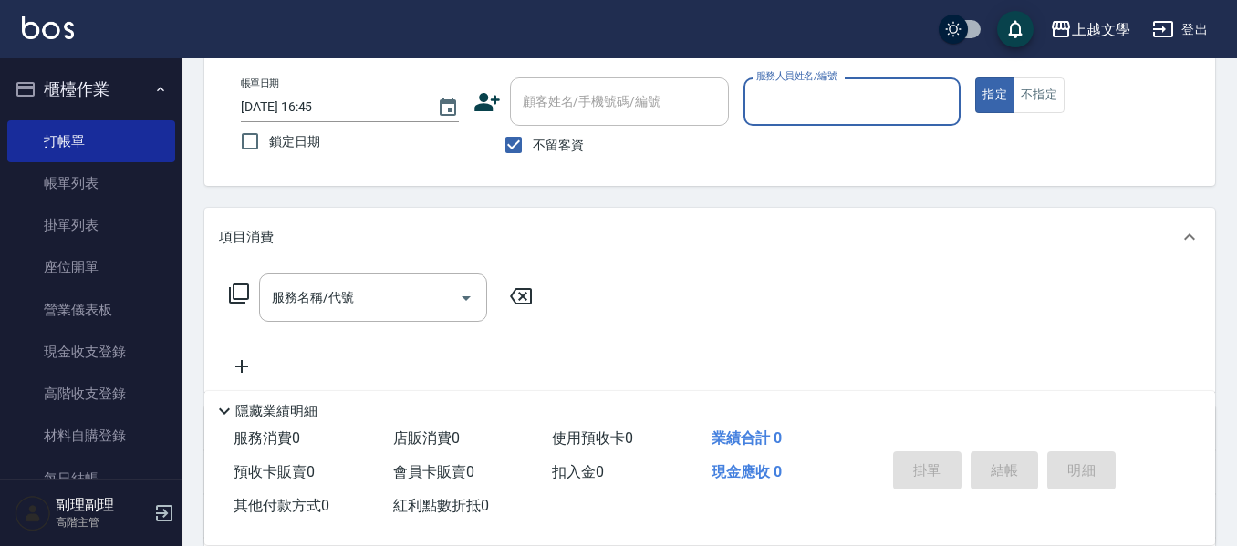
click at [804, 98] on input "服務人員姓名/編號" at bounding box center [852, 102] width 202 height 32
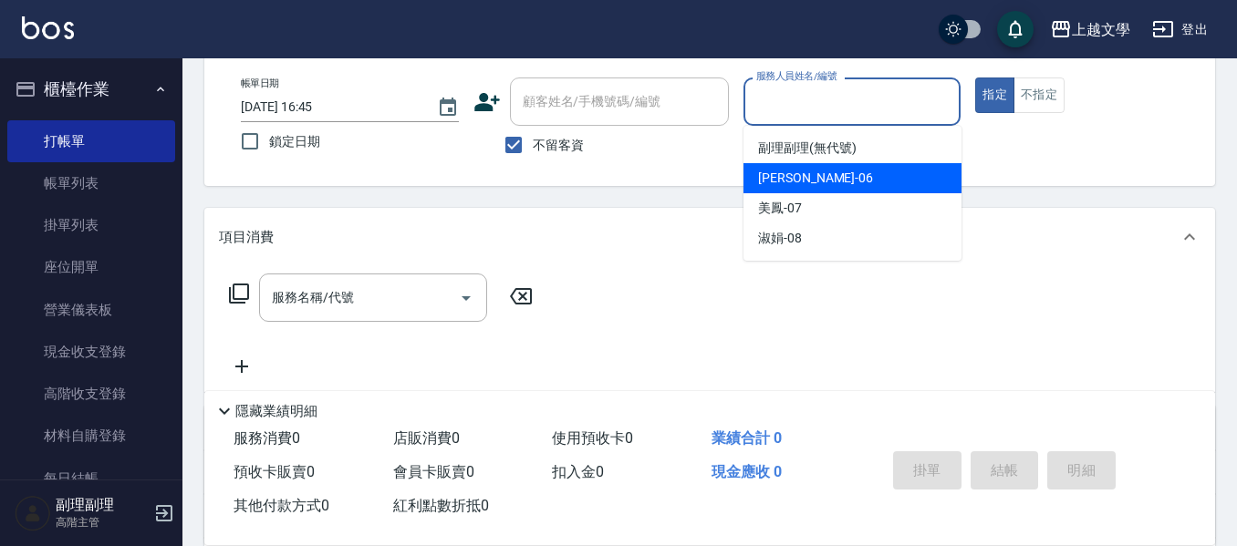
drag, startPoint x: 804, startPoint y: 177, endPoint x: 596, endPoint y: 214, distance: 211.2
click at [804, 178] on div "佳珍 -06" at bounding box center [852, 178] width 218 height 30
type input "佳珍-06"
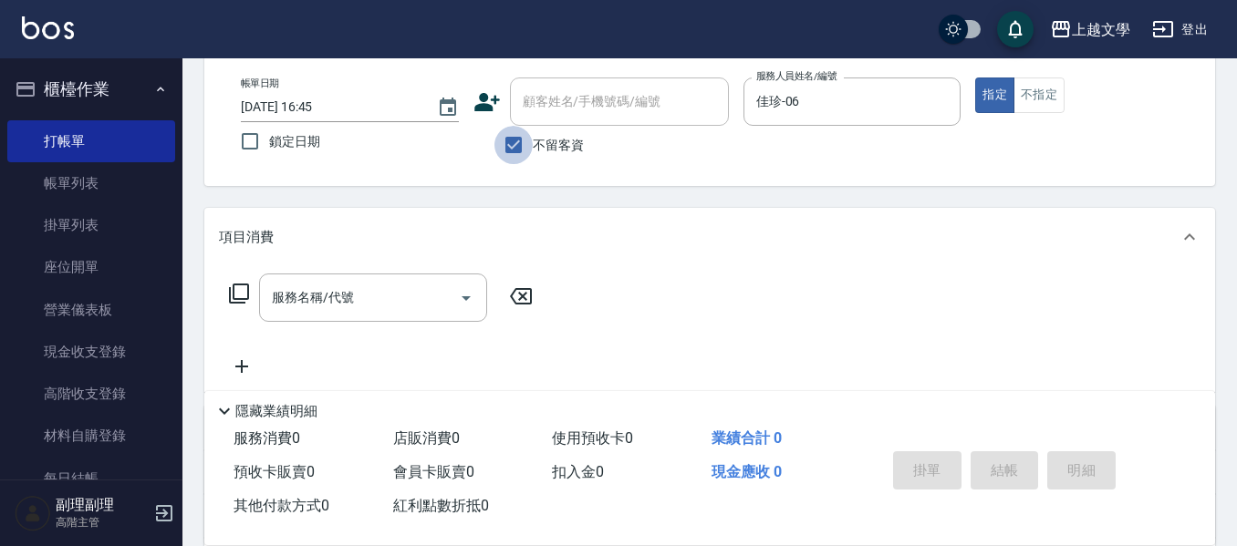
drag, startPoint x: 514, startPoint y: 143, endPoint x: 535, endPoint y: 117, distance: 33.8
click at [515, 143] on input "不留客資" at bounding box center [513, 145] width 38 height 38
checkbox input "false"
click at [538, 110] on input "顧客姓名/手機號碼/編號" at bounding box center [605, 102] width 175 height 32
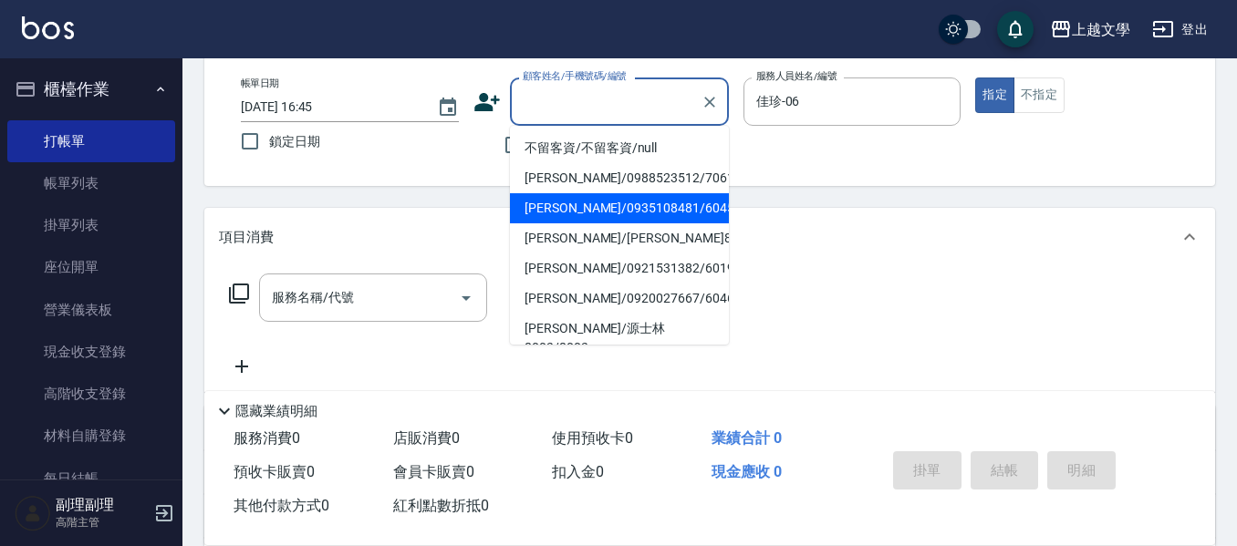
click at [618, 212] on li "黃美玉/0935108481/6045" at bounding box center [619, 208] width 219 height 30
type input "黃美玉/0935108481/6045"
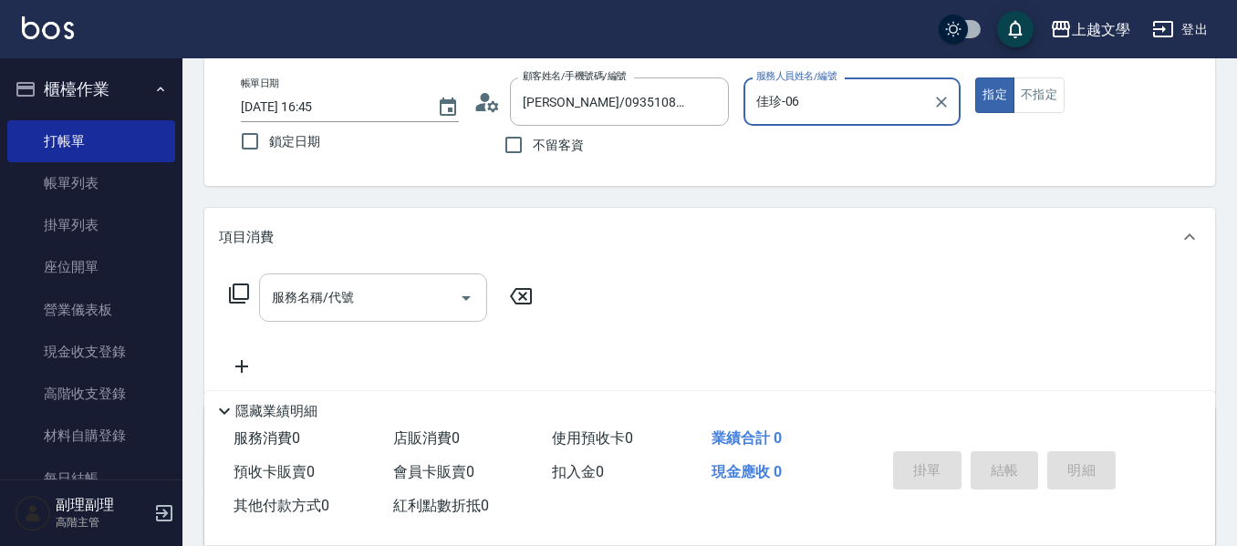
drag, startPoint x: 371, startPoint y: 321, endPoint x: 386, endPoint y: 310, distance: 18.2
click at [377, 317] on div "服務名稱/代號" at bounding box center [373, 298] width 228 height 48
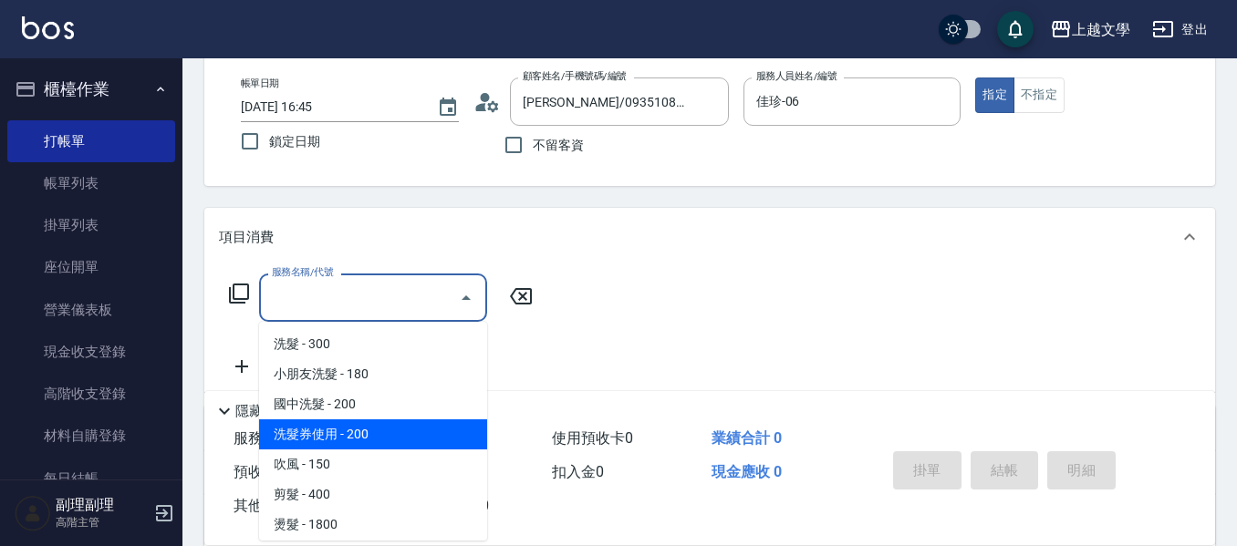
click at [395, 446] on span "洗髮券使用 - 200" at bounding box center [373, 434] width 228 height 30
type input "洗髮券使用(105)"
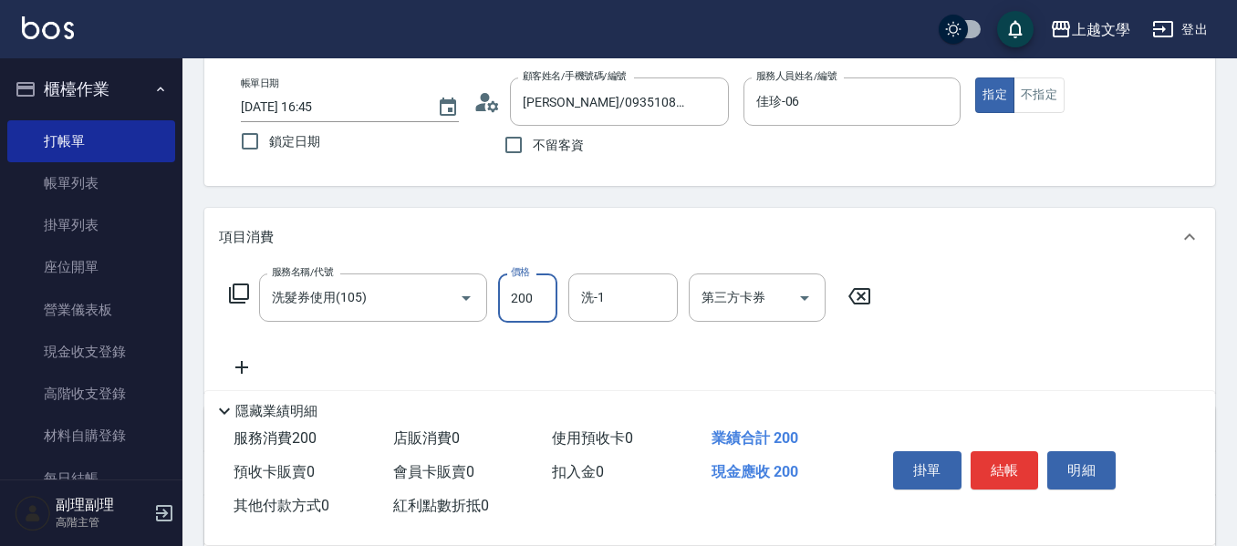
click at [518, 300] on input "200" at bounding box center [527, 298] width 59 height 49
type input "250"
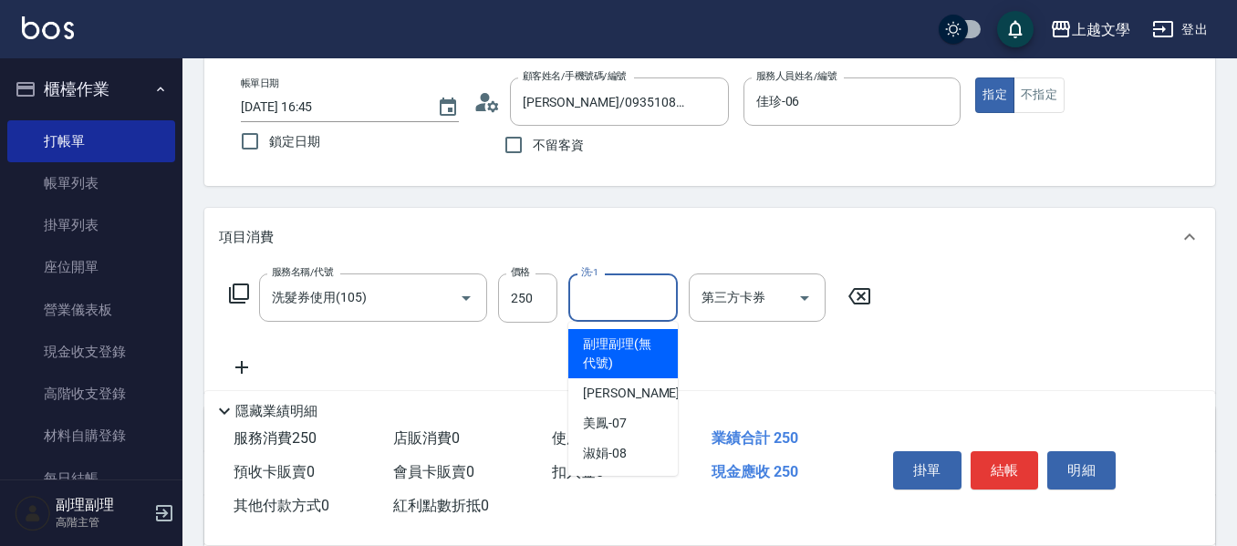
click at [614, 294] on input "洗-1" at bounding box center [622, 298] width 93 height 32
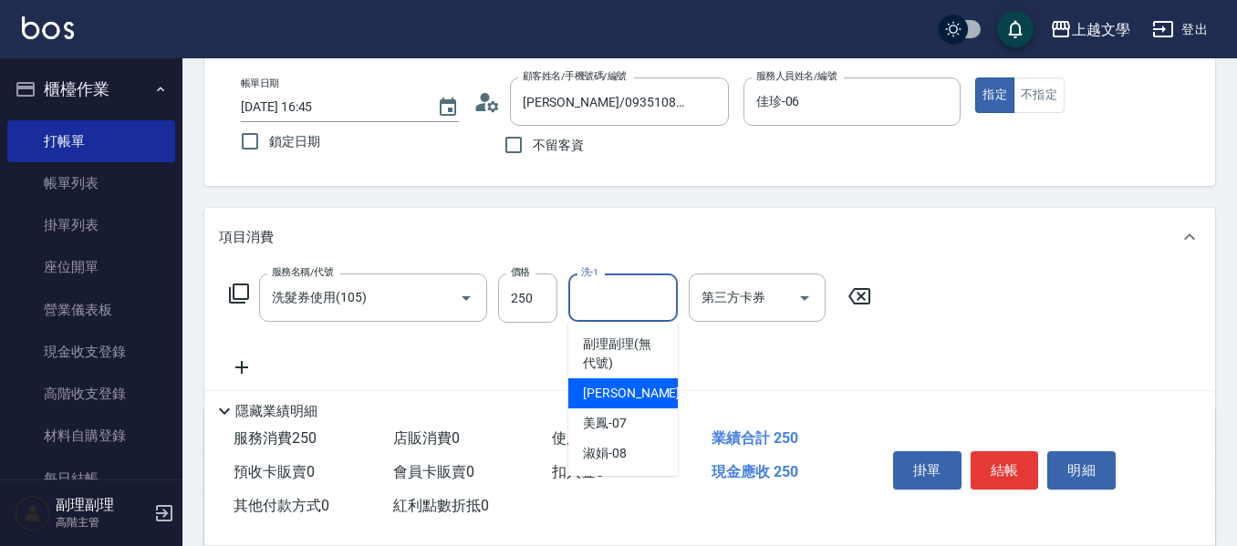
click at [625, 389] on span "佳珍 -06" at bounding box center [640, 393] width 115 height 19
type input "佳珍-06"
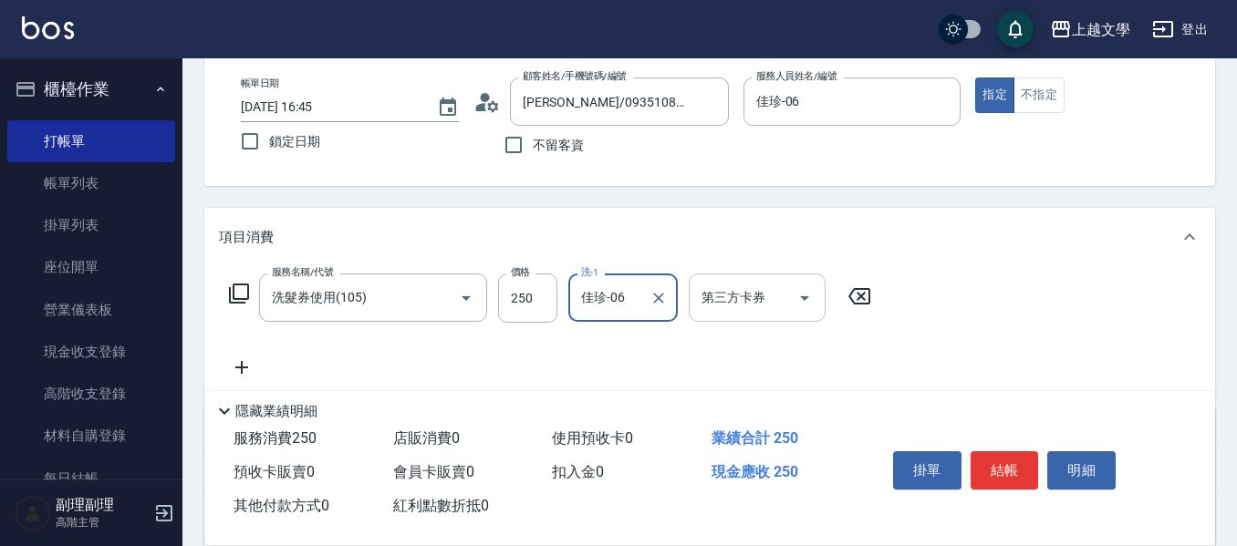
click at [802, 309] on button "Open" at bounding box center [804, 298] width 29 height 29
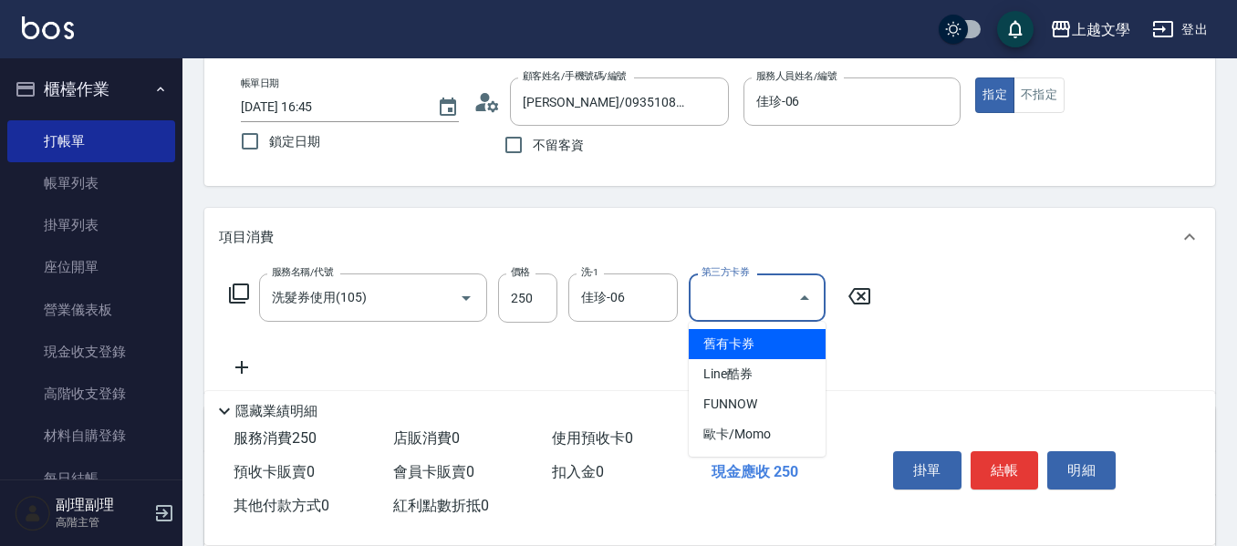
click at [773, 353] on span "舊有卡券" at bounding box center [756, 344] width 137 height 30
type input "舊有卡券"
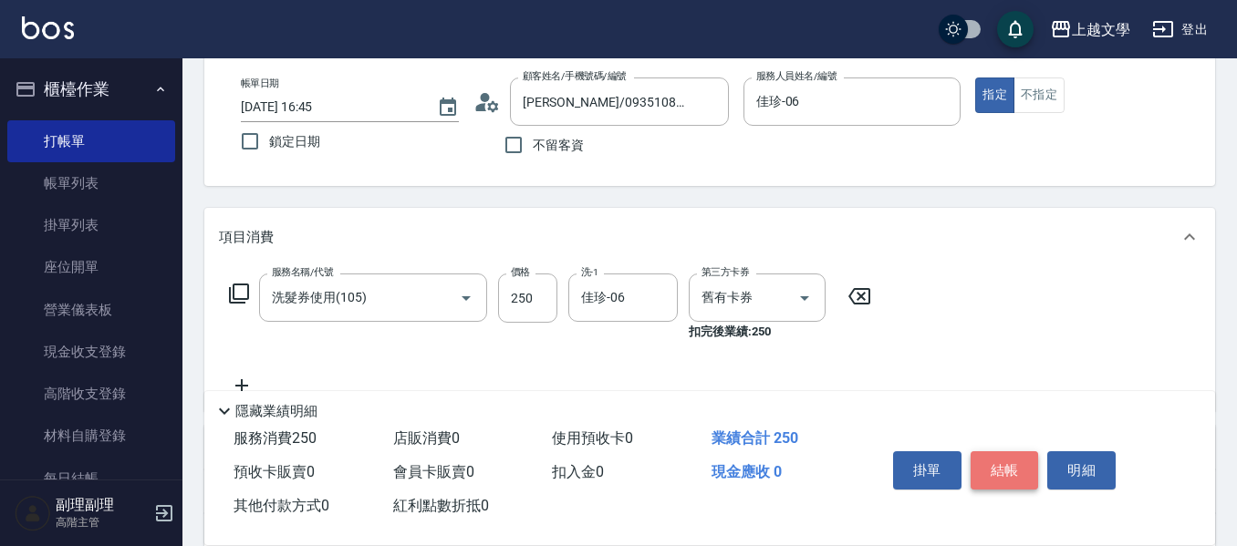
click at [999, 465] on button "結帳" at bounding box center [1004, 470] width 68 height 38
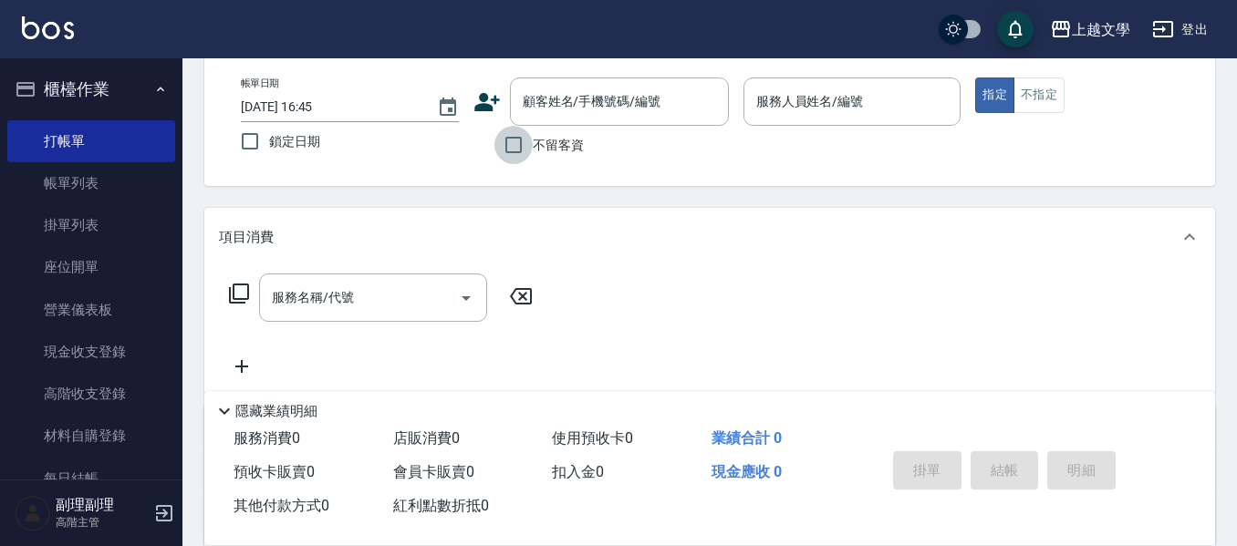
drag, startPoint x: 504, startPoint y: 148, endPoint x: 556, endPoint y: 145, distance: 52.0
click at [508, 146] on input "不留客資" at bounding box center [513, 145] width 38 height 38
checkbox input "true"
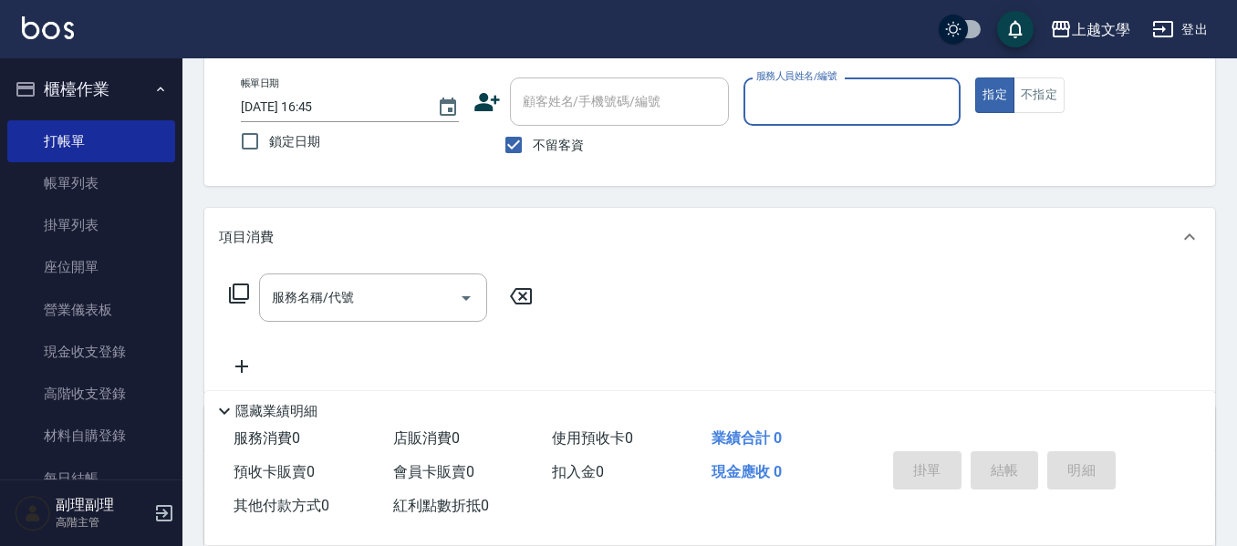
click at [766, 101] on input "服務人員姓名/編號" at bounding box center [852, 102] width 202 height 32
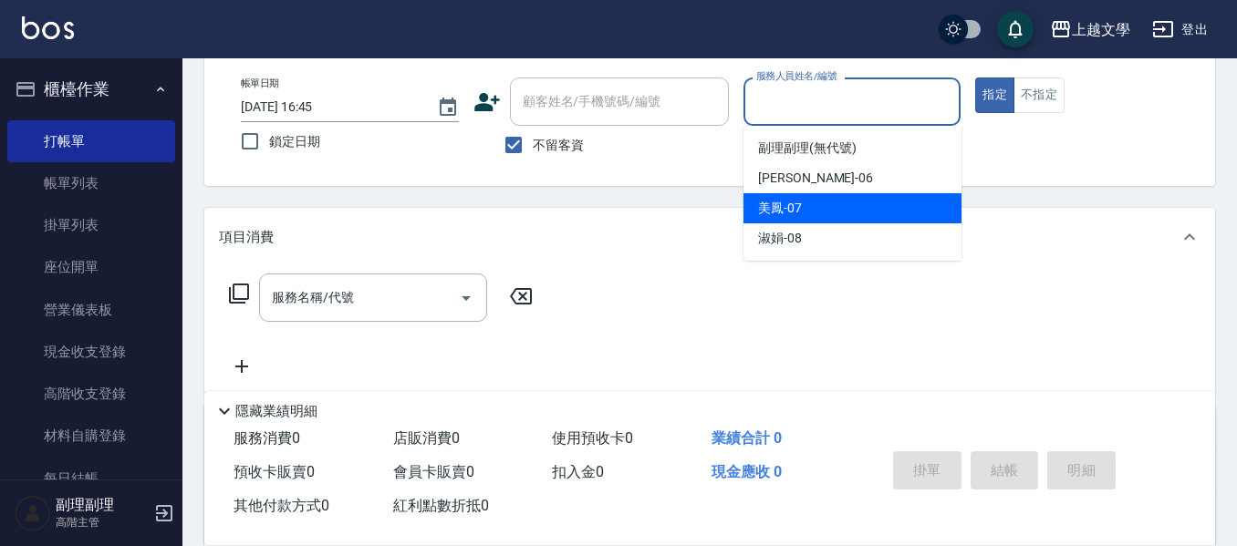
drag, startPoint x: 786, startPoint y: 213, endPoint x: 579, endPoint y: 234, distance: 208.1
click at [785, 213] on span "美鳳 -07" at bounding box center [780, 208] width 44 height 19
type input "美鳳-07"
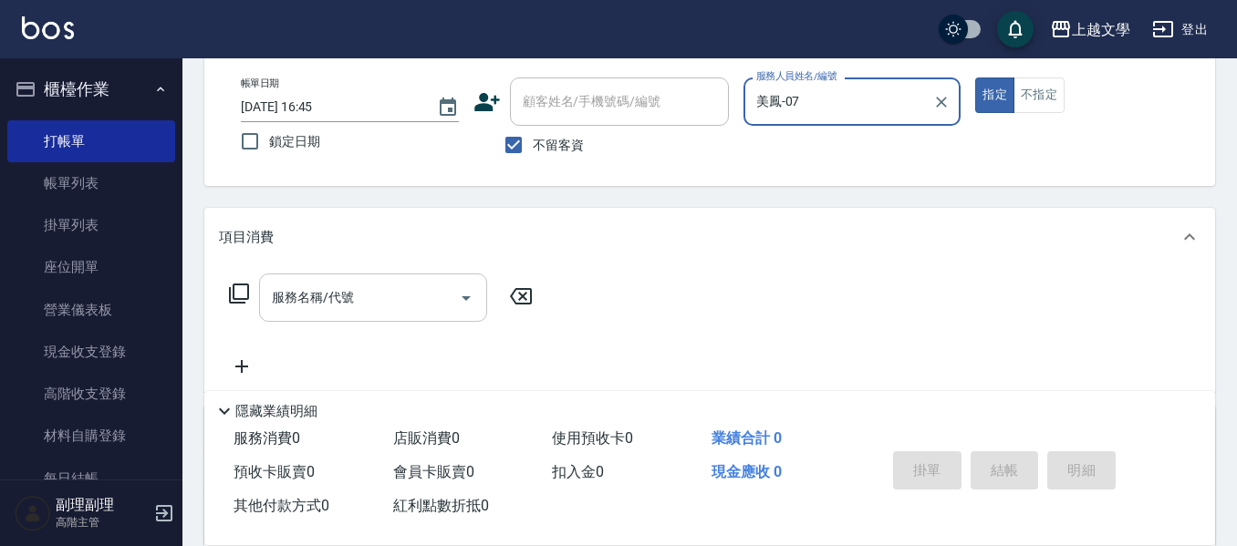
click at [390, 301] on input "服務名稱/代號" at bounding box center [359, 298] width 184 height 32
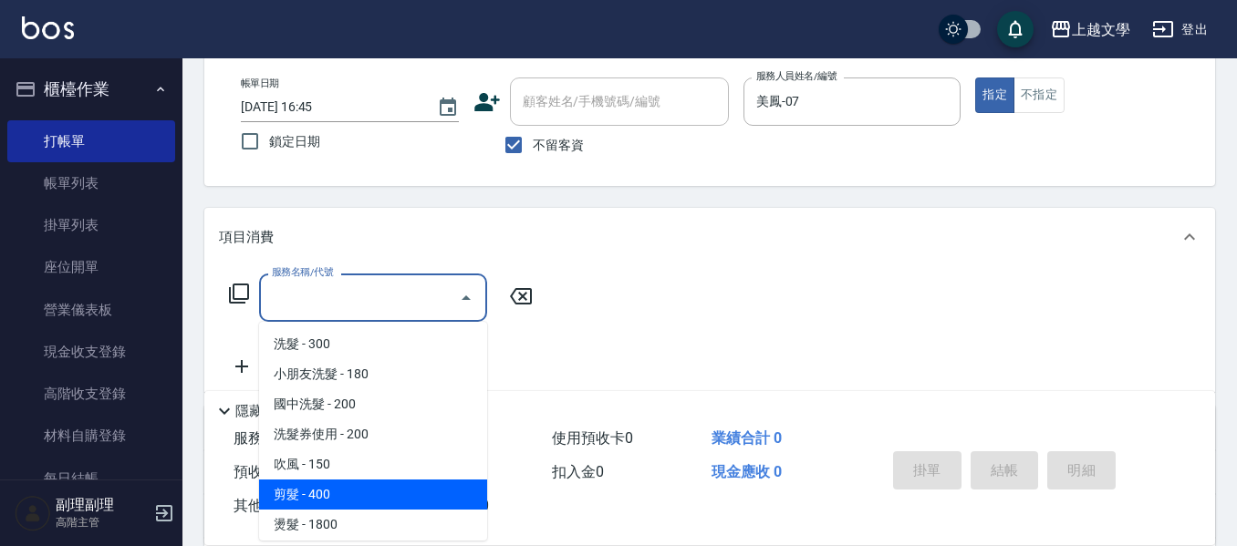
drag, startPoint x: 341, startPoint y: 501, endPoint x: 512, endPoint y: 490, distance: 170.9
click at [342, 500] on span "剪髮 - 400" at bounding box center [373, 495] width 228 height 30
type input "剪髮(200)"
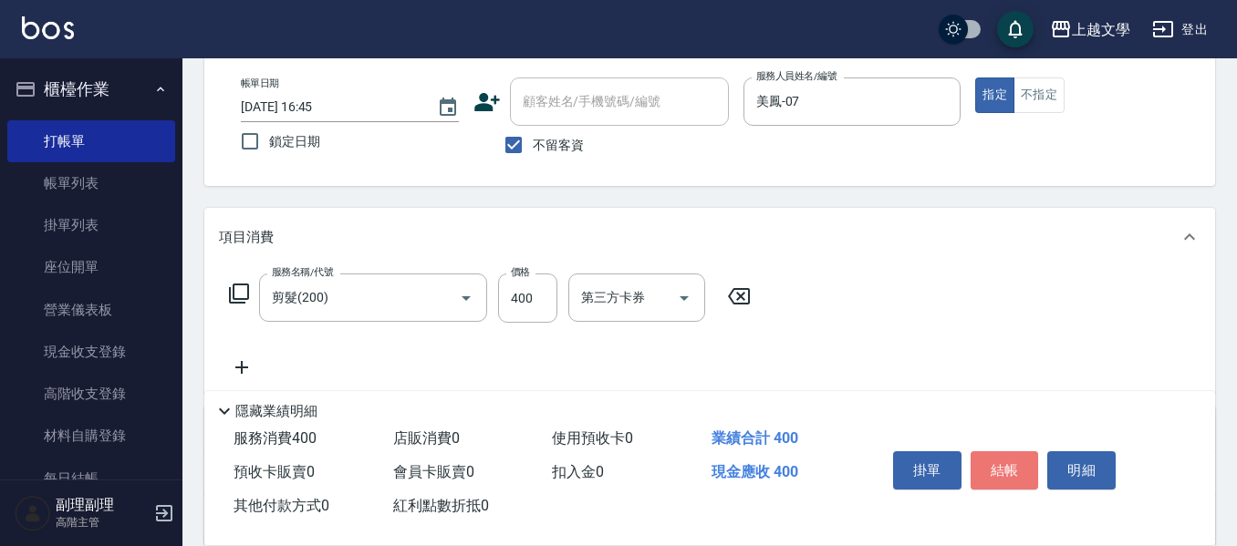
drag, startPoint x: 1009, startPoint y: 463, endPoint x: 1006, endPoint y: 450, distance: 13.3
click at [1010, 463] on button "結帳" at bounding box center [1004, 470] width 68 height 38
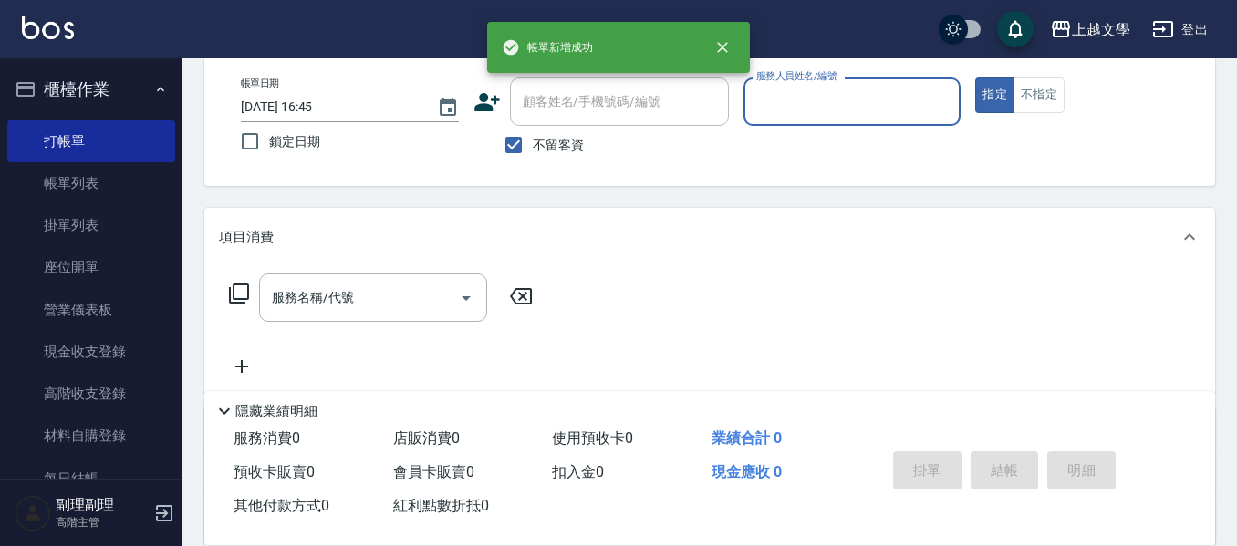
drag, startPoint x: 829, startPoint y: 96, endPoint x: 825, endPoint y: 115, distance: 19.5
click at [828, 96] on input "服務人員姓名/編號" at bounding box center [852, 102] width 202 height 32
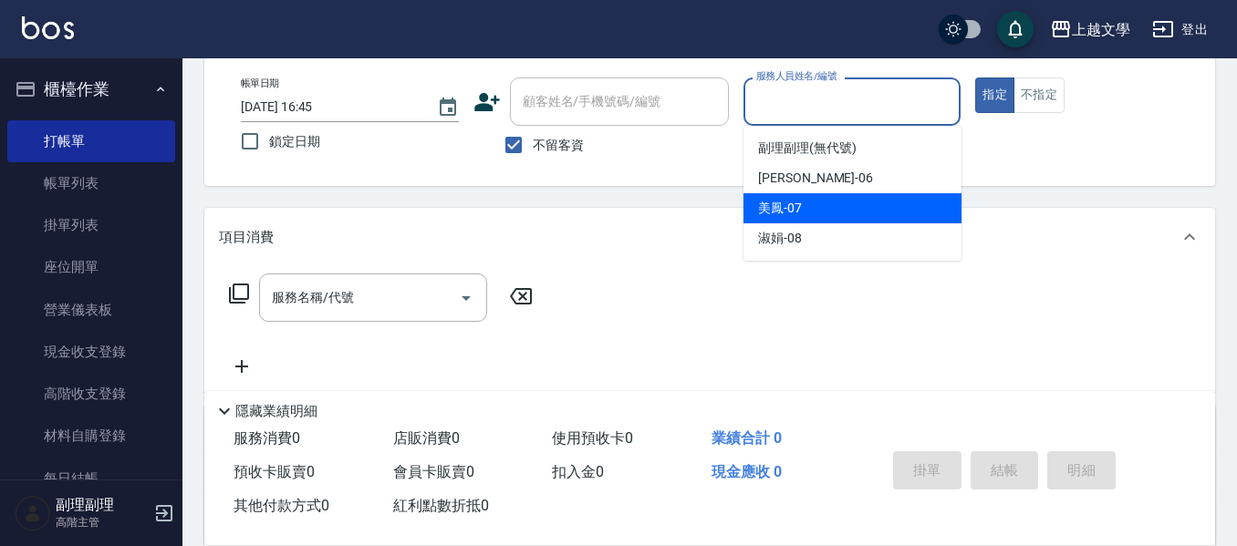
drag, startPoint x: 812, startPoint y: 203, endPoint x: 803, endPoint y: 208, distance: 10.2
click at [812, 204] on div "美鳳 -07" at bounding box center [852, 208] width 218 height 30
type input "美鳳-07"
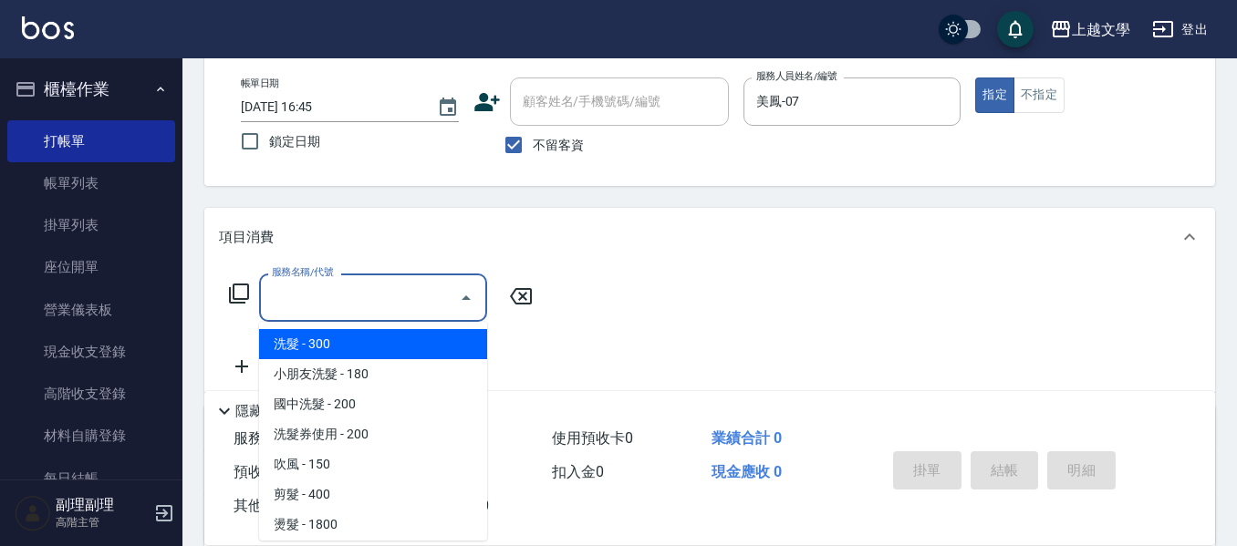
click at [418, 300] on input "服務名稱/代號" at bounding box center [359, 298] width 184 height 32
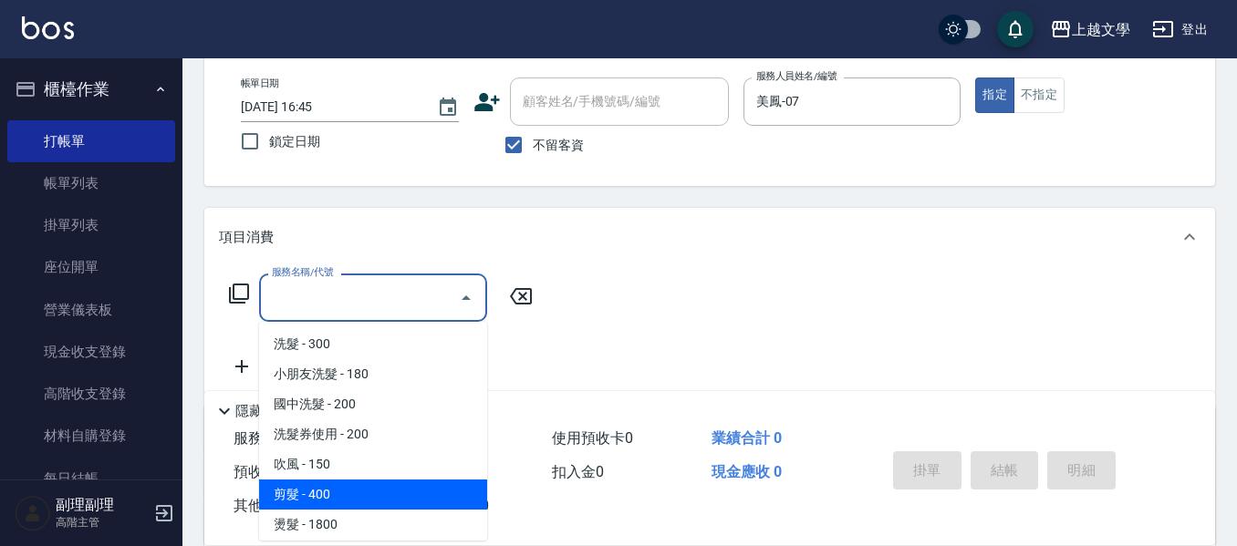
click at [368, 485] on span "剪髮 - 400" at bounding box center [373, 495] width 228 height 30
type input "剪髮(200)"
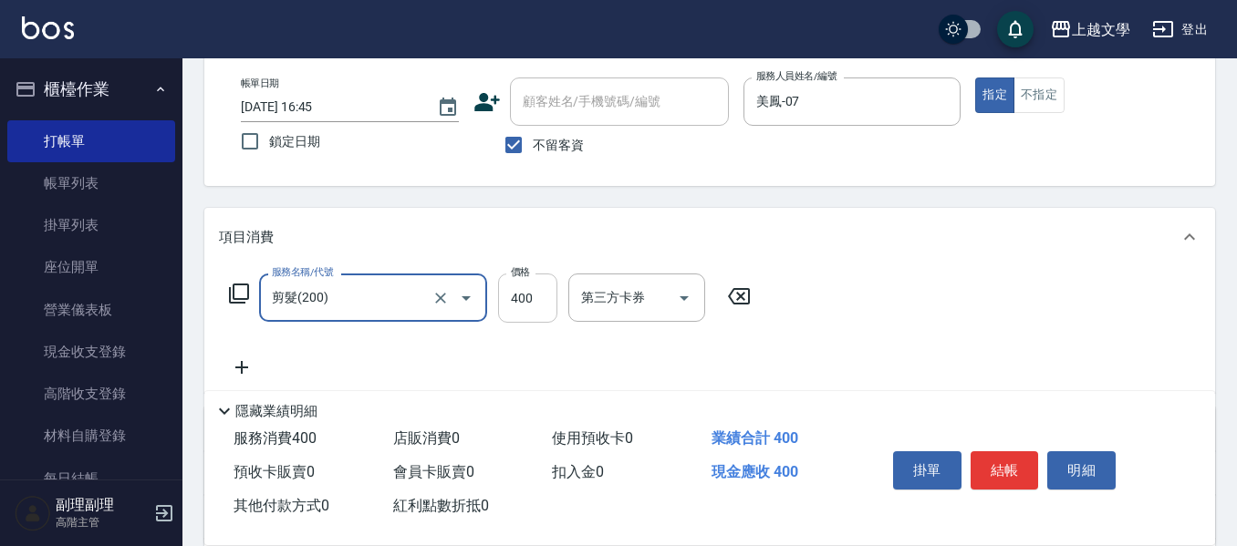
click at [544, 297] on input "400" at bounding box center [527, 298] width 59 height 49
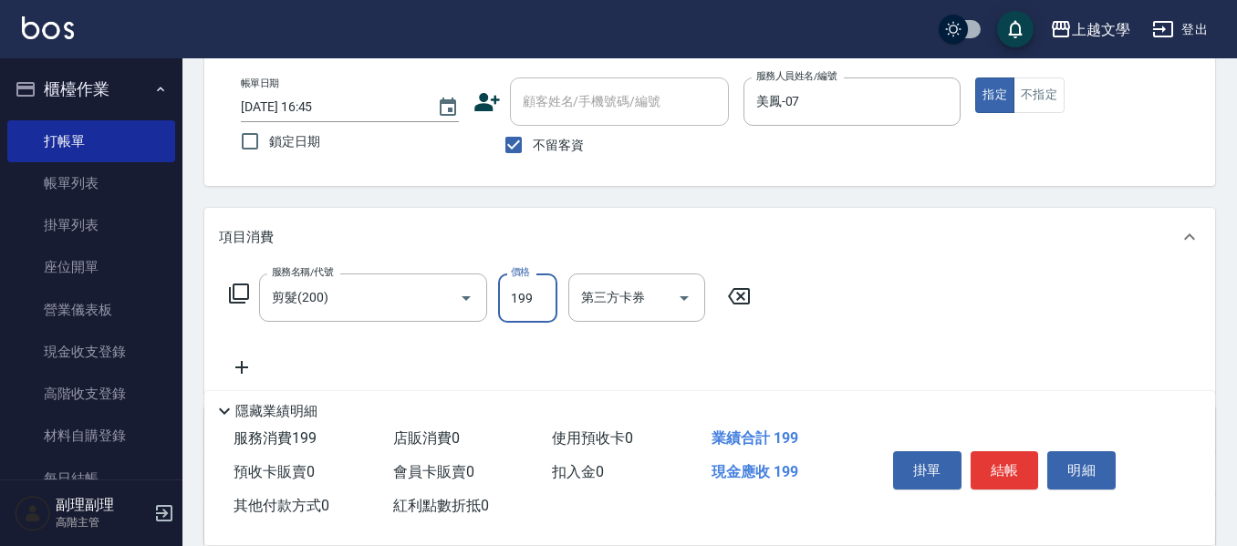
type input "199"
click at [245, 363] on icon at bounding box center [242, 368] width 46 height 22
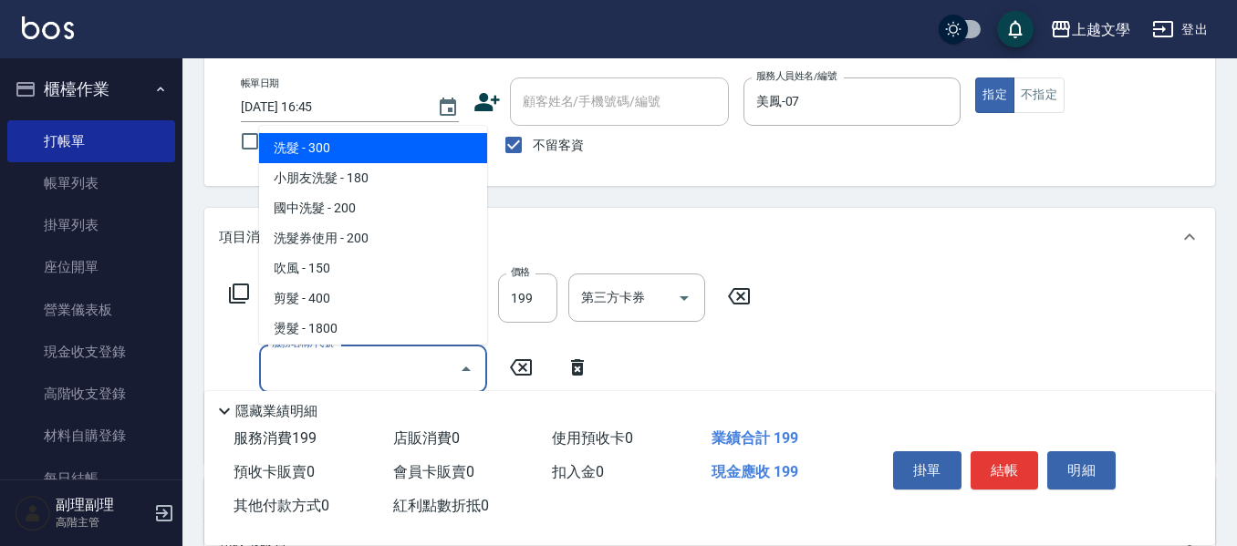
click at [274, 361] on input "服務名稱/代號" at bounding box center [359, 369] width 184 height 32
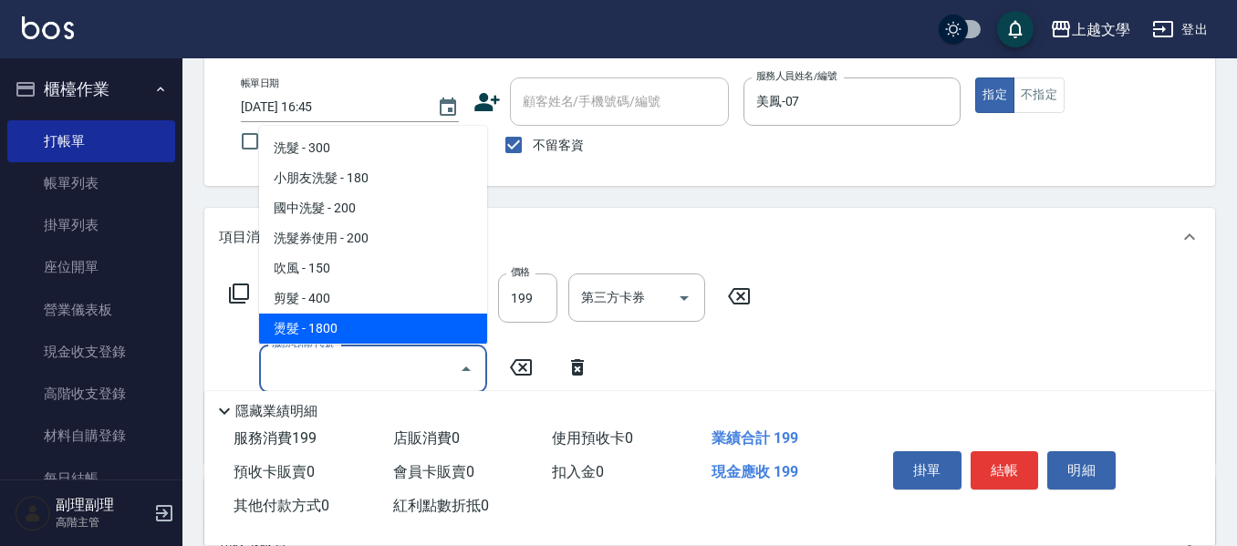
click at [351, 325] on span "燙髮 - 1800" at bounding box center [373, 329] width 228 height 30
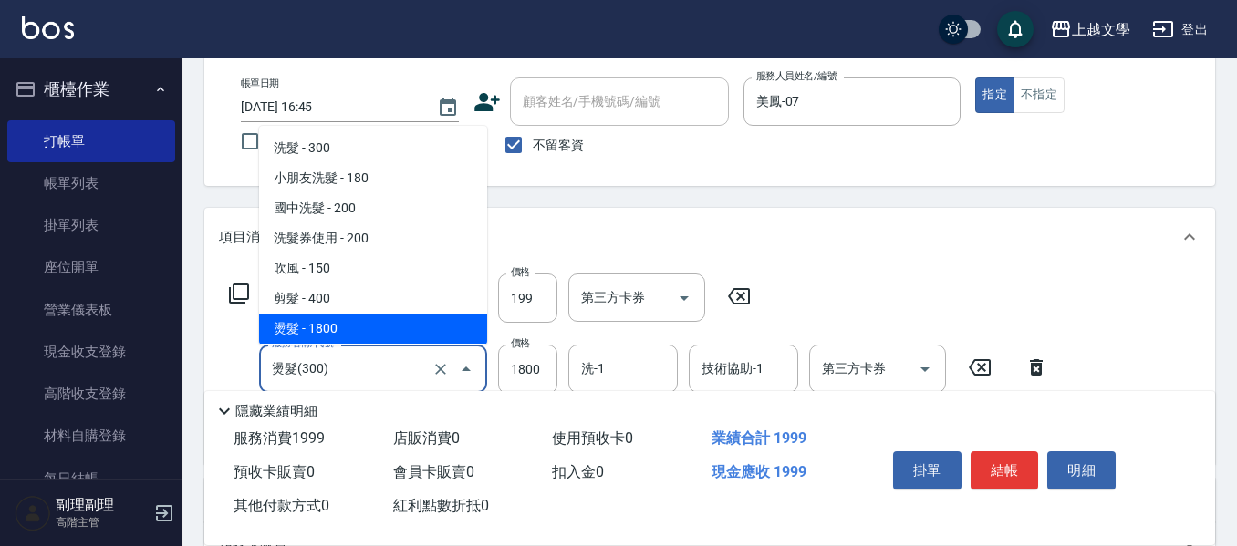
click at [346, 363] on input "燙髮(300)" at bounding box center [347, 369] width 160 height 32
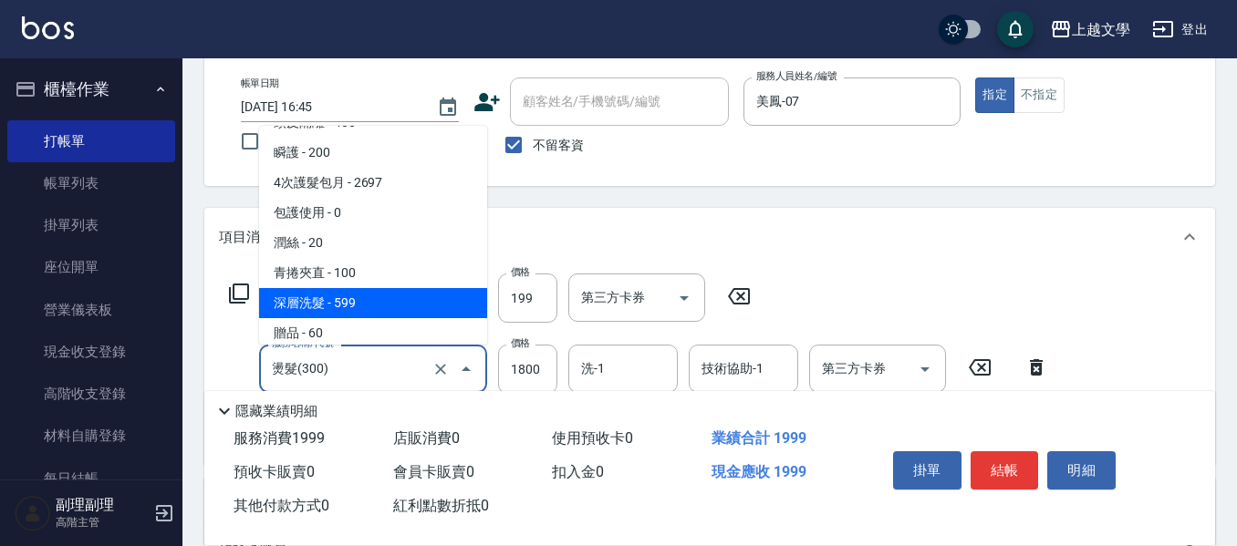
scroll to position [548, 0]
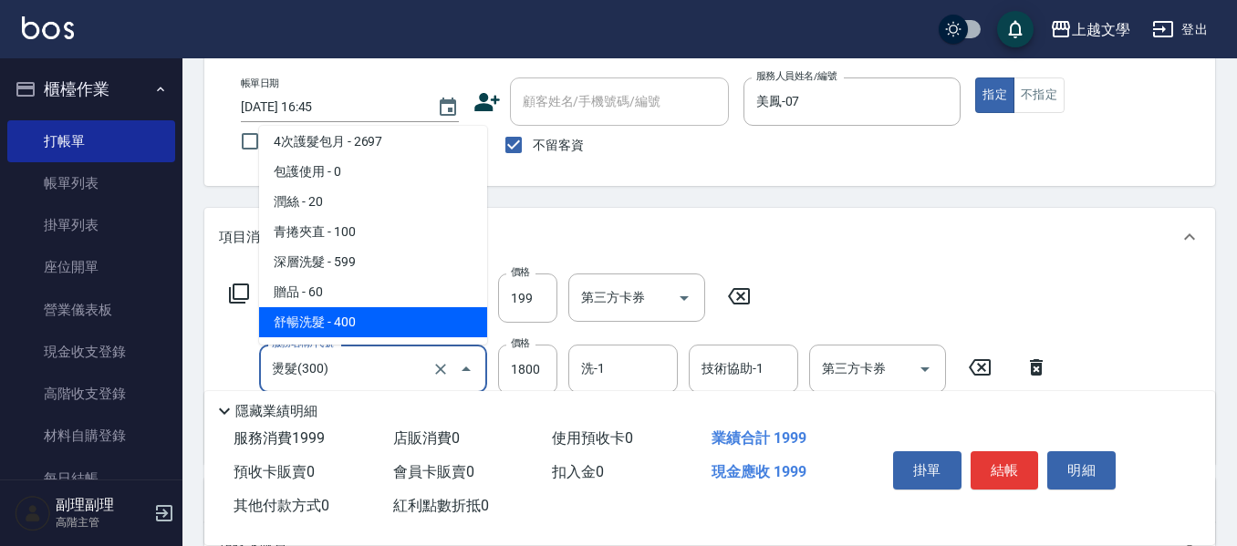
click at [367, 322] on span "舒暢洗髮 - 400" at bounding box center [373, 322] width 228 height 30
type input "舒暢洗髮(10333)"
type input "400"
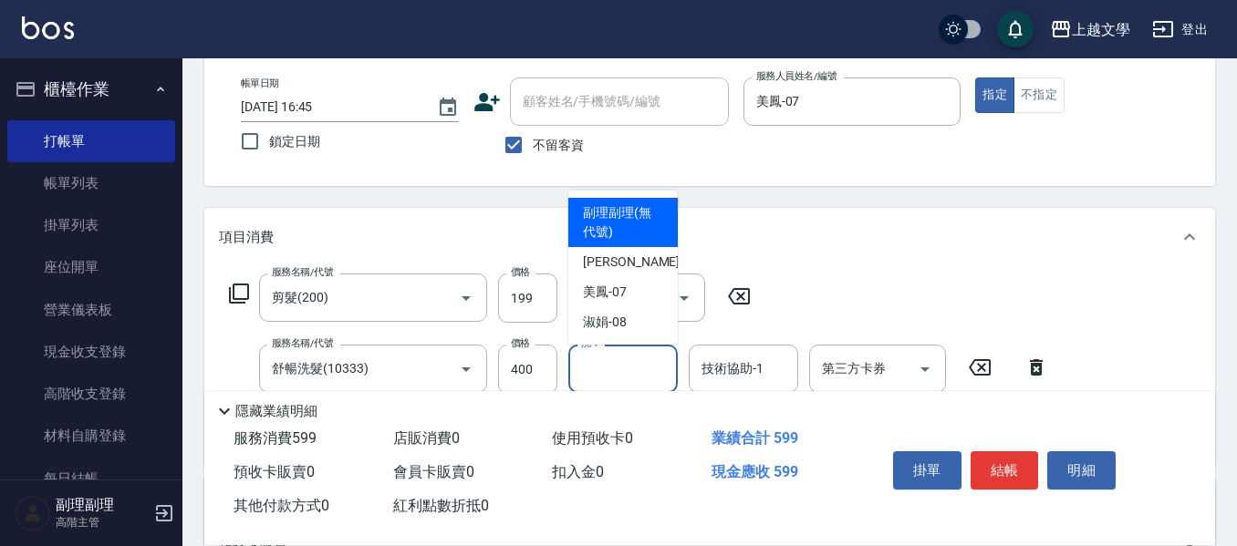
click at [617, 367] on input "洗-1" at bounding box center [622, 369] width 93 height 32
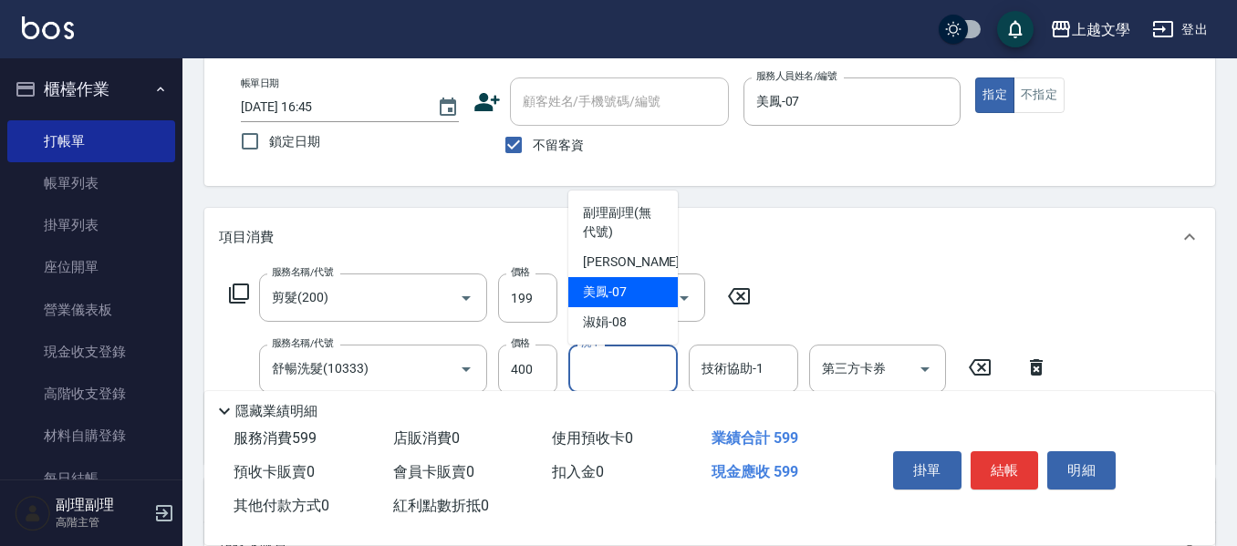
click at [636, 298] on div "美鳳 -07" at bounding box center [622, 292] width 109 height 30
type input "美鳳-07"
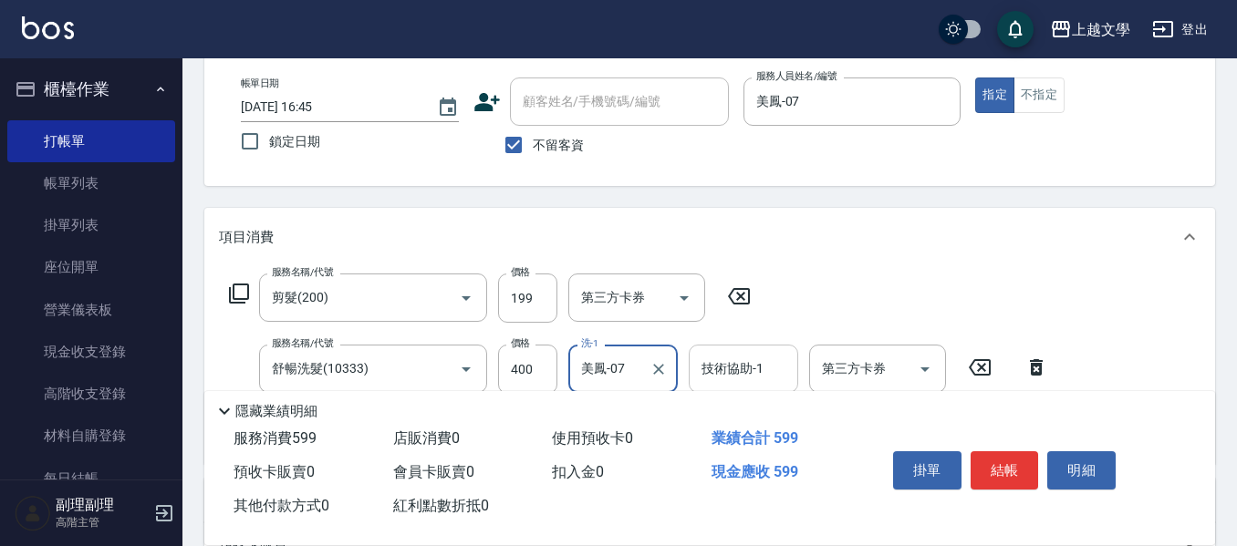
click at [712, 361] on input "技術協助-1" at bounding box center [743, 369] width 93 height 32
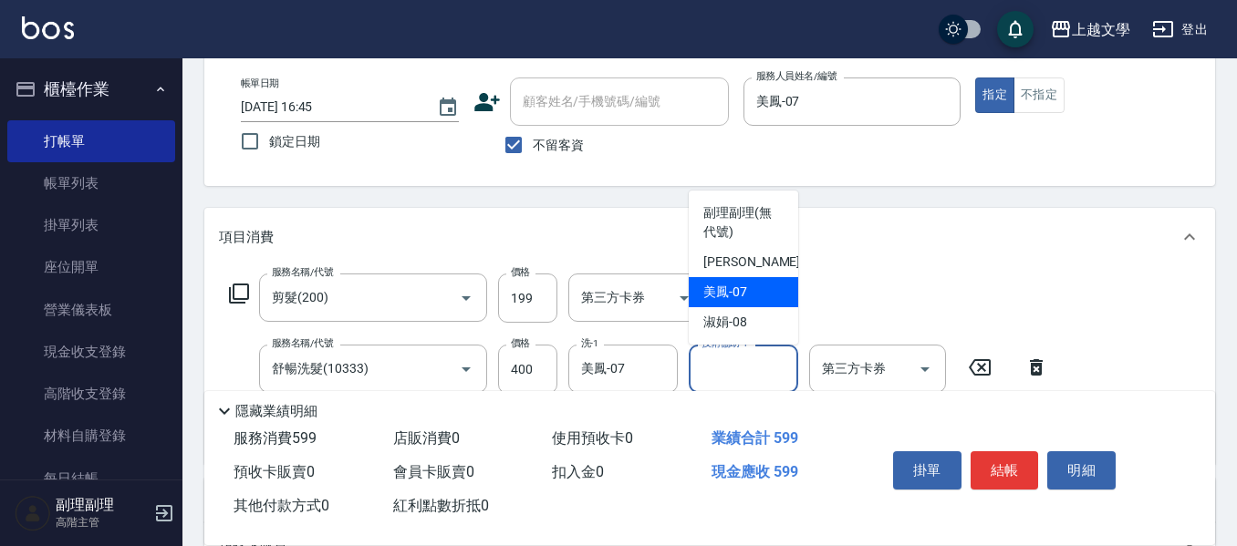
drag, startPoint x: 732, startPoint y: 298, endPoint x: 751, endPoint y: 306, distance: 20.8
click at [734, 298] on span "美鳳 -07" at bounding box center [725, 292] width 44 height 19
type input "美鳳-07"
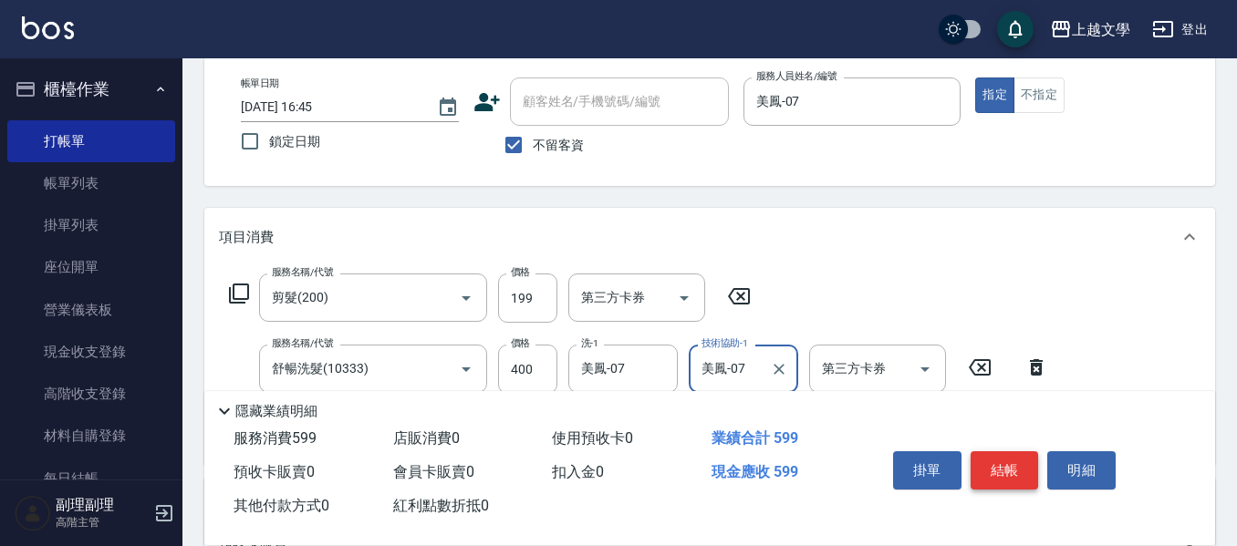
click at [1025, 457] on button "結帳" at bounding box center [1004, 470] width 68 height 38
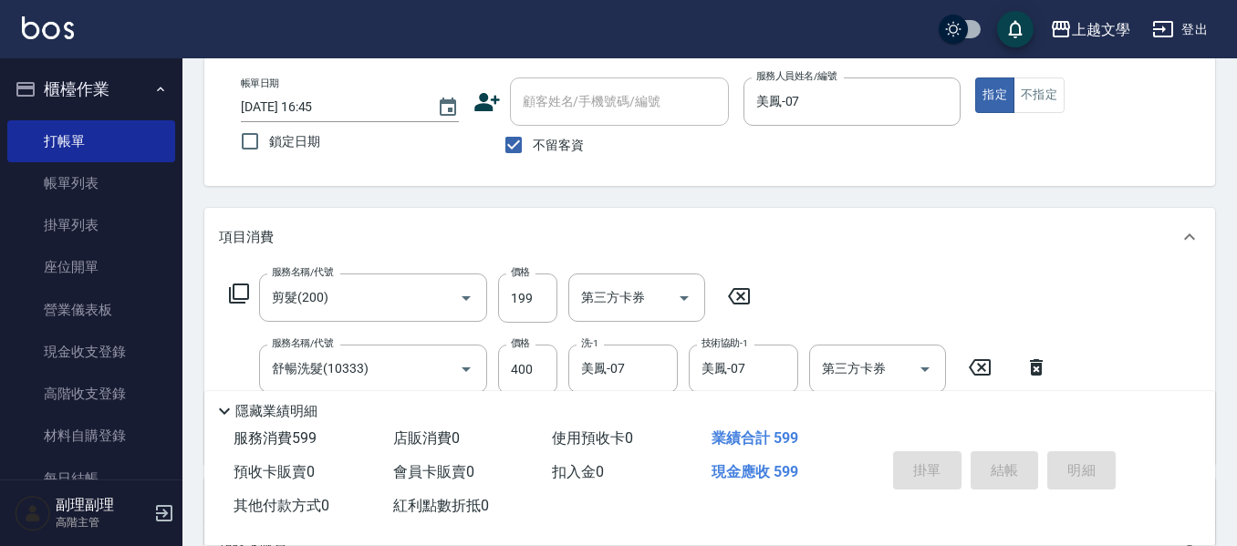
type input "2025/09/24 16:46"
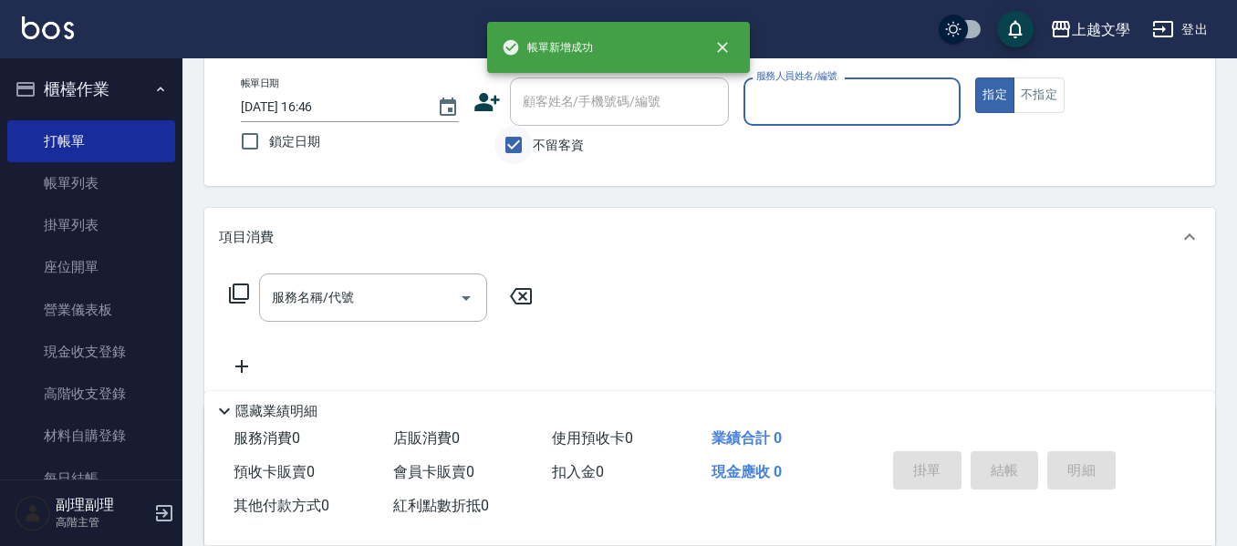
click at [519, 145] on input "不留客資" at bounding box center [513, 145] width 38 height 38
checkbox input "false"
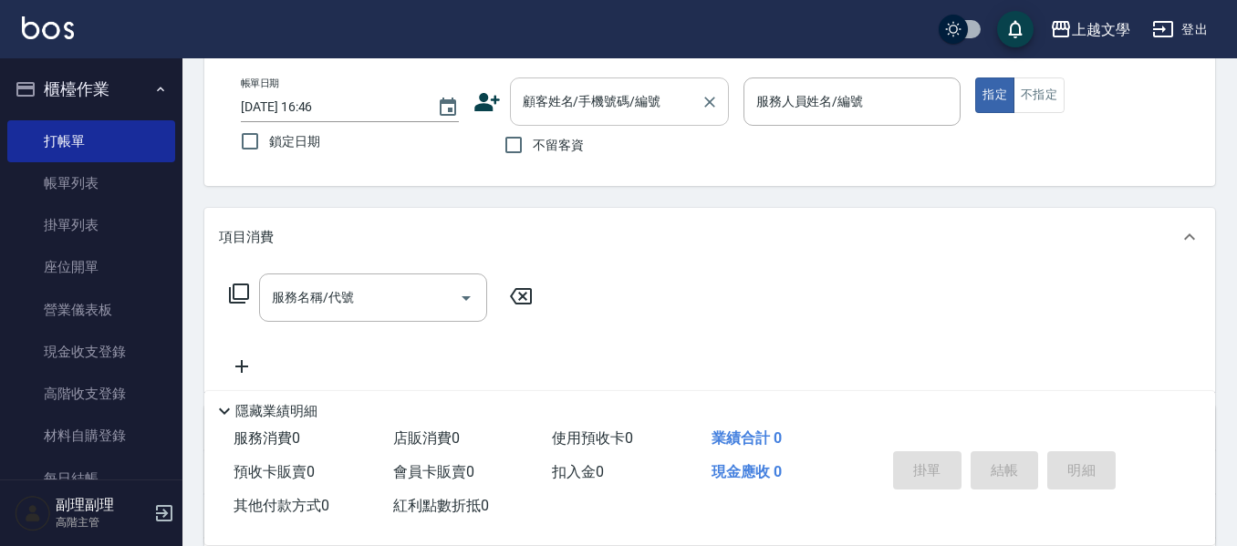
click at [572, 119] on div "顧客姓名/手機號碼/編號" at bounding box center [619, 102] width 219 height 48
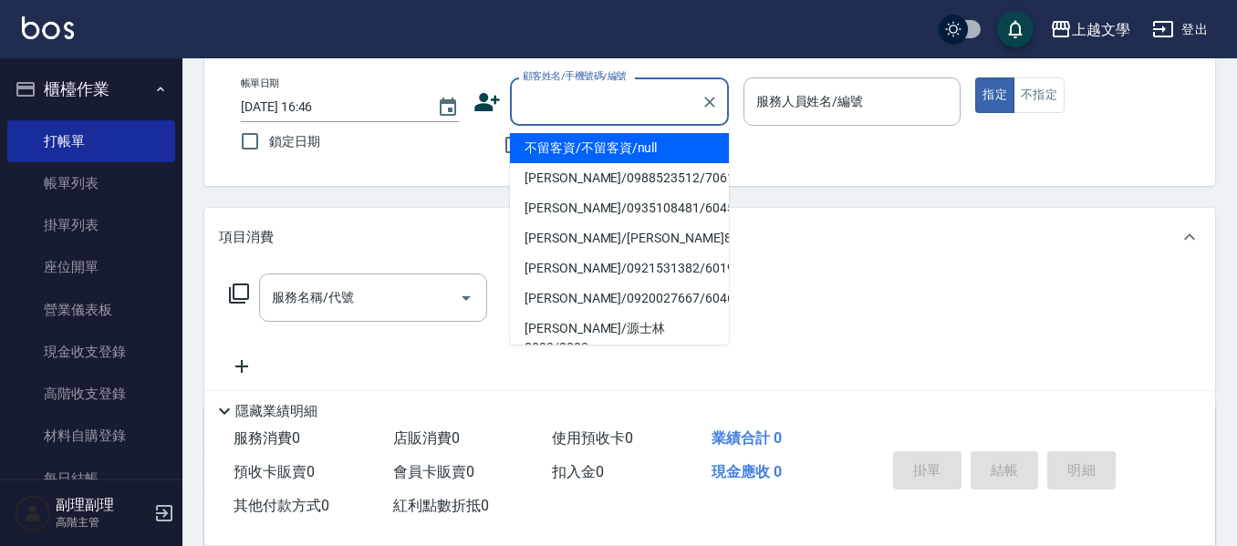
click at [627, 111] on input "顧客姓名/手機號碼/編號" at bounding box center [605, 102] width 175 height 32
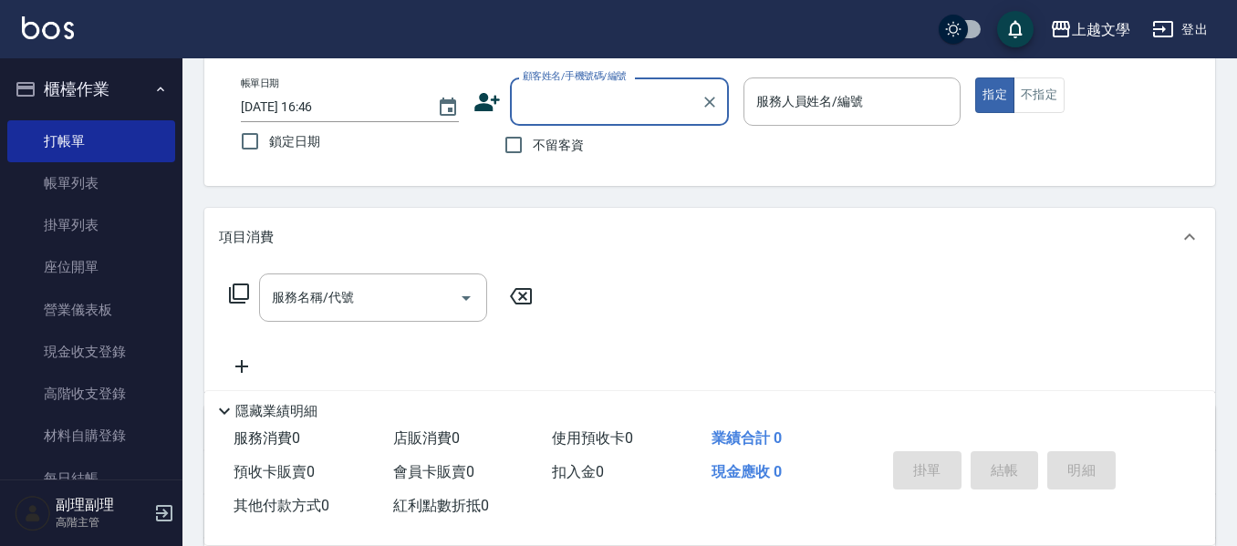
click at [627, 111] on input "顧客姓名/手機號碼/編號" at bounding box center [605, 102] width 175 height 32
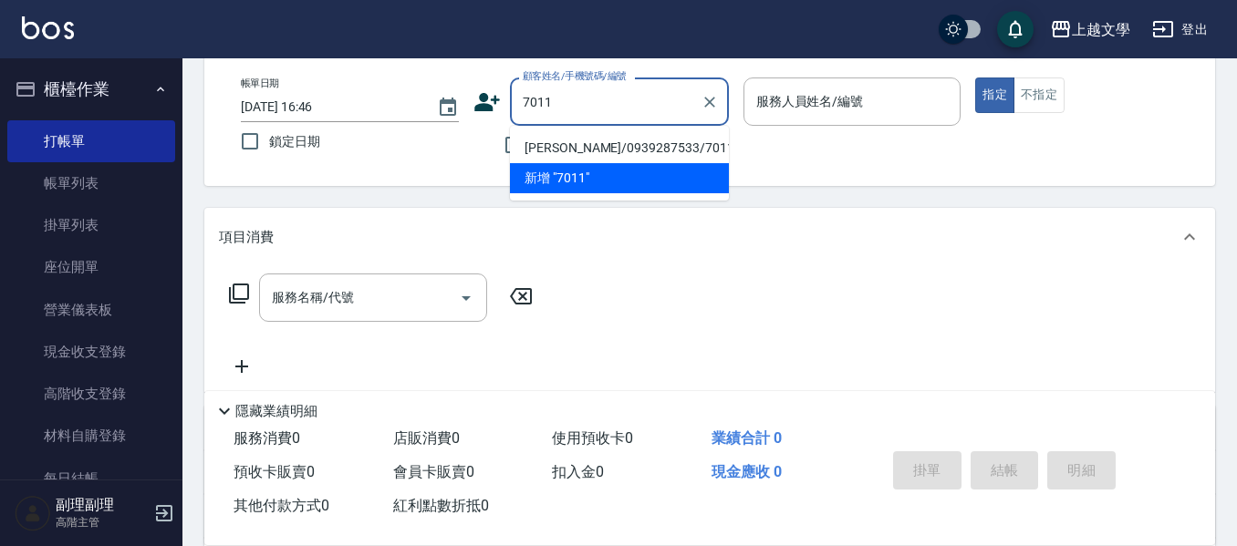
click at [620, 145] on li "董幼清/0939287533/7011" at bounding box center [619, 148] width 219 height 30
type input "董幼清/0939287533/7011"
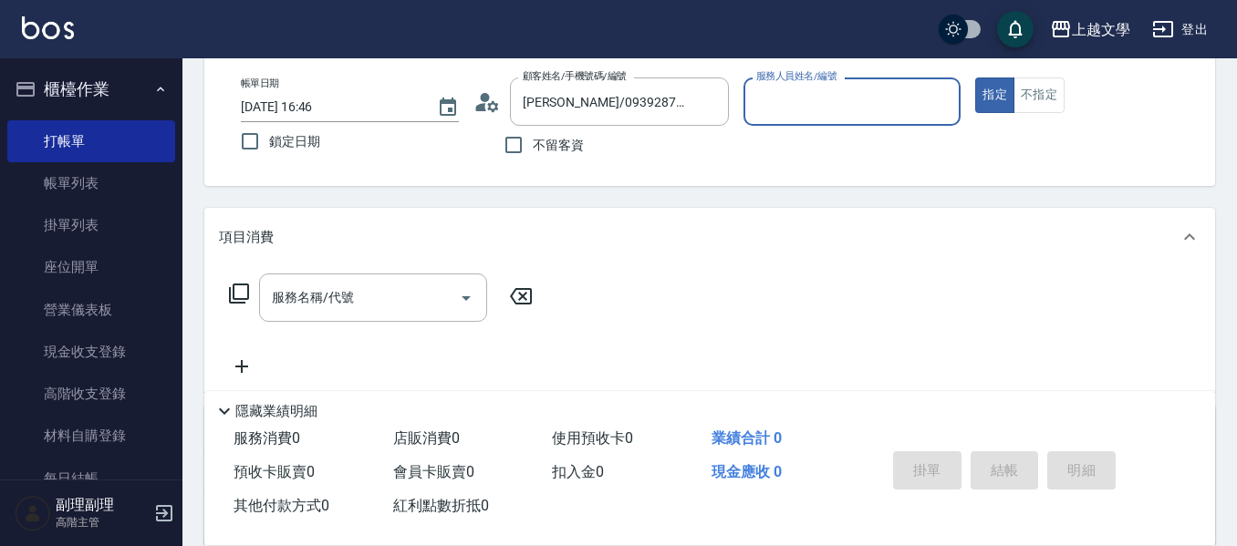
click at [789, 108] on input "服務人員姓名/編號" at bounding box center [852, 102] width 202 height 32
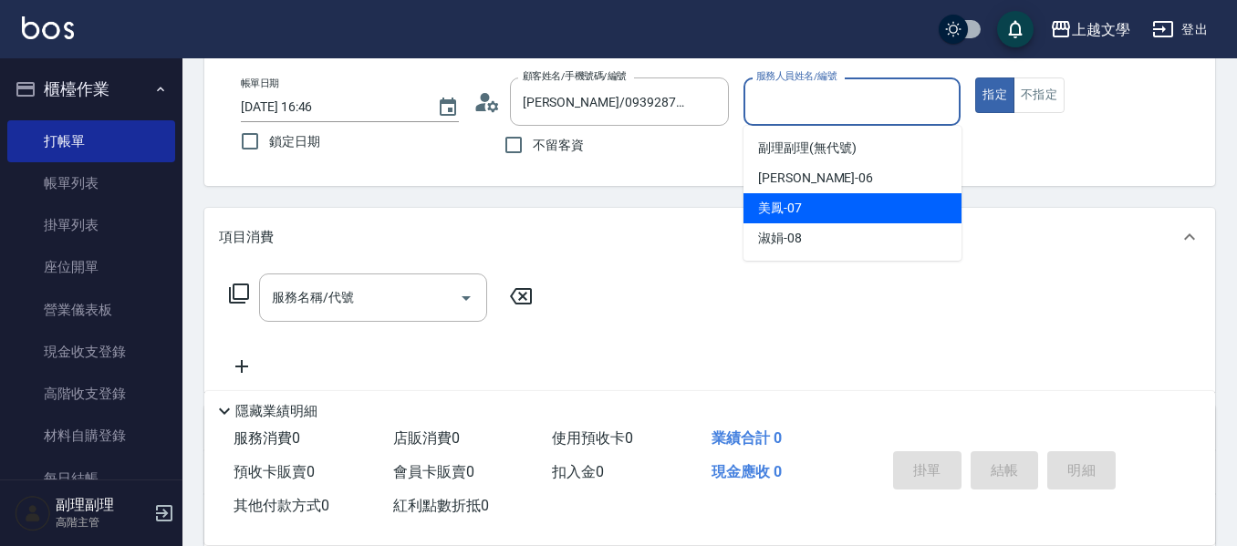
drag, startPoint x: 790, startPoint y: 203, endPoint x: 662, endPoint y: 240, distance: 132.8
click at [787, 205] on span "美鳳 -07" at bounding box center [780, 208] width 44 height 19
type input "美鳳-07"
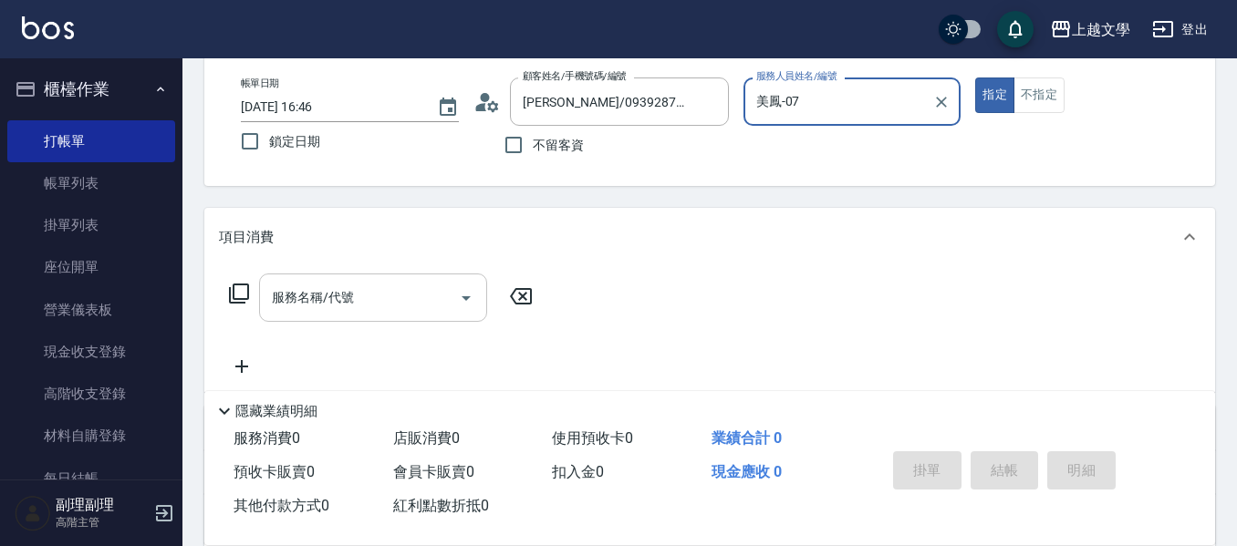
click at [422, 288] on input "服務名稱/代號" at bounding box center [359, 298] width 184 height 32
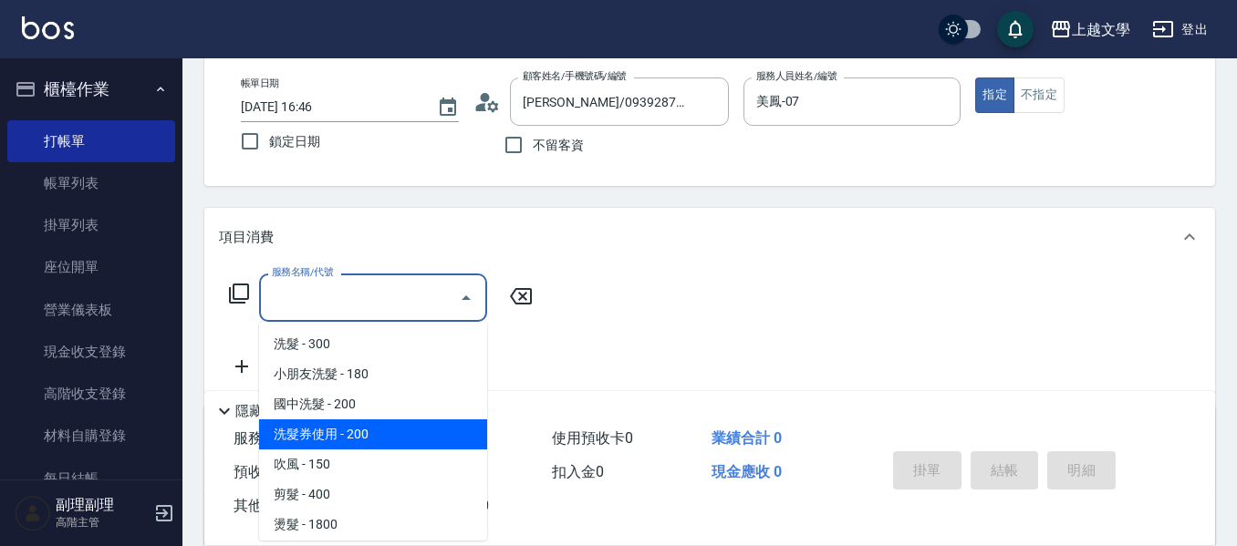
click at [345, 438] on span "洗髮券使用 - 200" at bounding box center [373, 434] width 228 height 30
type input "洗髮券使用(105)"
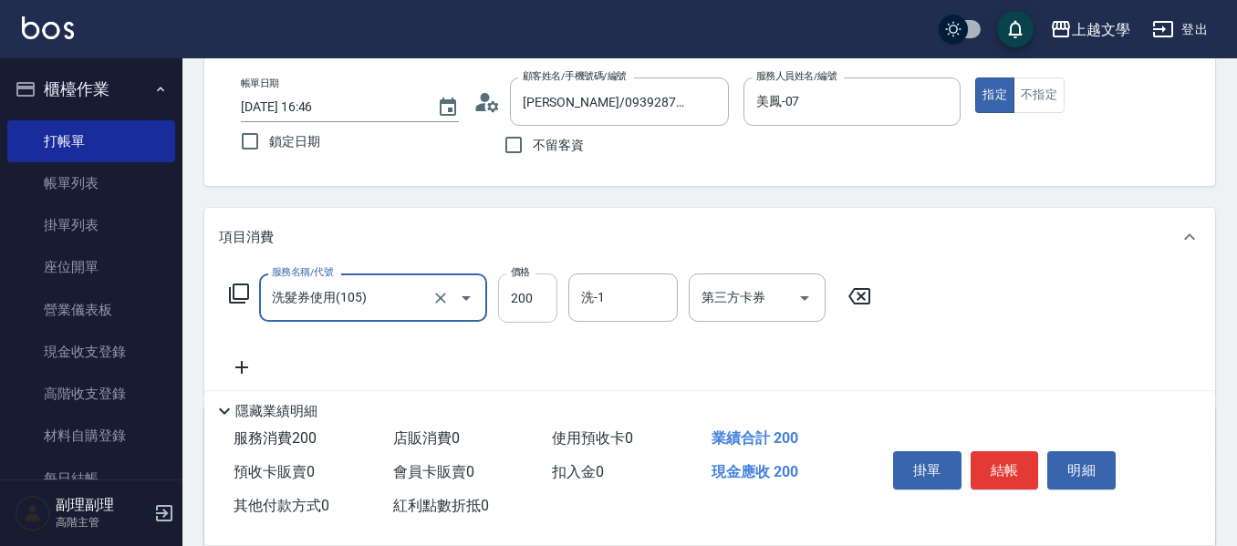
click at [530, 303] on input "200" at bounding box center [527, 298] width 59 height 49
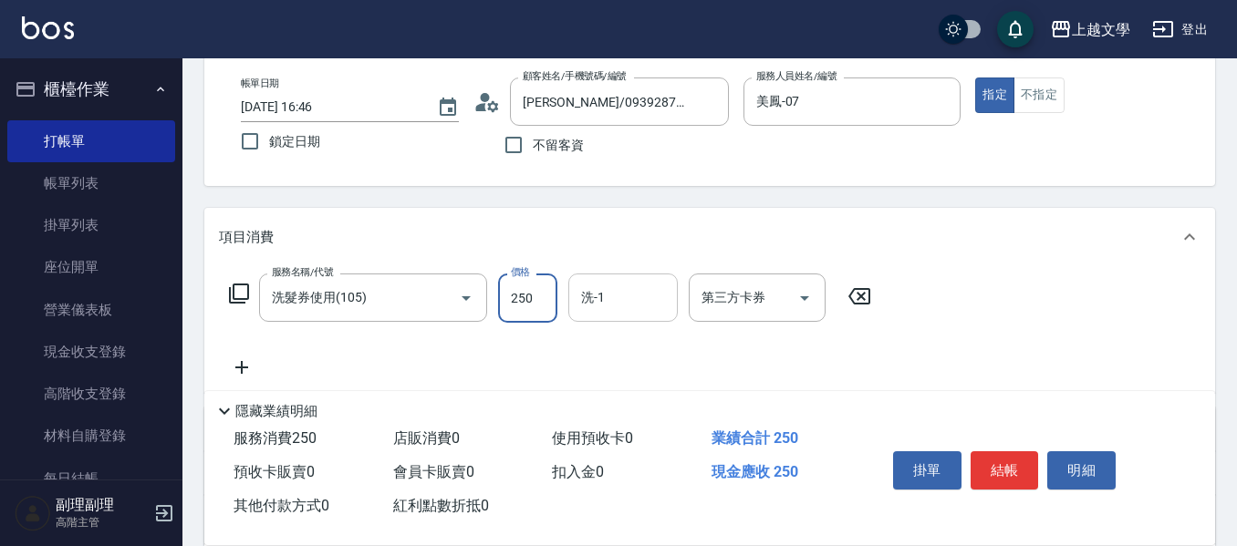
type input "250"
click at [594, 302] on input "洗-1" at bounding box center [622, 298] width 93 height 32
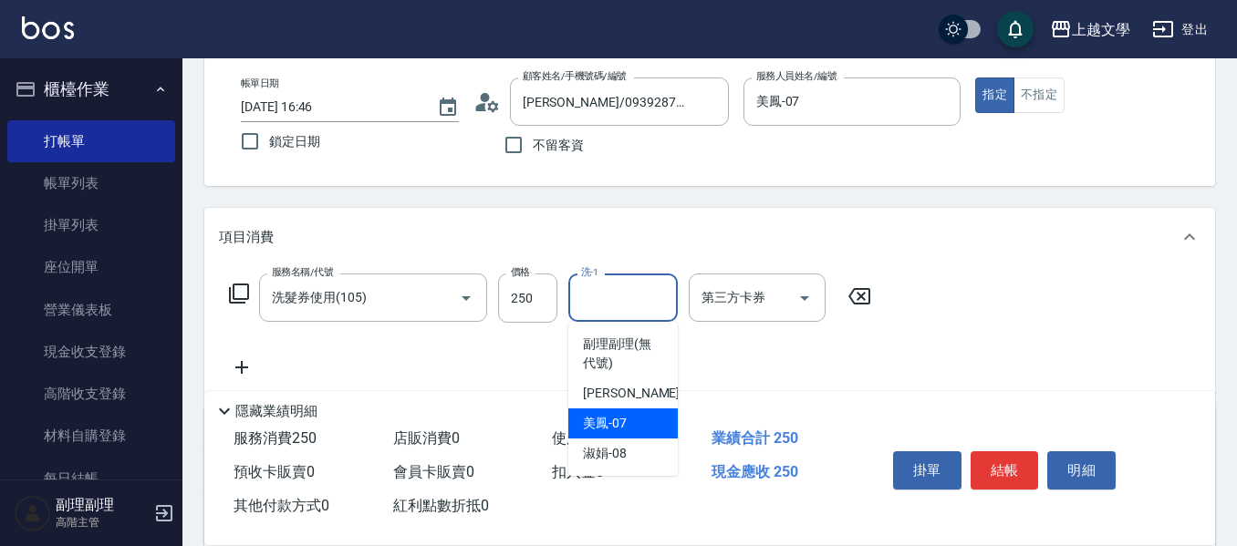
drag, startPoint x: 602, startPoint y: 423, endPoint x: 633, endPoint y: 422, distance: 31.0
click at [608, 423] on span "美鳳 -07" at bounding box center [605, 423] width 44 height 19
type input "美鳳-07"
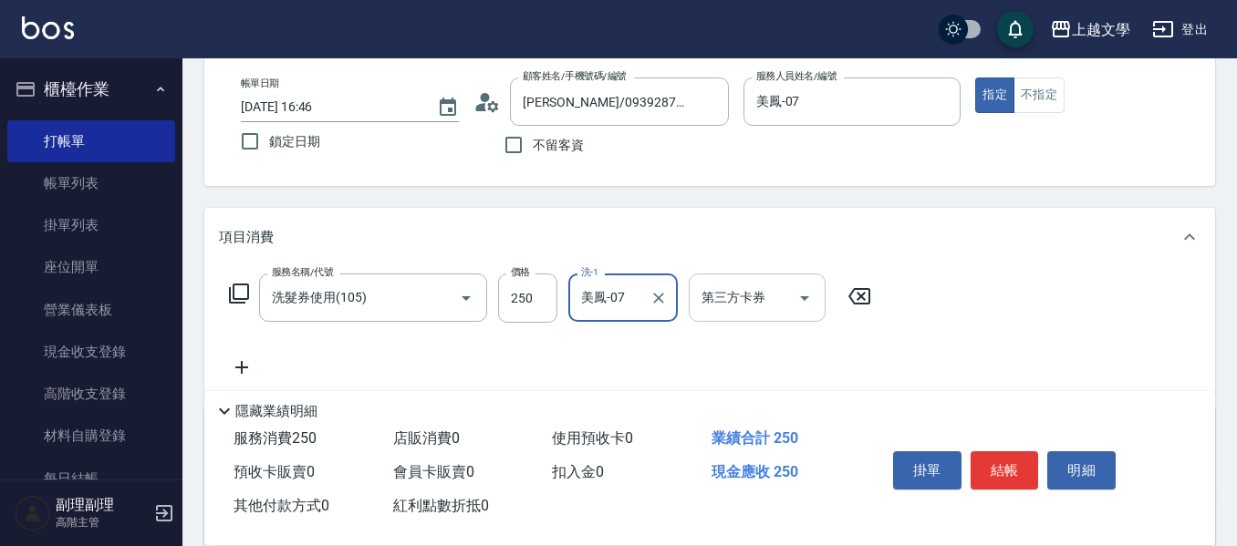
click at [806, 302] on icon "Open" at bounding box center [804, 298] width 22 height 22
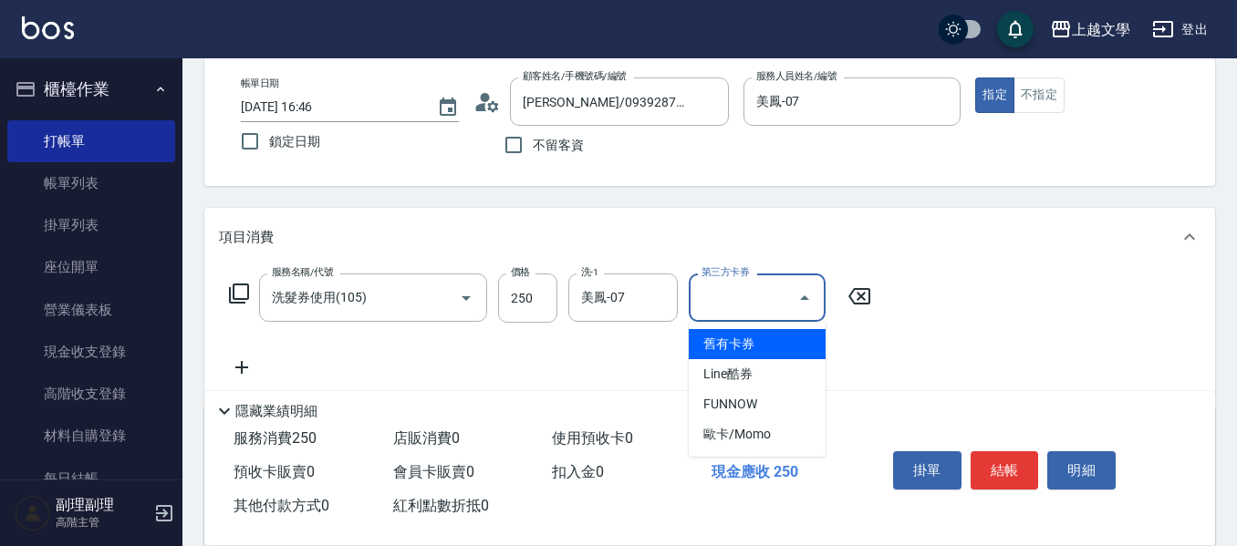
click at [771, 346] on span "舊有卡券" at bounding box center [756, 344] width 137 height 30
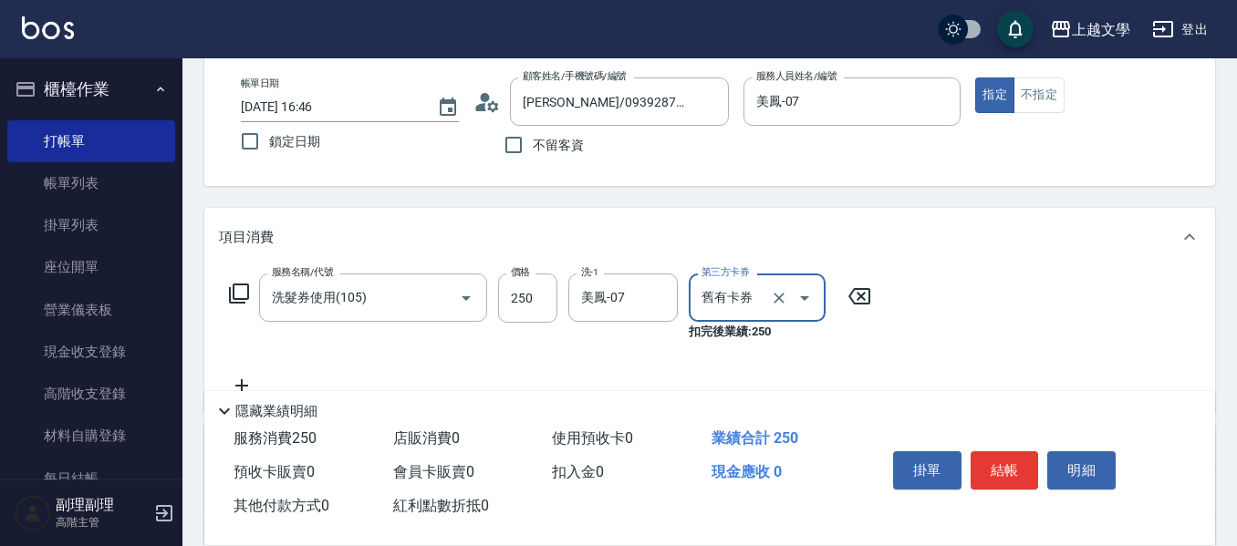
type input "舊有卡券"
click at [996, 466] on button "結帳" at bounding box center [1004, 470] width 68 height 38
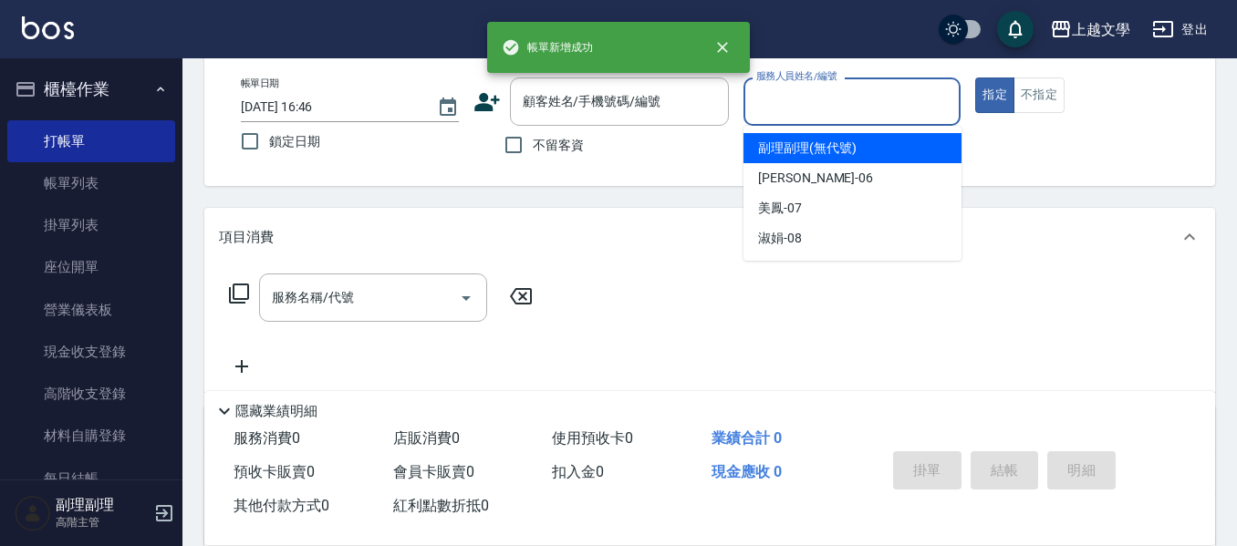
click at [812, 108] on input "服務人員姓名/編號" at bounding box center [852, 102] width 202 height 32
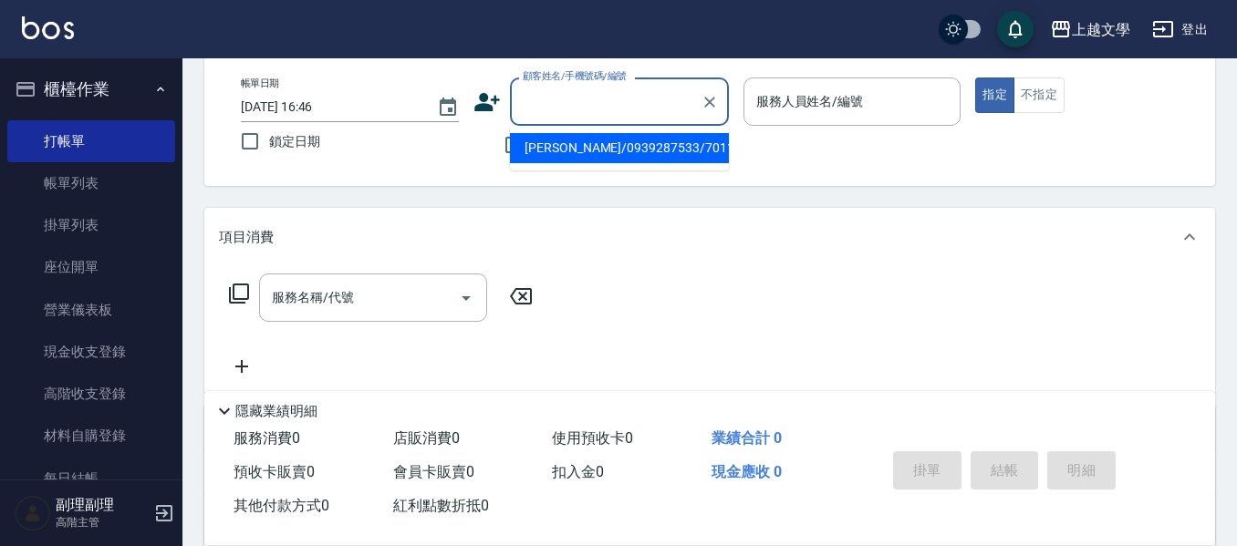
click at [574, 99] on input "顧客姓名/手機號碼/編號" at bounding box center [605, 102] width 175 height 32
click at [606, 109] on input "顧客姓名/手機號碼/編號" at bounding box center [605, 102] width 175 height 32
click at [609, 100] on input "顧客姓名/手機號碼/編號" at bounding box center [605, 102] width 175 height 32
click at [635, 97] on input "顧客姓名/手機號碼/編號" at bounding box center [605, 102] width 175 height 32
click at [633, 97] on input "顧客姓名/手機號碼/編號" at bounding box center [605, 102] width 175 height 32
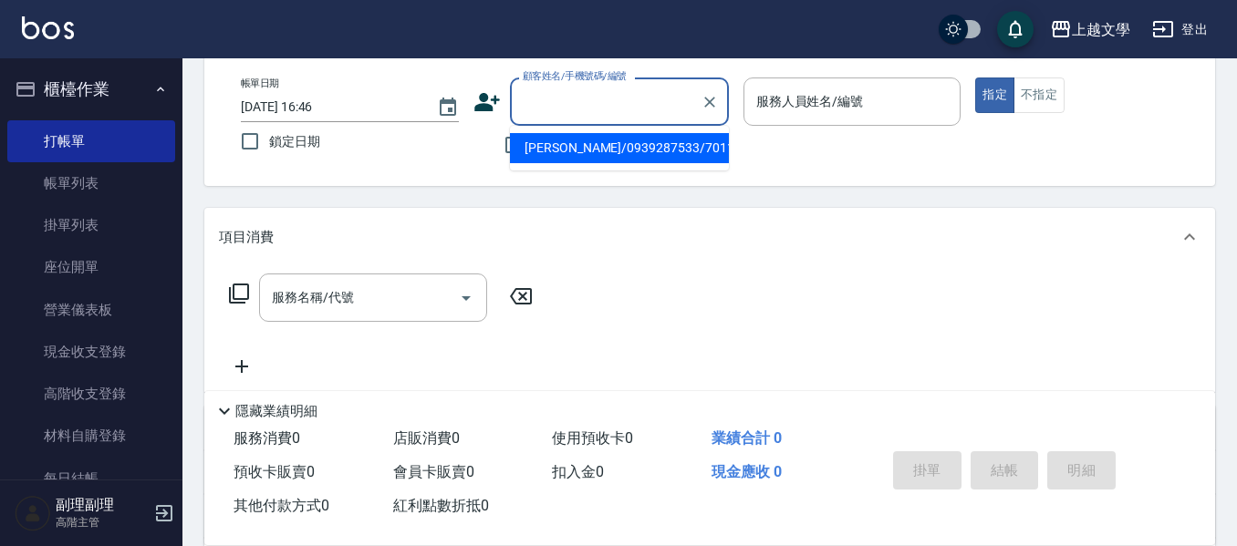
click at [633, 97] on input "顧客姓名/手機號碼/編號" at bounding box center [605, 102] width 175 height 32
type input "60454"
click at [649, 106] on input "顧客姓名/手機號碼/編號" at bounding box center [605, 102] width 175 height 32
click at [590, 109] on input "顧客姓名/手機號碼/編號" at bounding box center [605, 102] width 175 height 32
click at [537, 102] on input "顧客姓名/手機號碼/編號" at bounding box center [605, 102] width 175 height 32
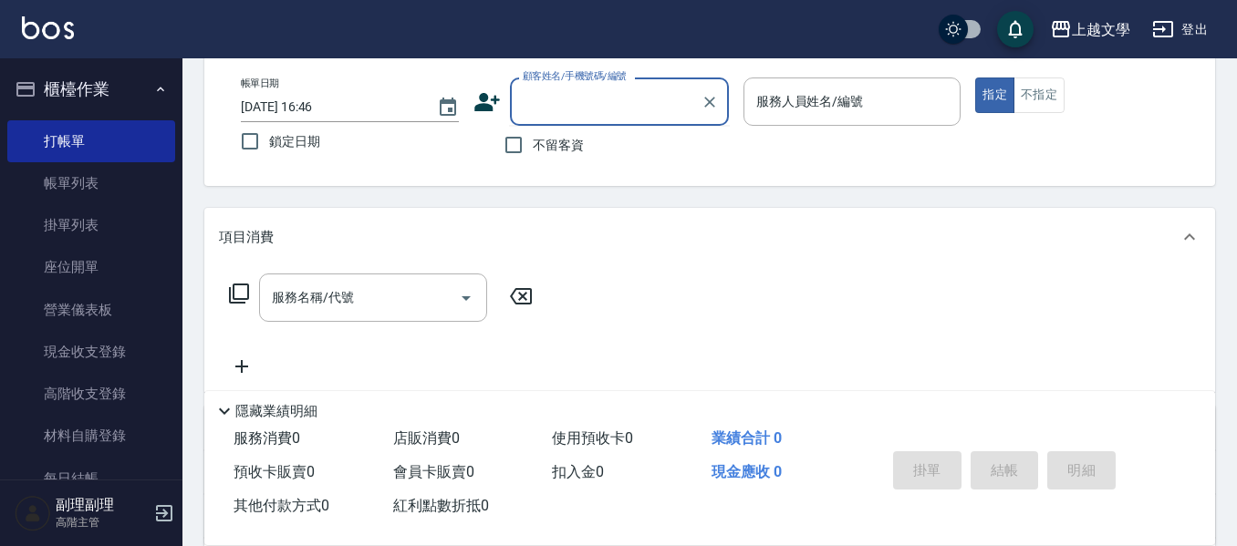
click at [537, 102] on input "顧客姓名/手機號碼/編號" at bounding box center [605, 102] width 175 height 32
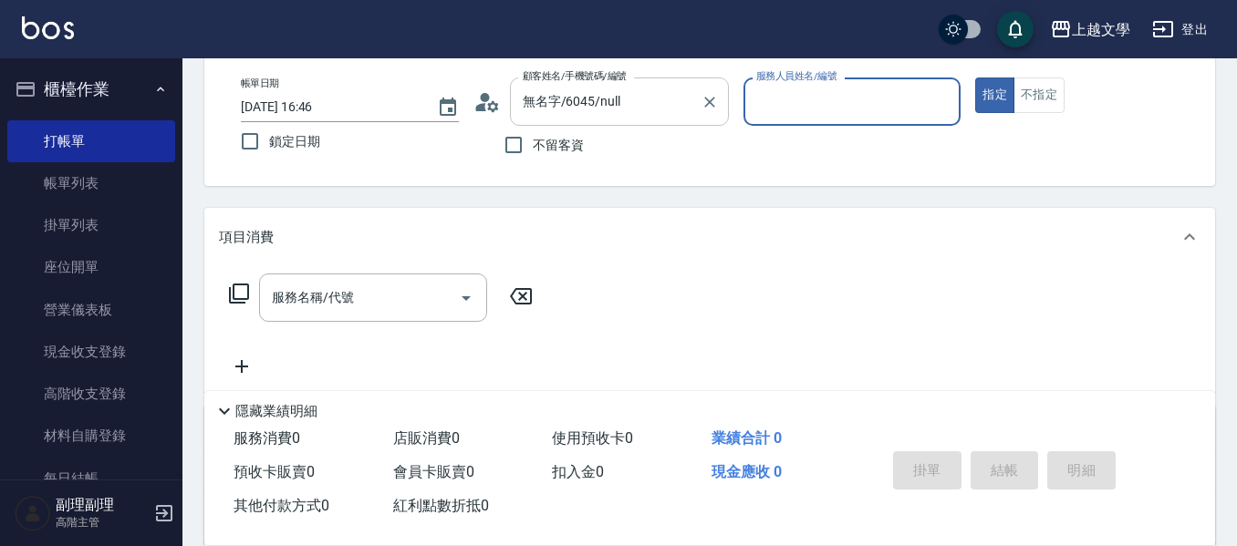
click at [648, 104] on input "無名字/6045/null" at bounding box center [605, 102] width 175 height 32
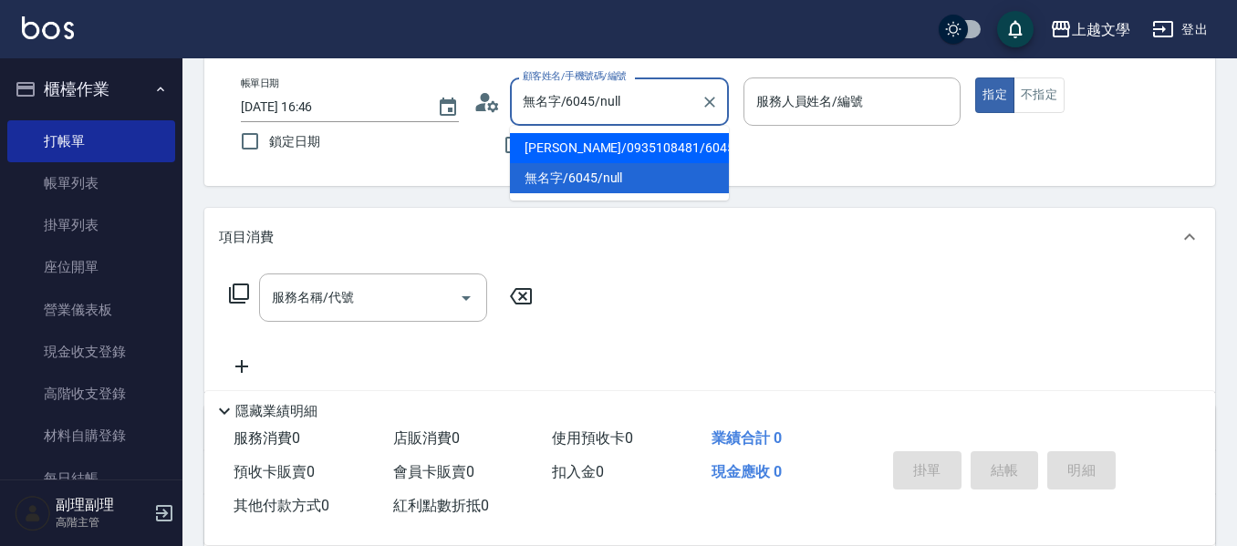
click at [633, 146] on li "黃美玉/0935108481/6045" at bounding box center [619, 148] width 219 height 30
type input "黃美玉/0935108481/6045"
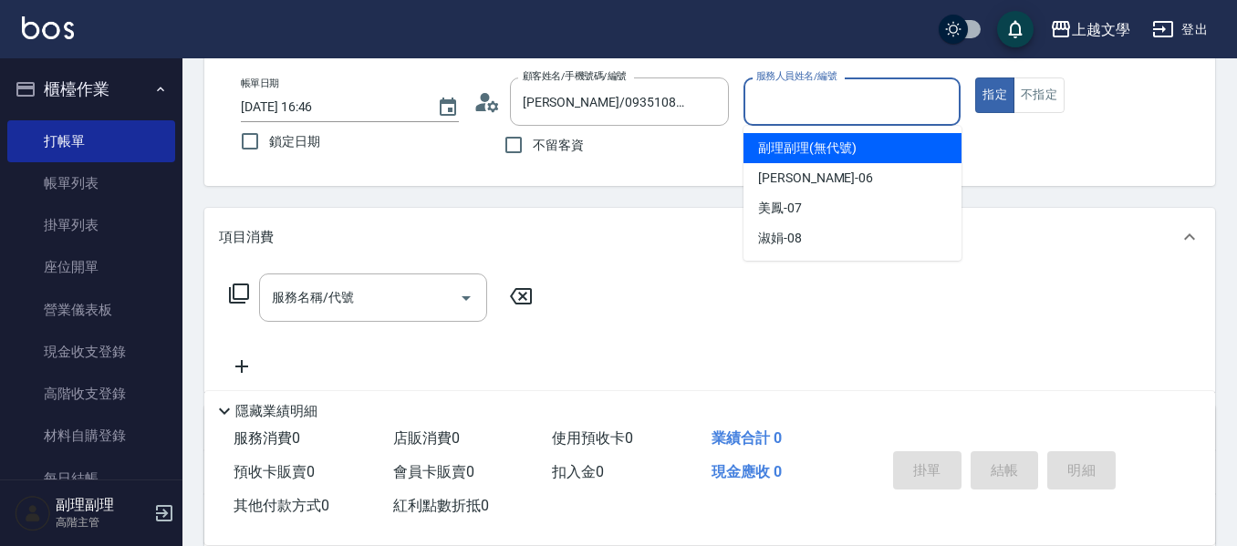
click at [759, 103] on input "服務人員姓名/編號" at bounding box center [852, 102] width 202 height 32
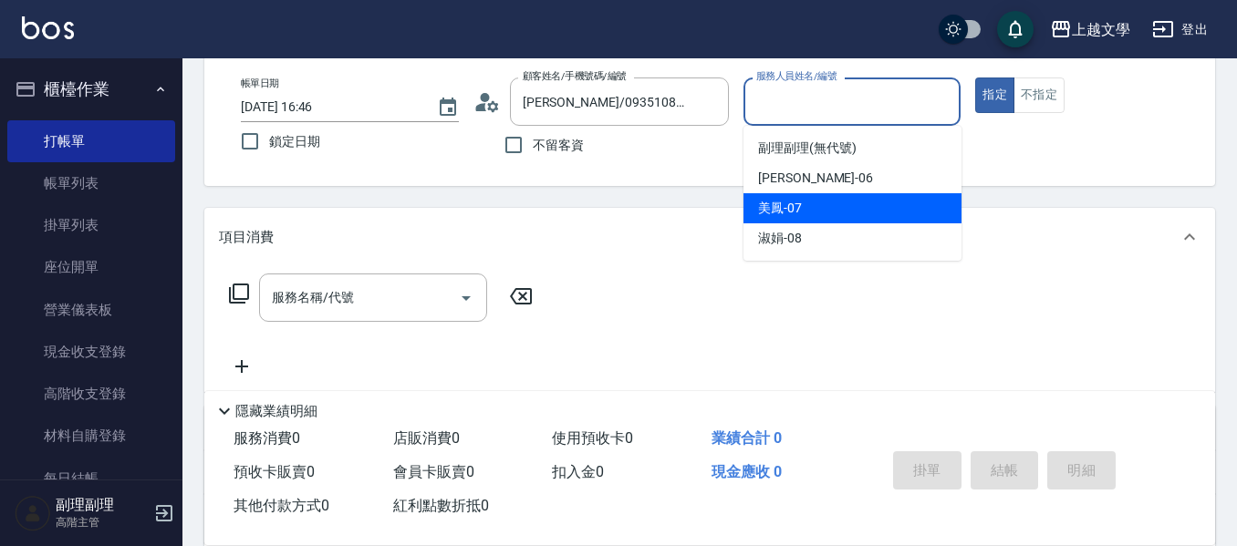
drag, startPoint x: 780, startPoint y: 208, endPoint x: 692, endPoint y: 223, distance: 88.7
click at [778, 208] on span "美鳳 -07" at bounding box center [780, 208] width 44 height 19
type input "美鳳-07"
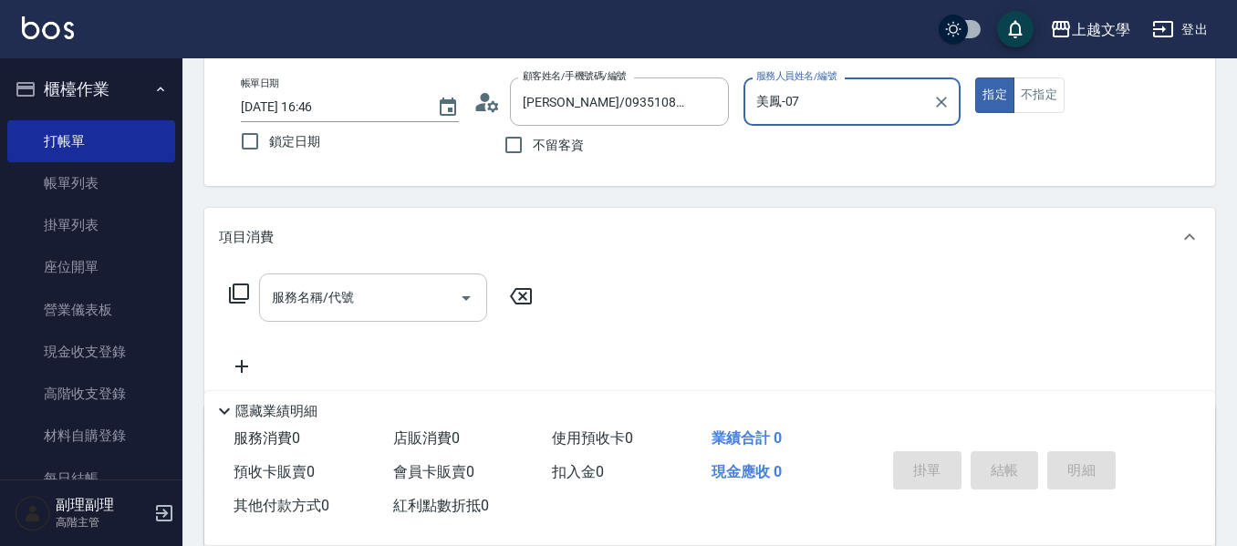
drag, startPoint x: 368, startPoint y: 301, endPoint x: 362, endPoint y: 321, distance: 21.1
click at [368, 302] on input "服務名稱/代號" at bounding box center [359, 298] width 184 height 32
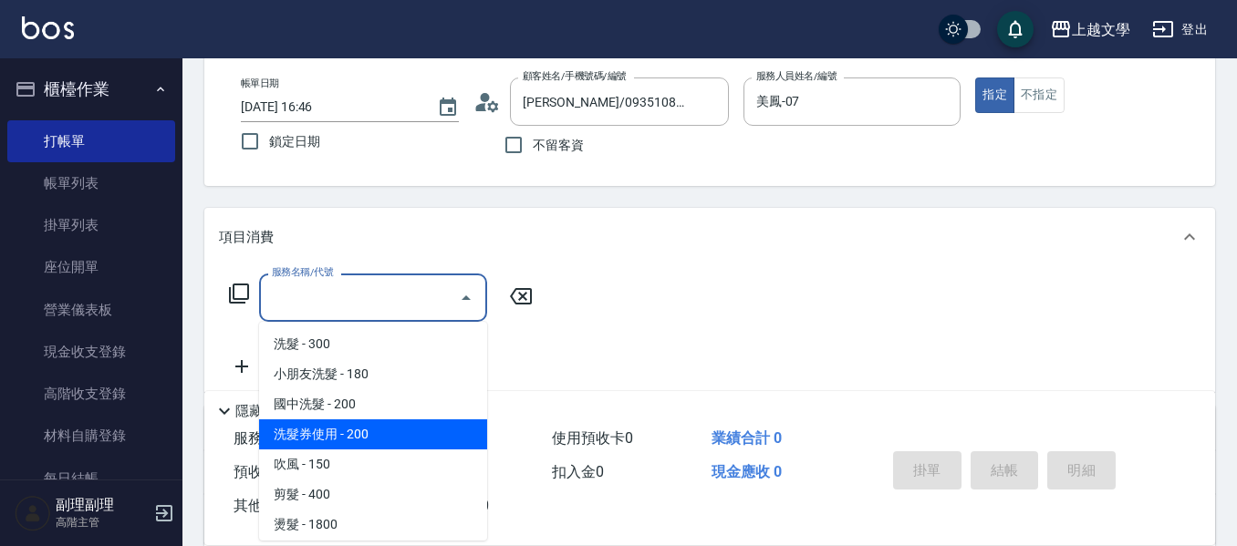
click at [357, 438] on span "洗髮券使用 - 200" at bounding box center [373, 434] width 228 height 30
type input "洗髮券使用(105)"
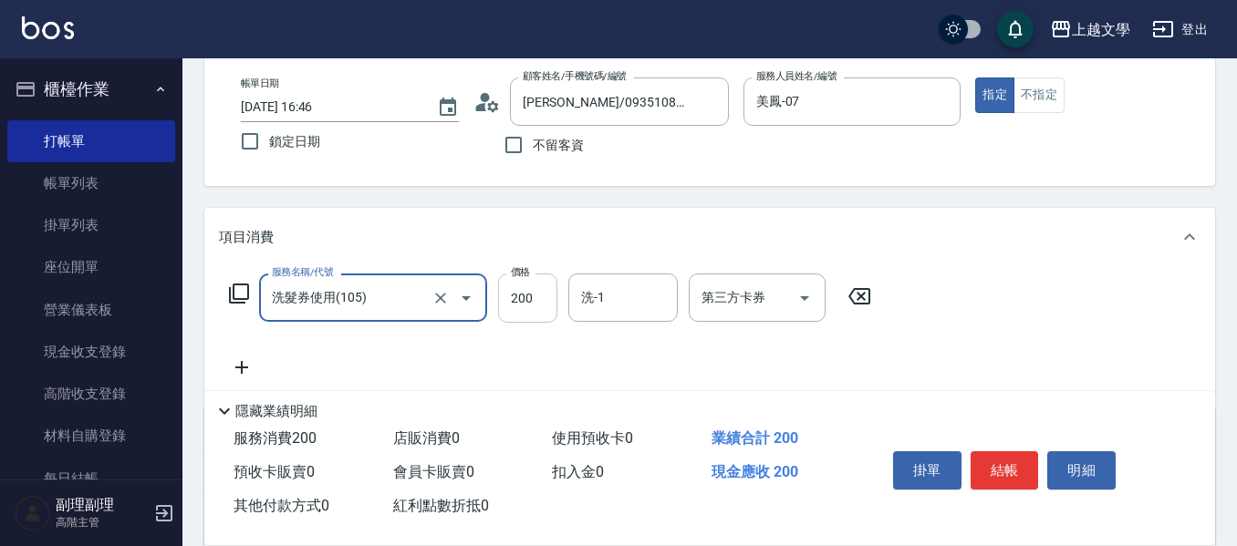
click at [523, 296] on input "200" at bounding box center [527, 298] width 59 height 49
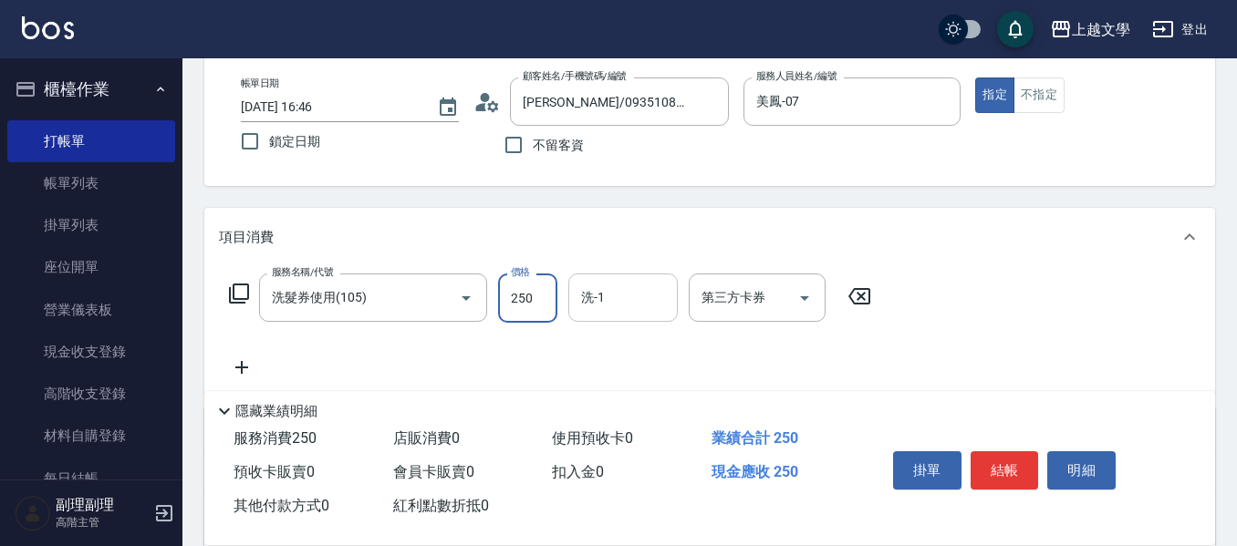
type input "250"
click at [615, 295] on input "洗-1" at bounding box center [622, 298] width 93 height 32
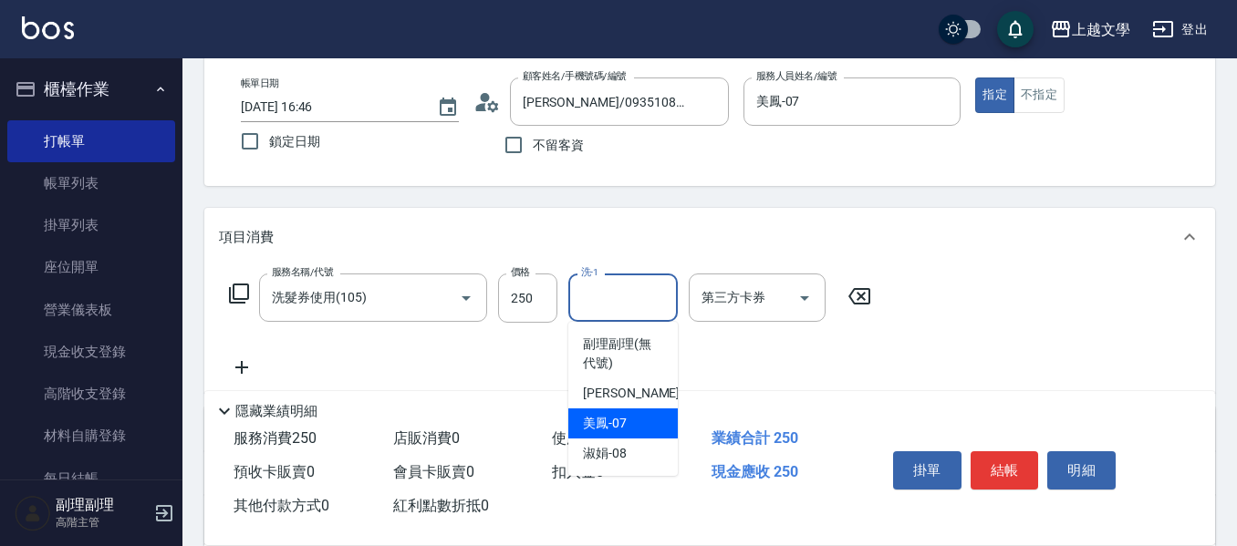
click at [618, 427] on span "美鳳 -07" at bounding box center [605, 423] width 44 height 19
type input "美鳳-07"
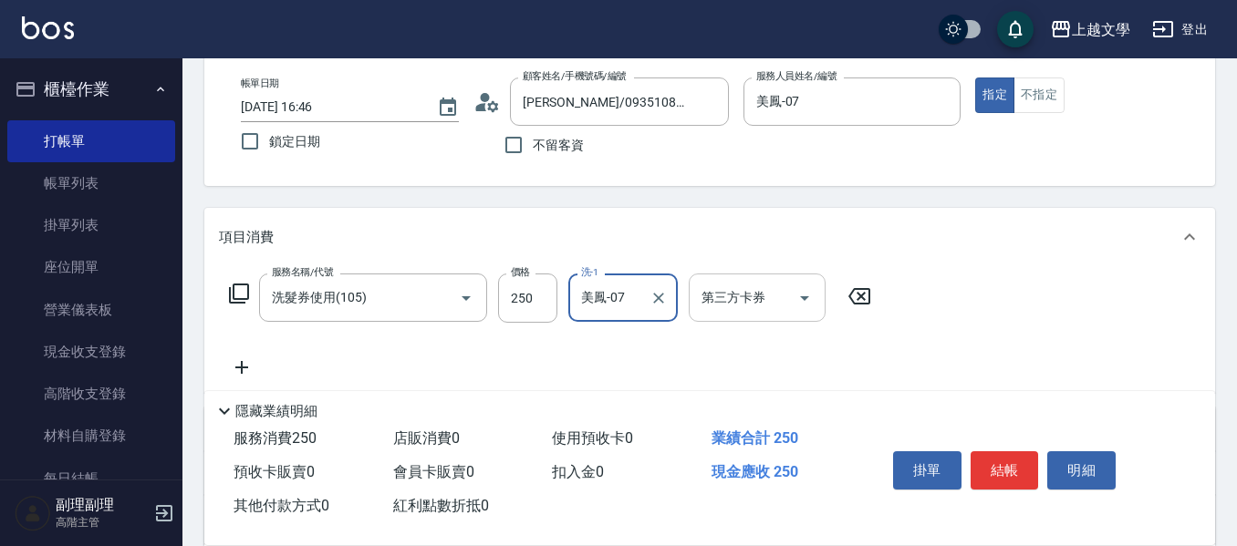
click at [808, 300] on icon "Open" at bounding box center [804, 298] width 22 height 22
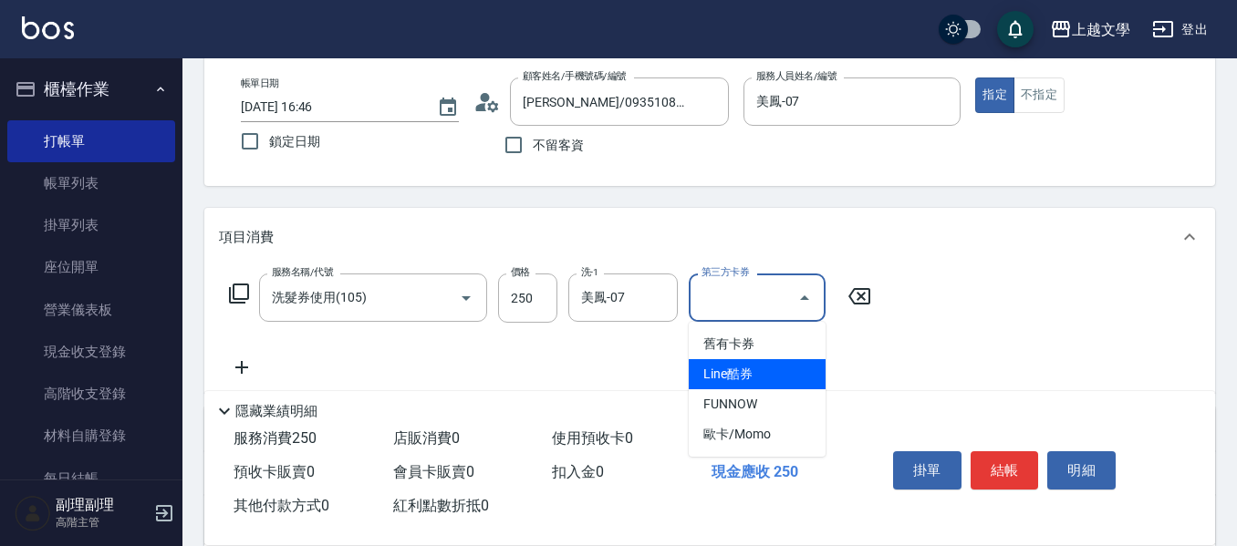
click at [753, 356] on span "舊有卡券" at bounding box center [756, 344] width 137 height 30
type input "舊有卡券"
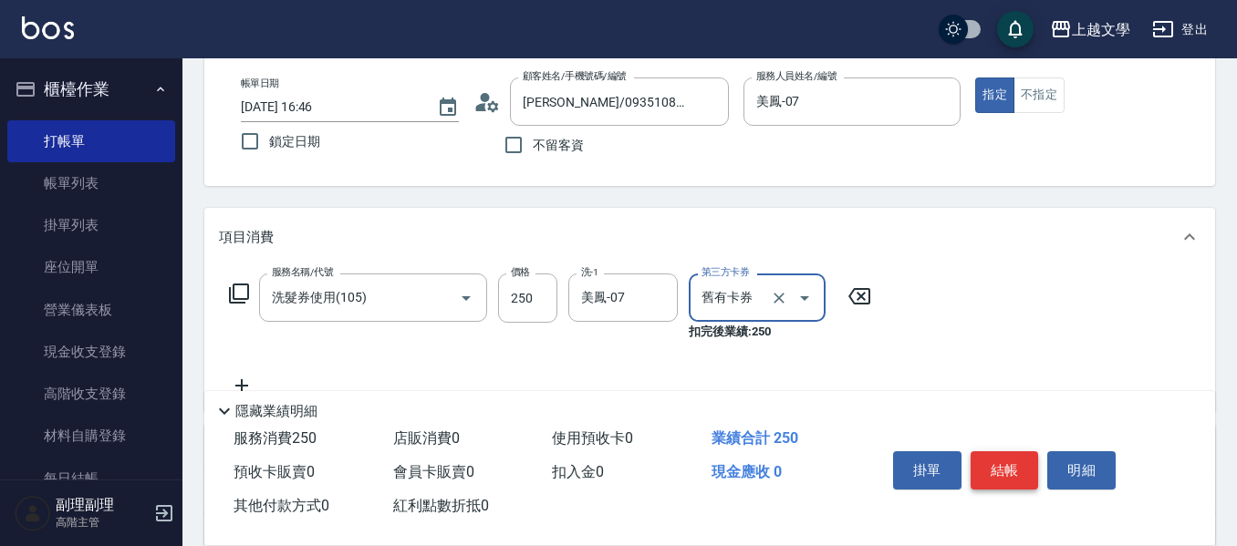
click at [997, 463] on button "結帳" at bounding box center [1004, 470] width 68 height 38
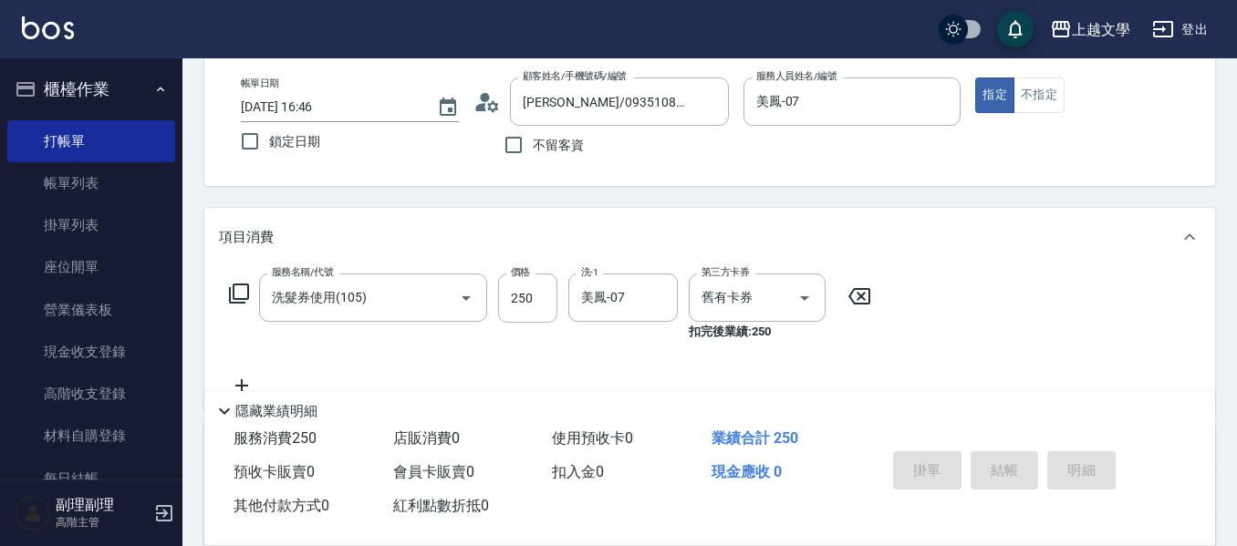
type input "2025/09/24 16:47"
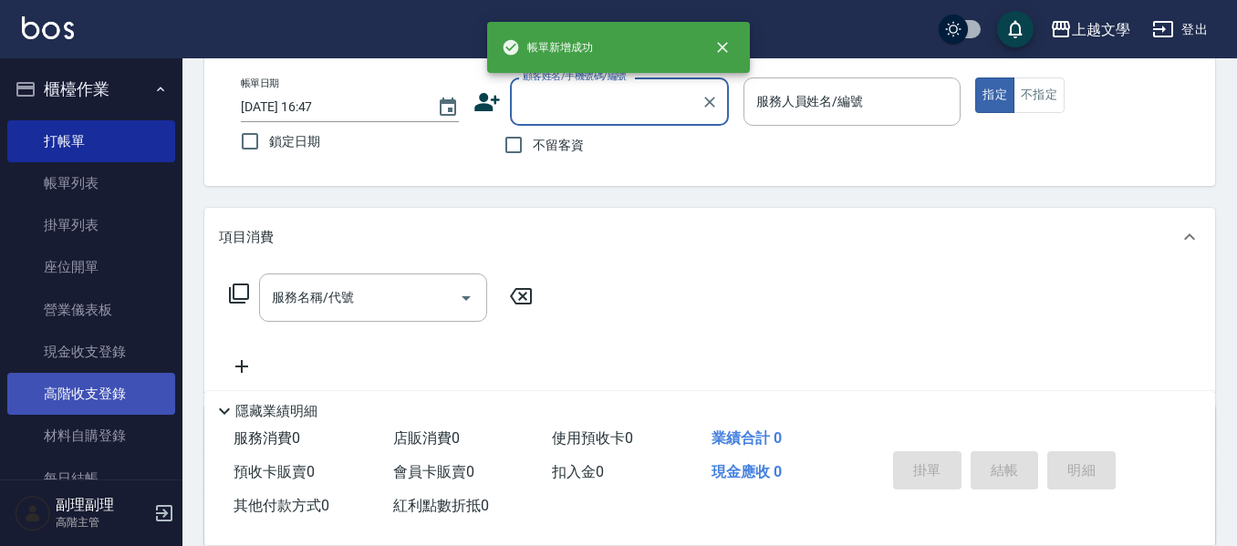
scroll to position [91, 0]
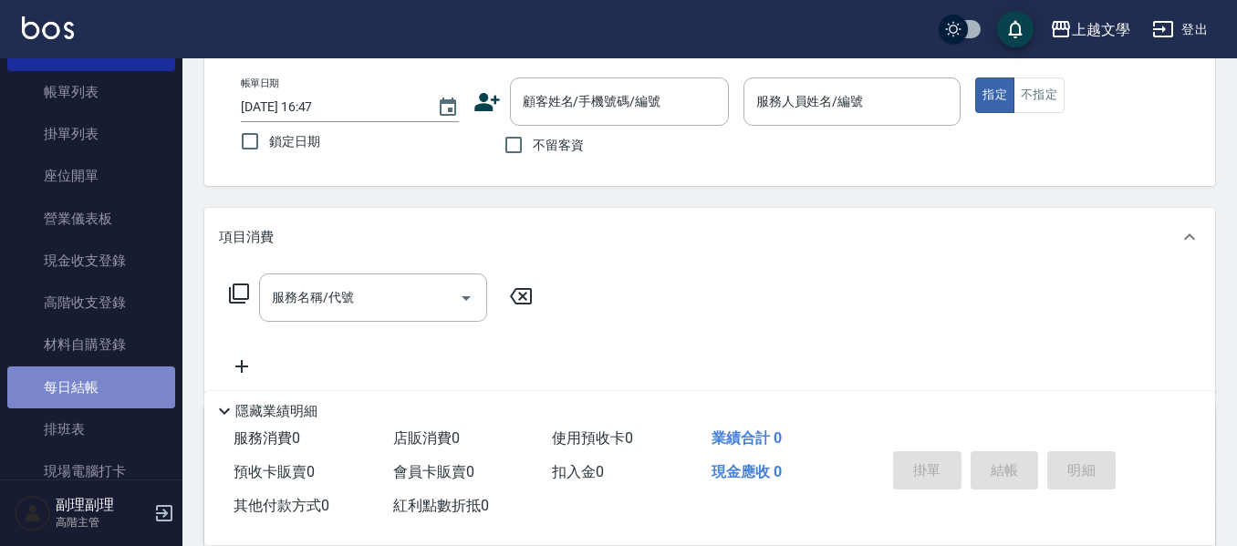
click at [98, 391] on link "每日結帳" at bounding box center [91, 388] width 168 height 42
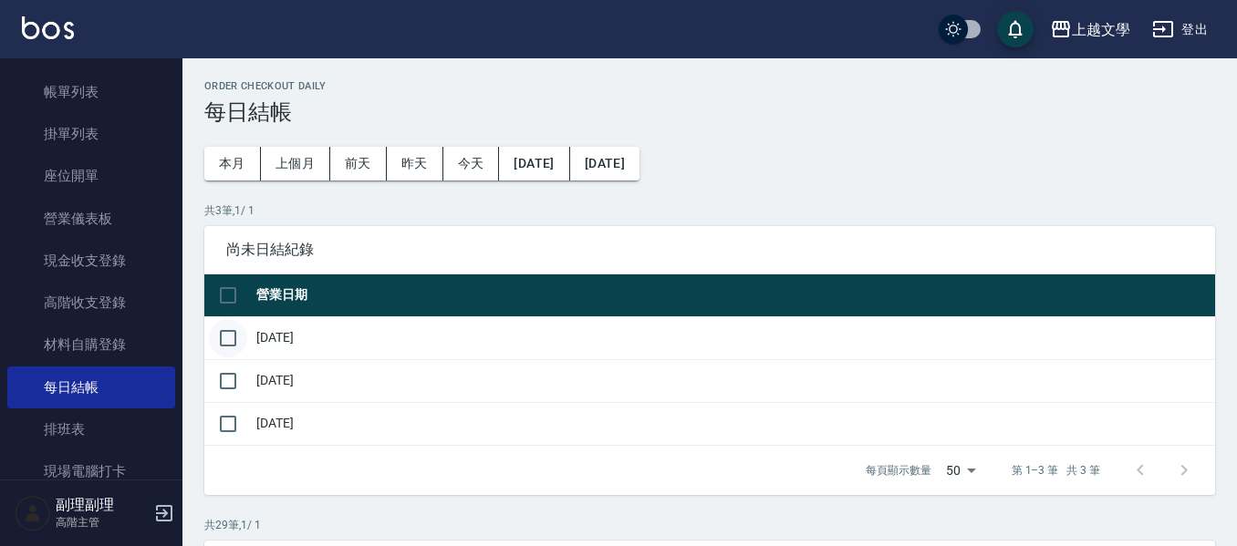
click at [235, 344] on input "checkbox" at bounding box center [228, 338] width 38 height 38
checkbox input "true"
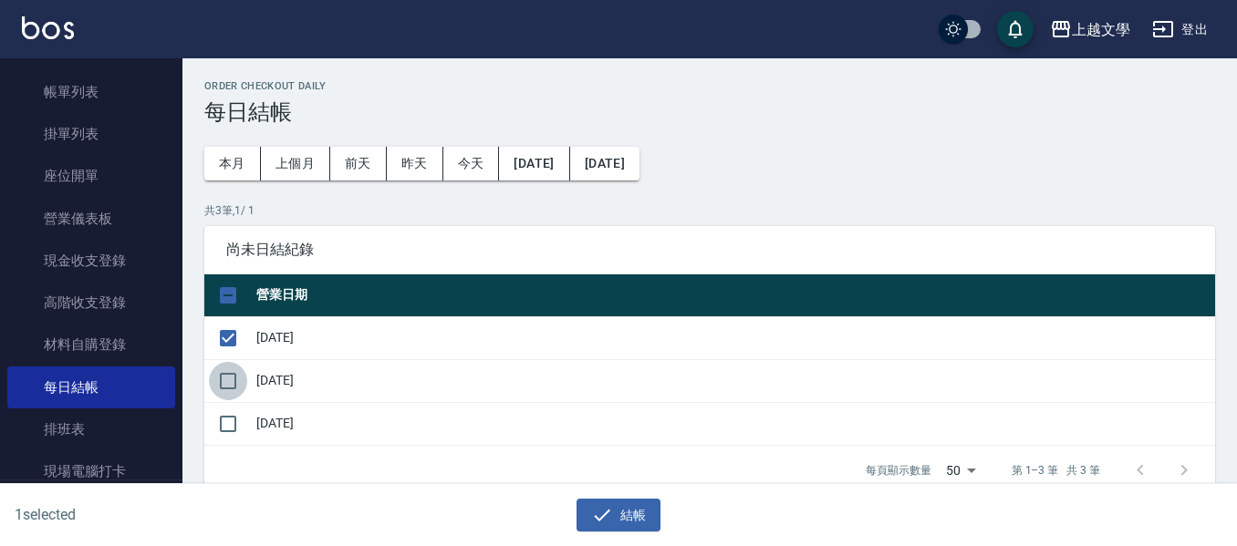
click at [223, 388] on input "checkbox" at bounding box center [228, 381] width 38 height 38
checkbox input "true"
drag, startPoint x: 234, startPoint y: 419, endPoint x: 376, endPoint y: 475, distance: 151.9
click at [234, 421] on input "checkbox" at bounding box center [228, 424] width 38 height 38
checkbox input "true"
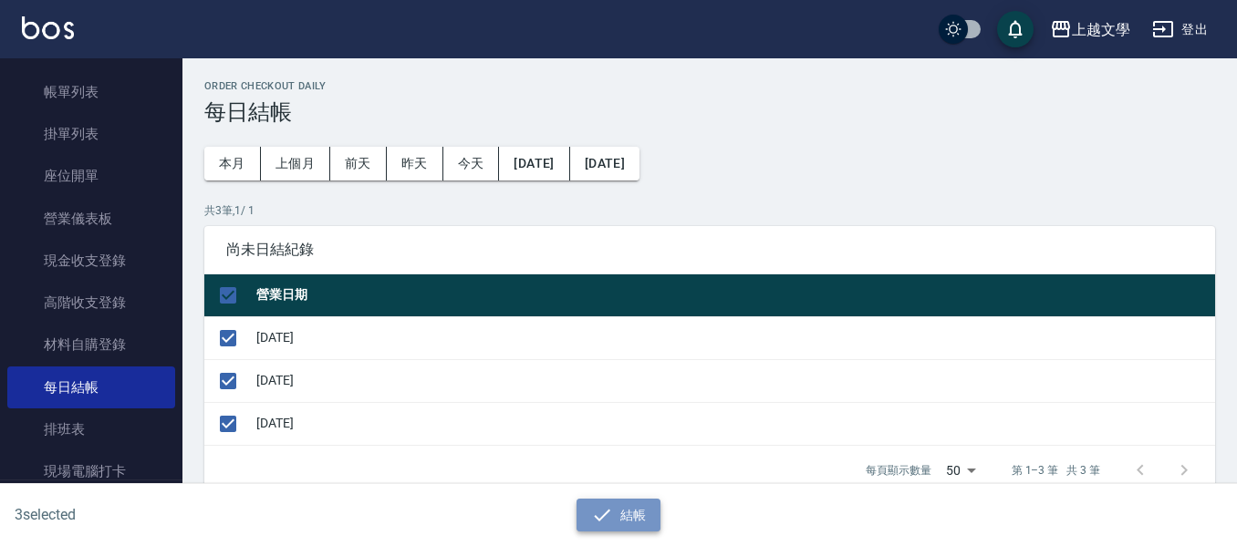
click at [597, 502] on button "結帳" at bounding box center [618, 516] width 85 height 34
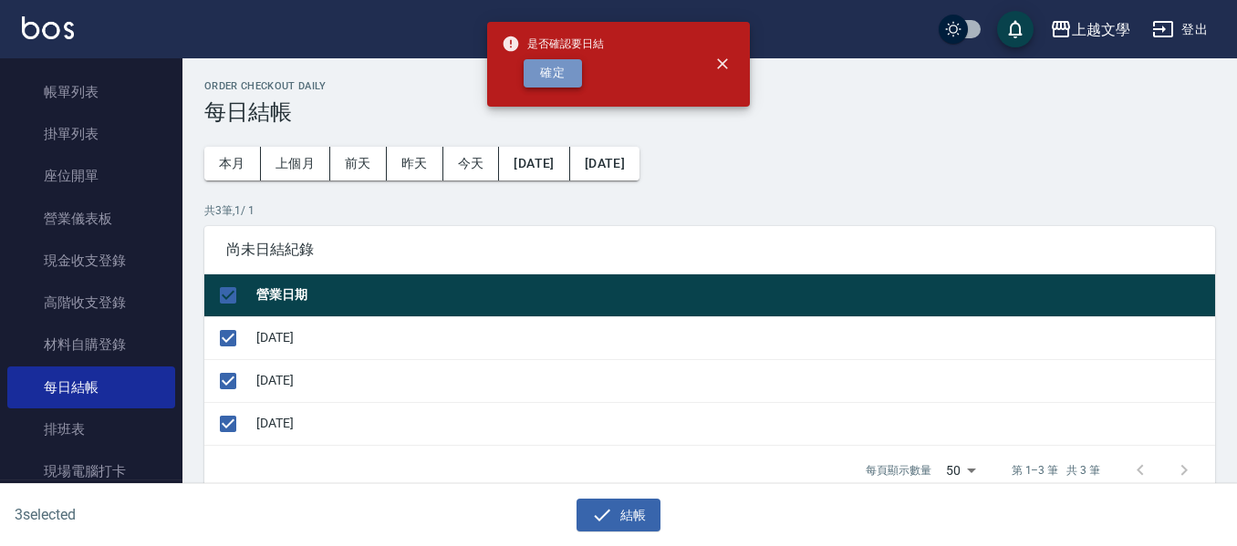
click at [543, 84] on button "確定" at bounding box center [552, 73] width 58 height 28
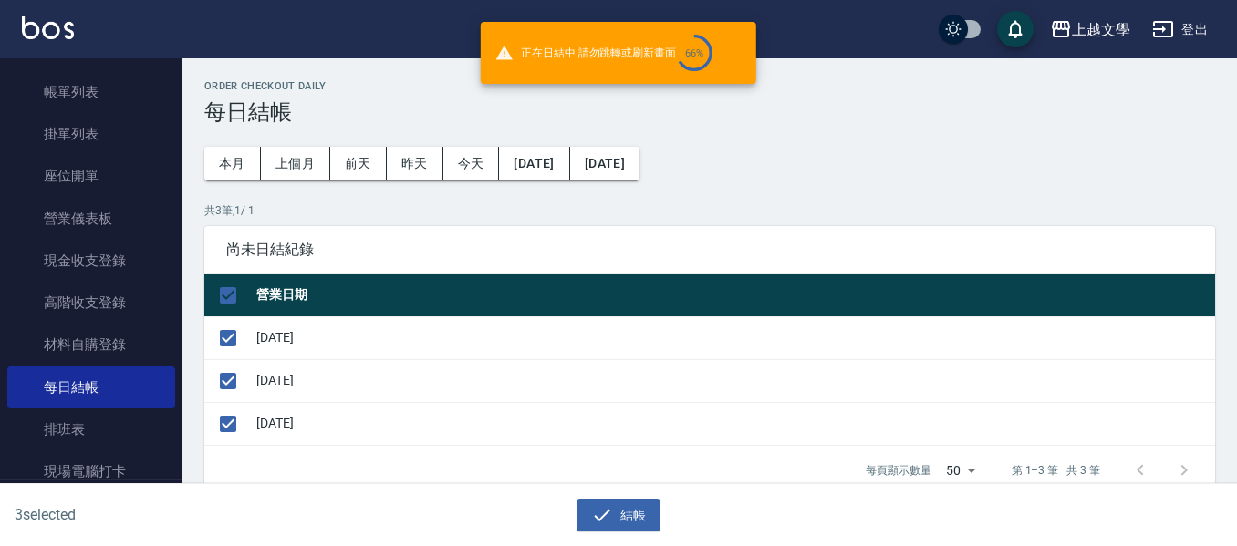
checkbox input "false"
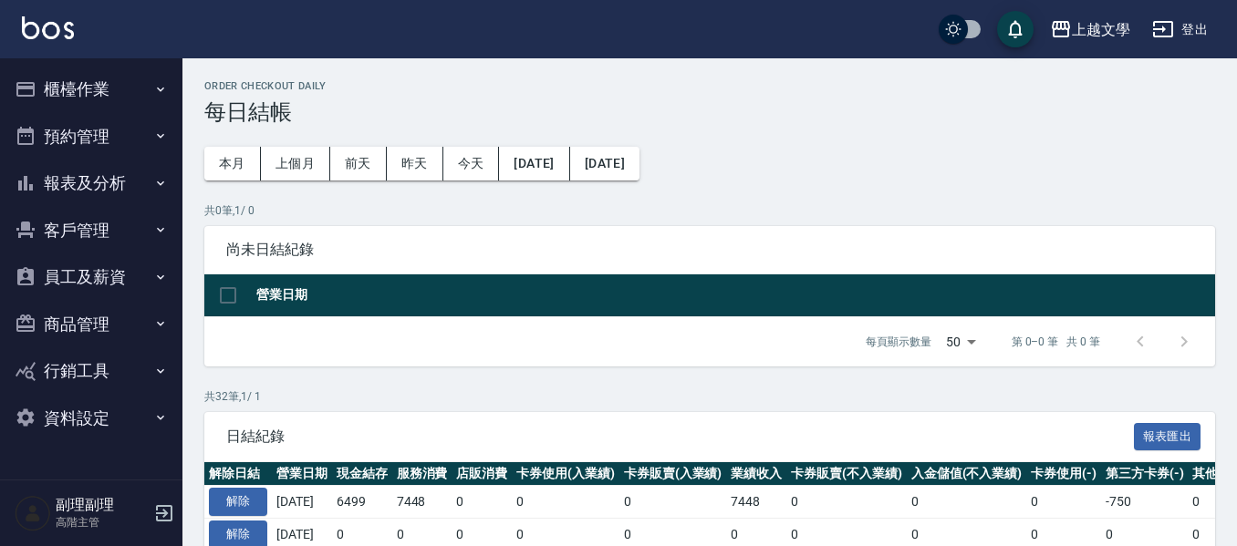
click at [98, 175] on button "報表及分析" at bounding box center [91, 183] width 168 height 47
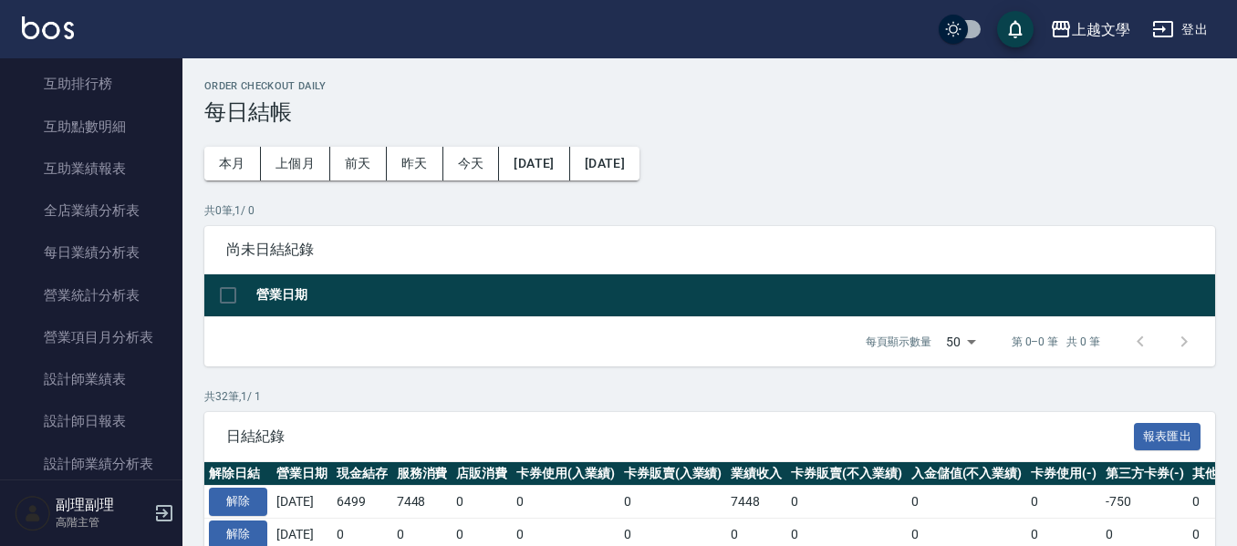
scroll to position [547, 0]
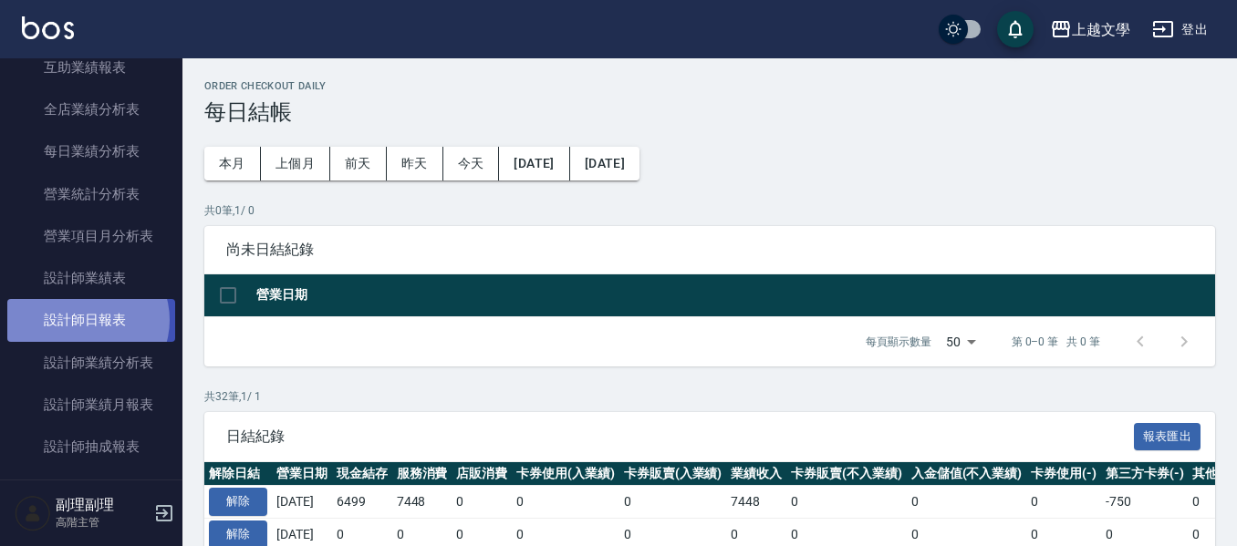
click at [86, 320] on link "設計師日報表" at bounding box center [91, 320] width 168 height 42
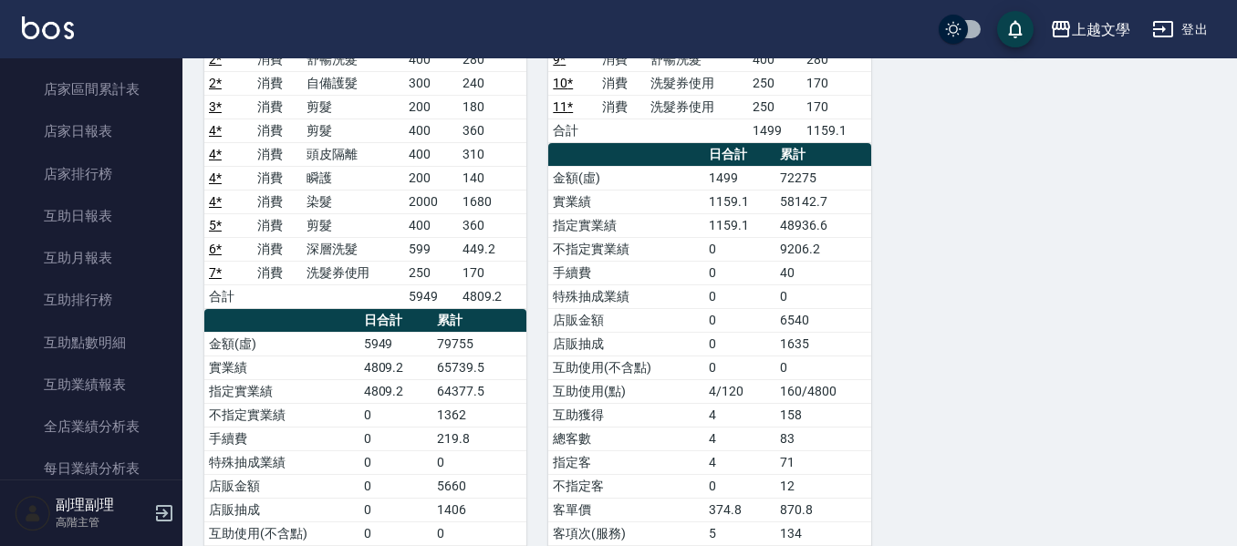
scroll to position [182, 0]
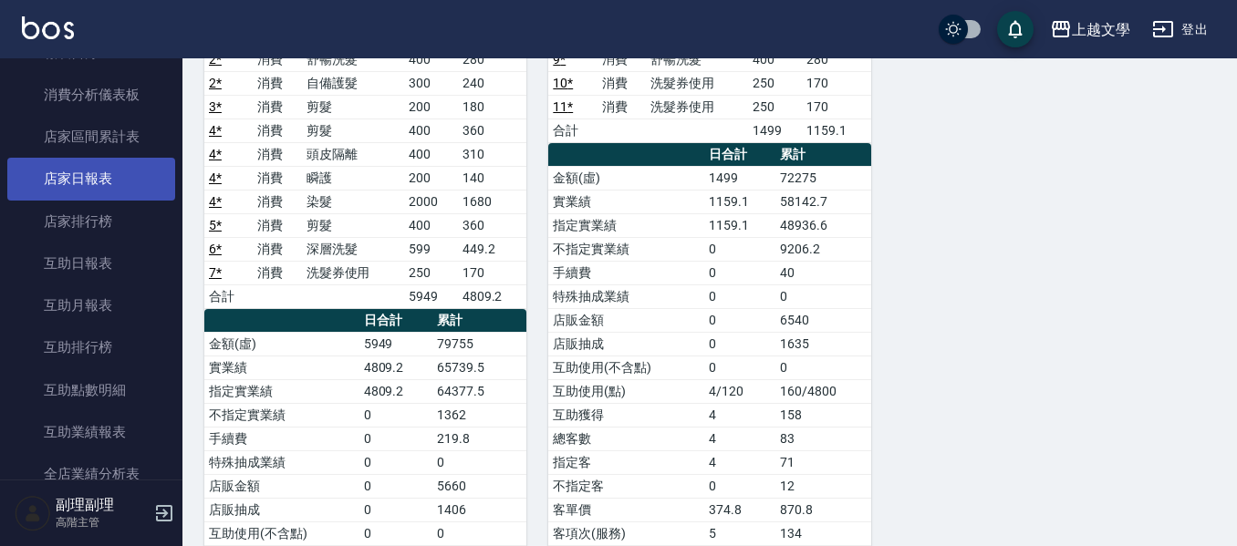
click at [87, 181] on link "店家日報表" at bounding box center [91, 179] width 168 height 42
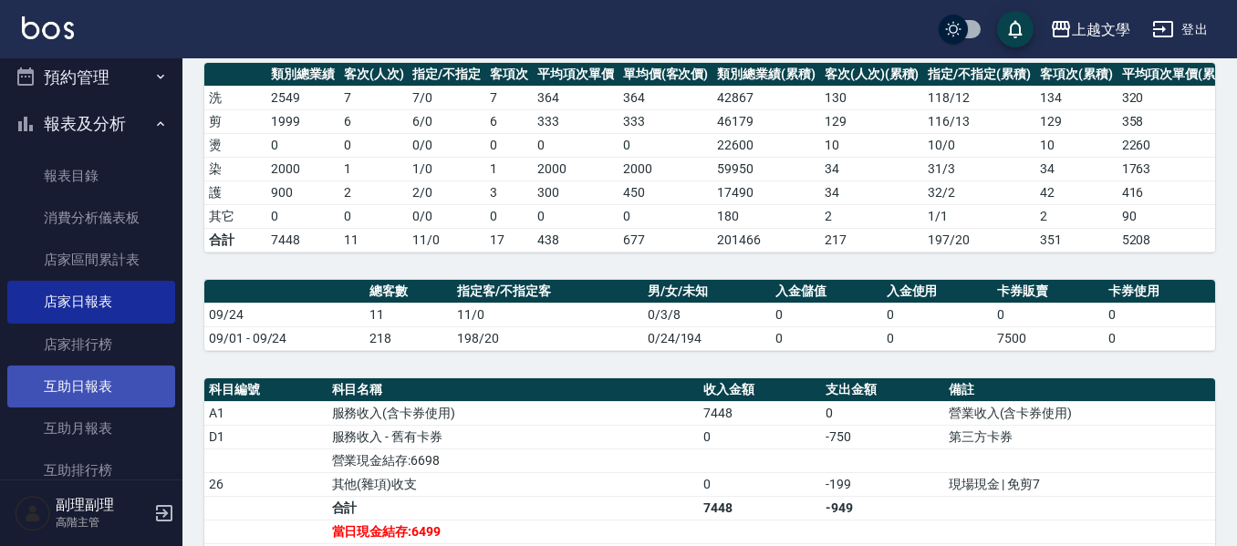
scroll to position [91, 0]
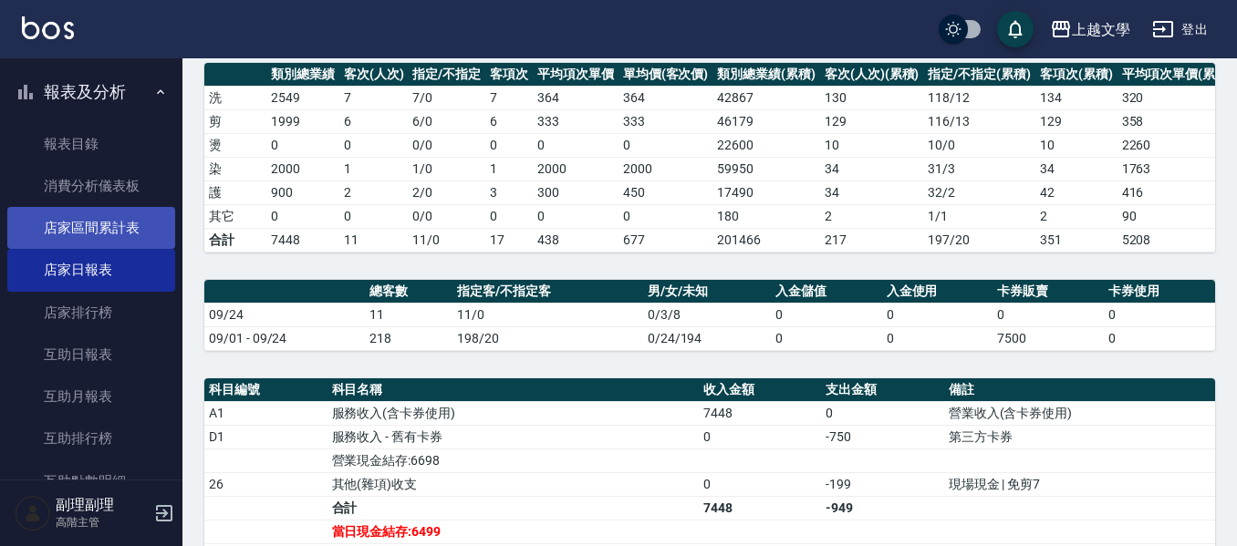
click at [109, 242] on link "店家區間累計表" at bounding box center [91, 228] width 168 height 42
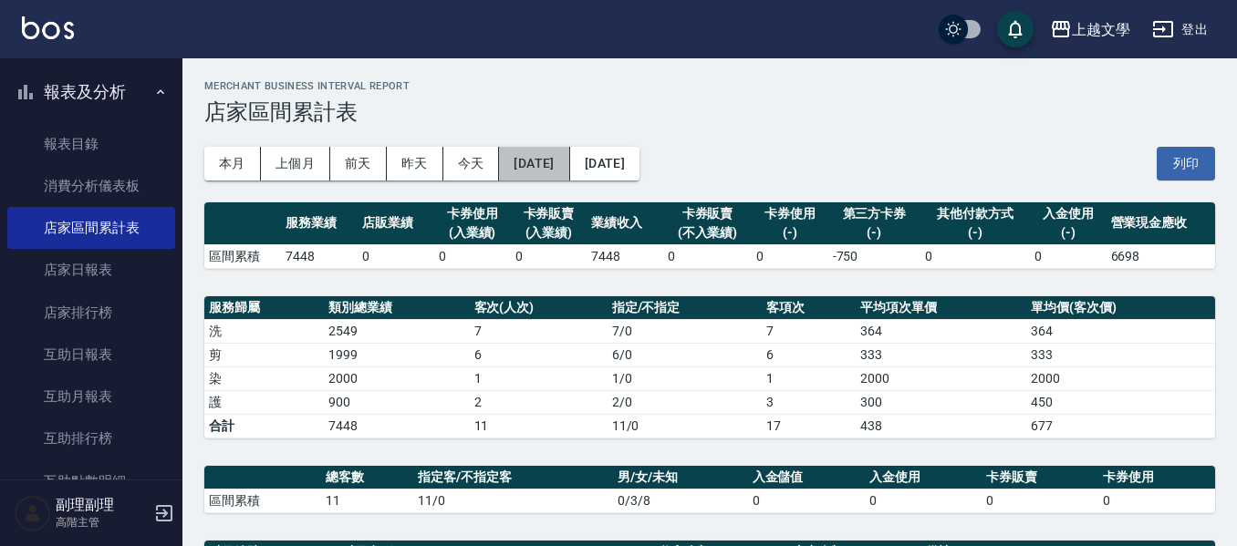
click at [544, 168] on button "[DATE]" at bounding box center [534, 164] width 70 height 34
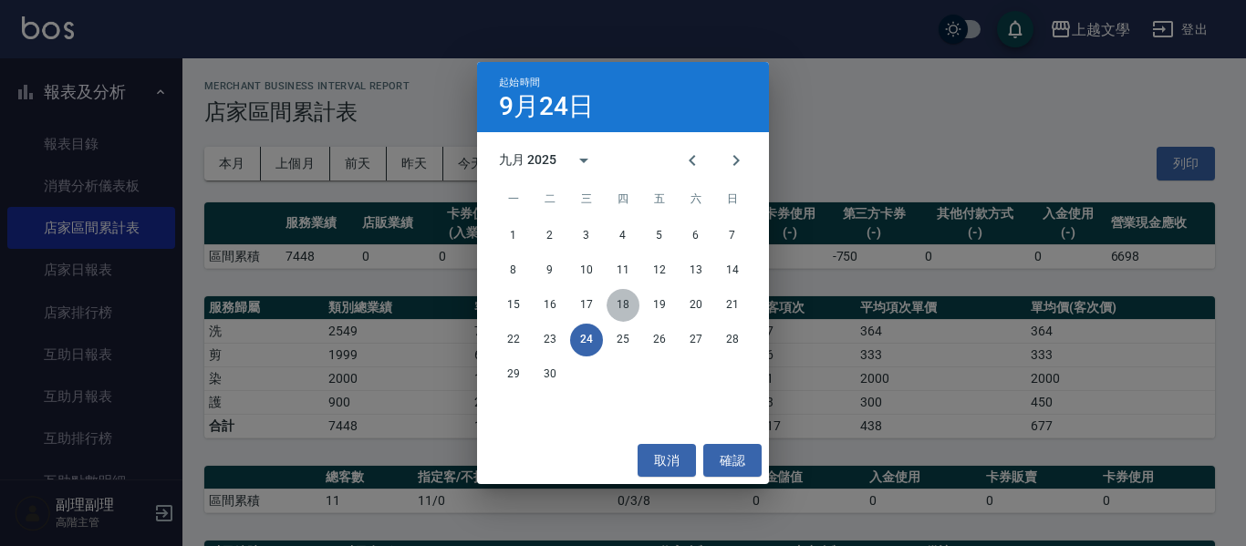
click at [625, 304] on button "18" at bounding box center [622, 305] width 33 height 33
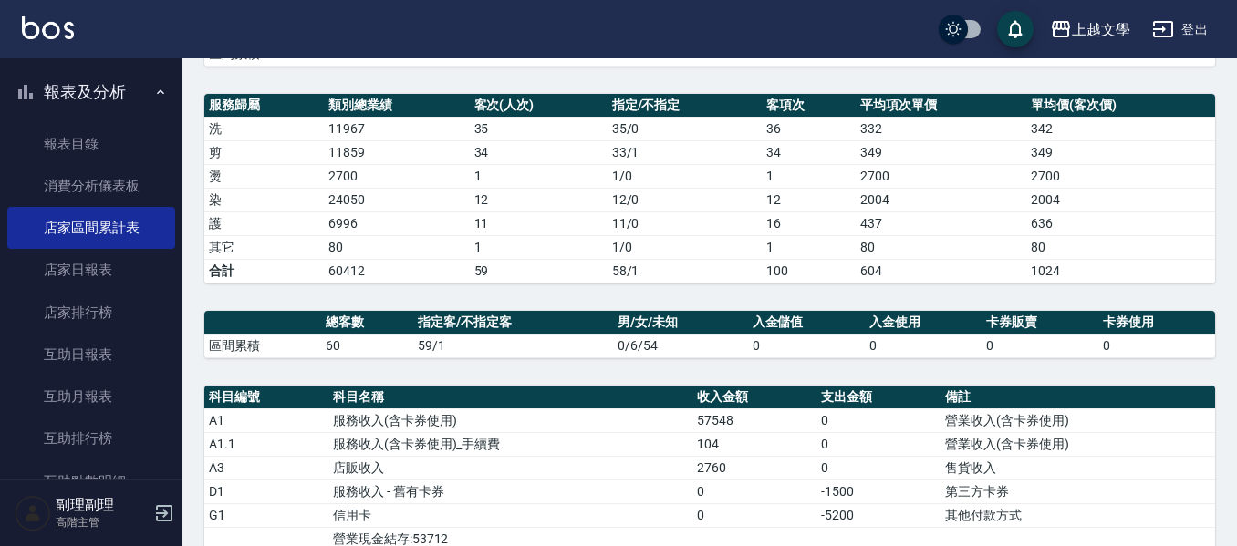
scroll to position [471, 0]
